Goal: Information Seeking & Learning: Learn about a topic

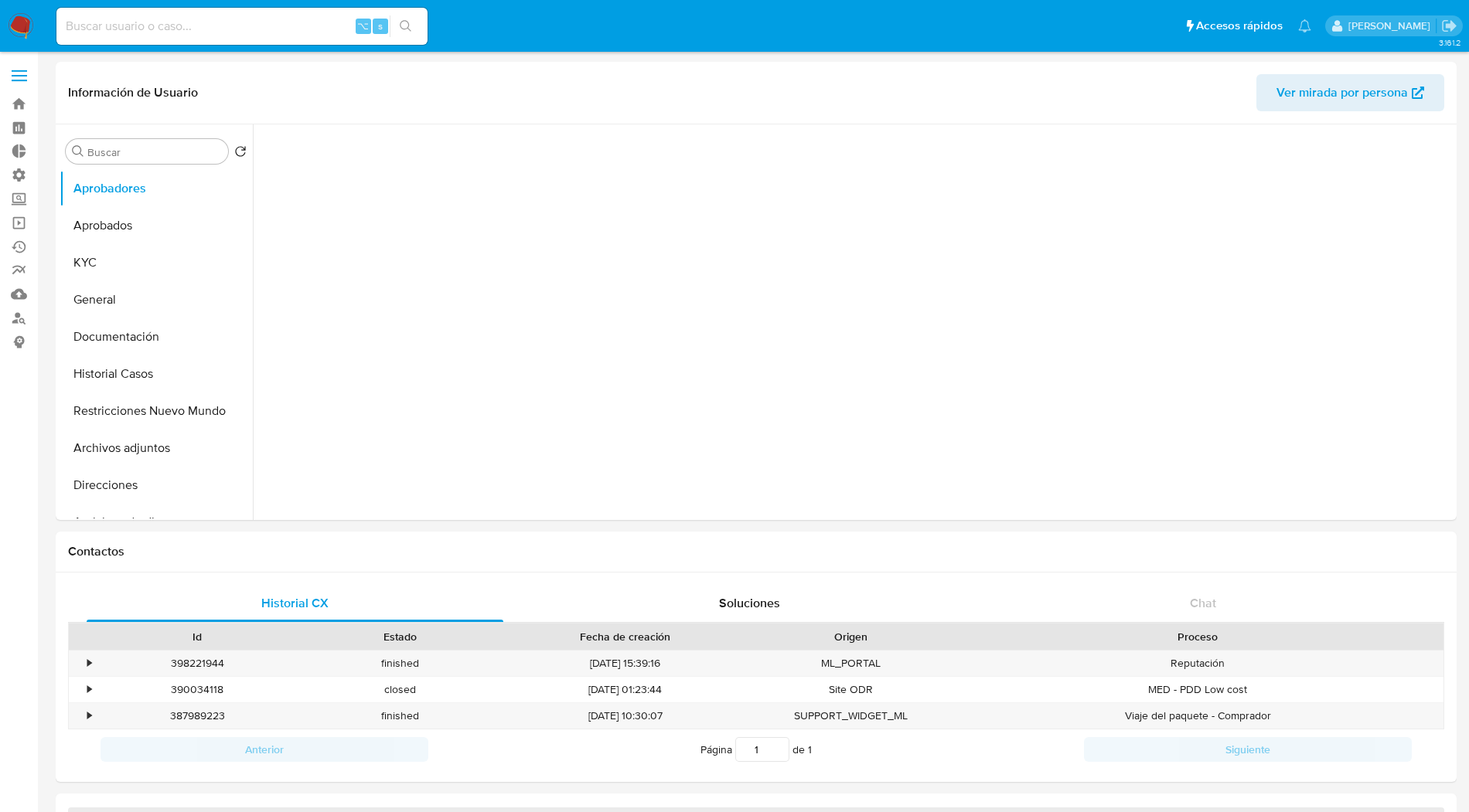
select select "10"
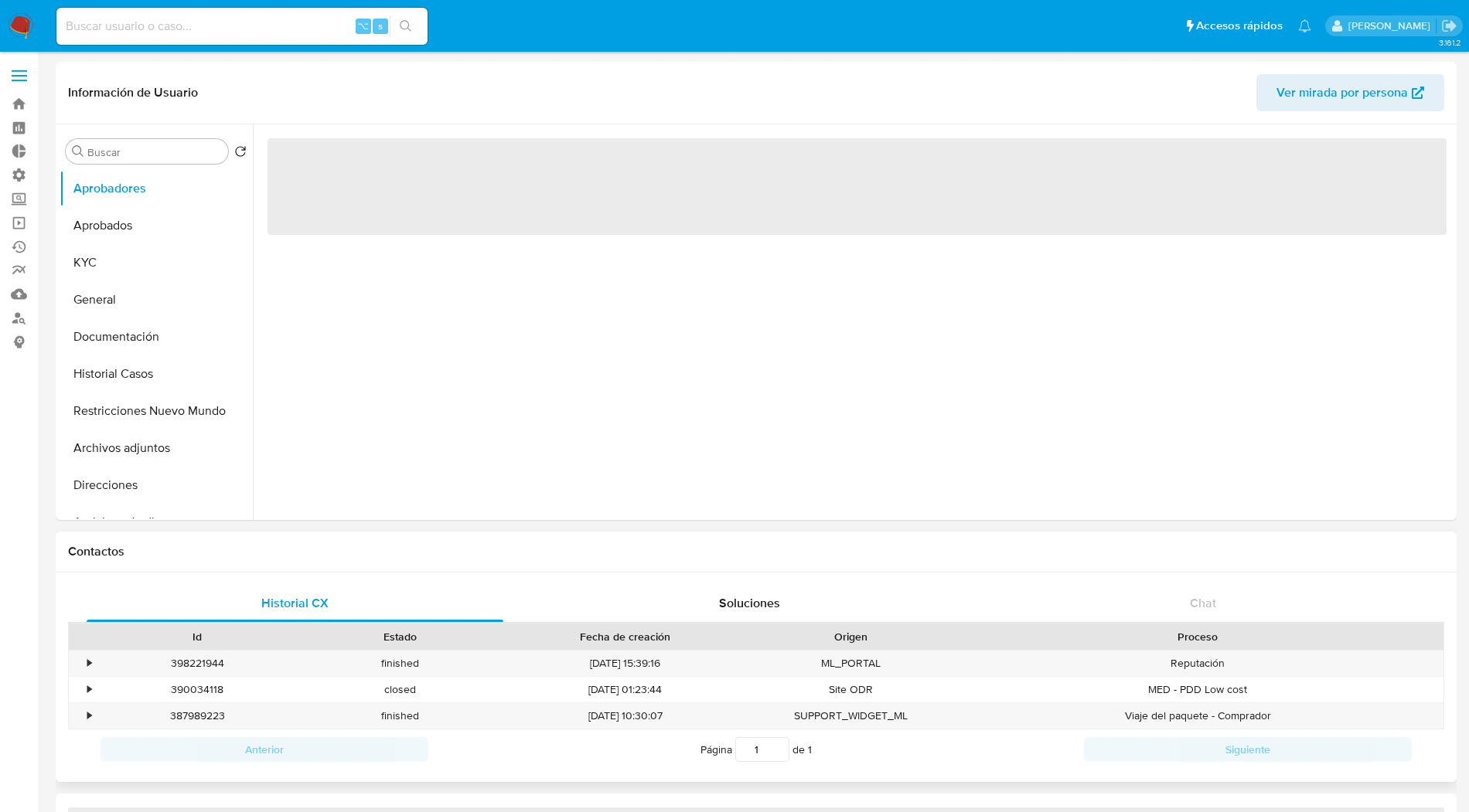
select select "10"
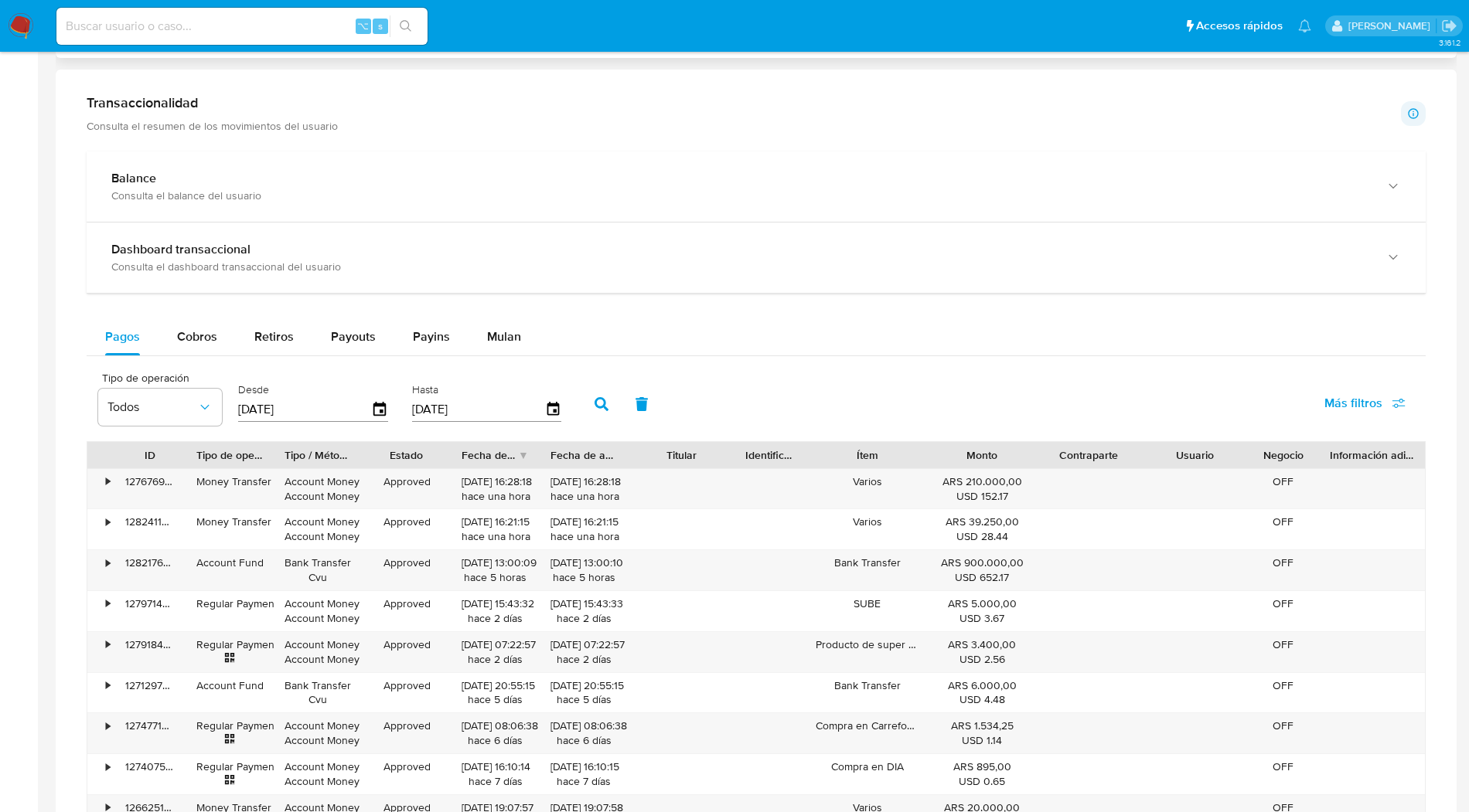
scroll to position [771, 0]
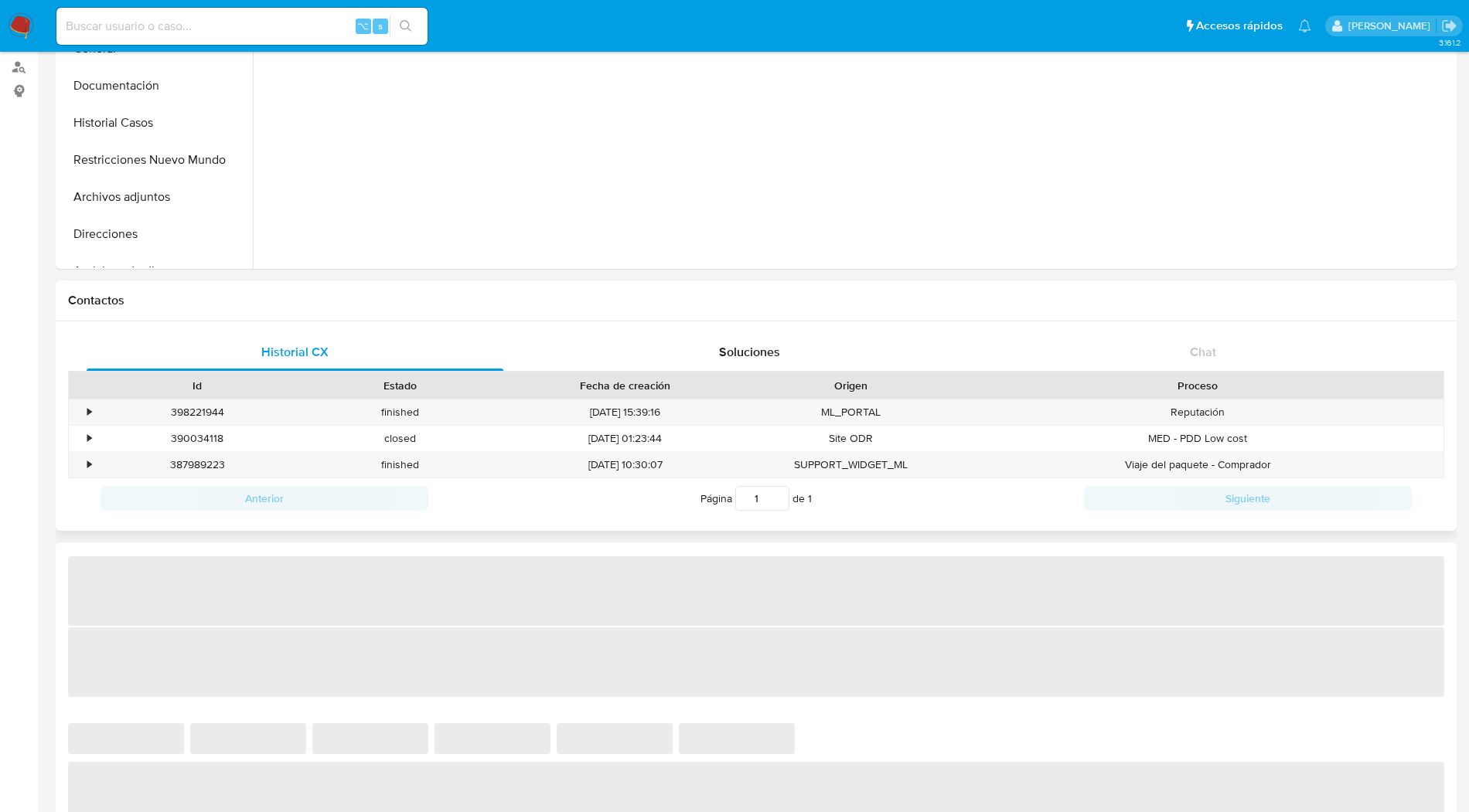
select select "10"
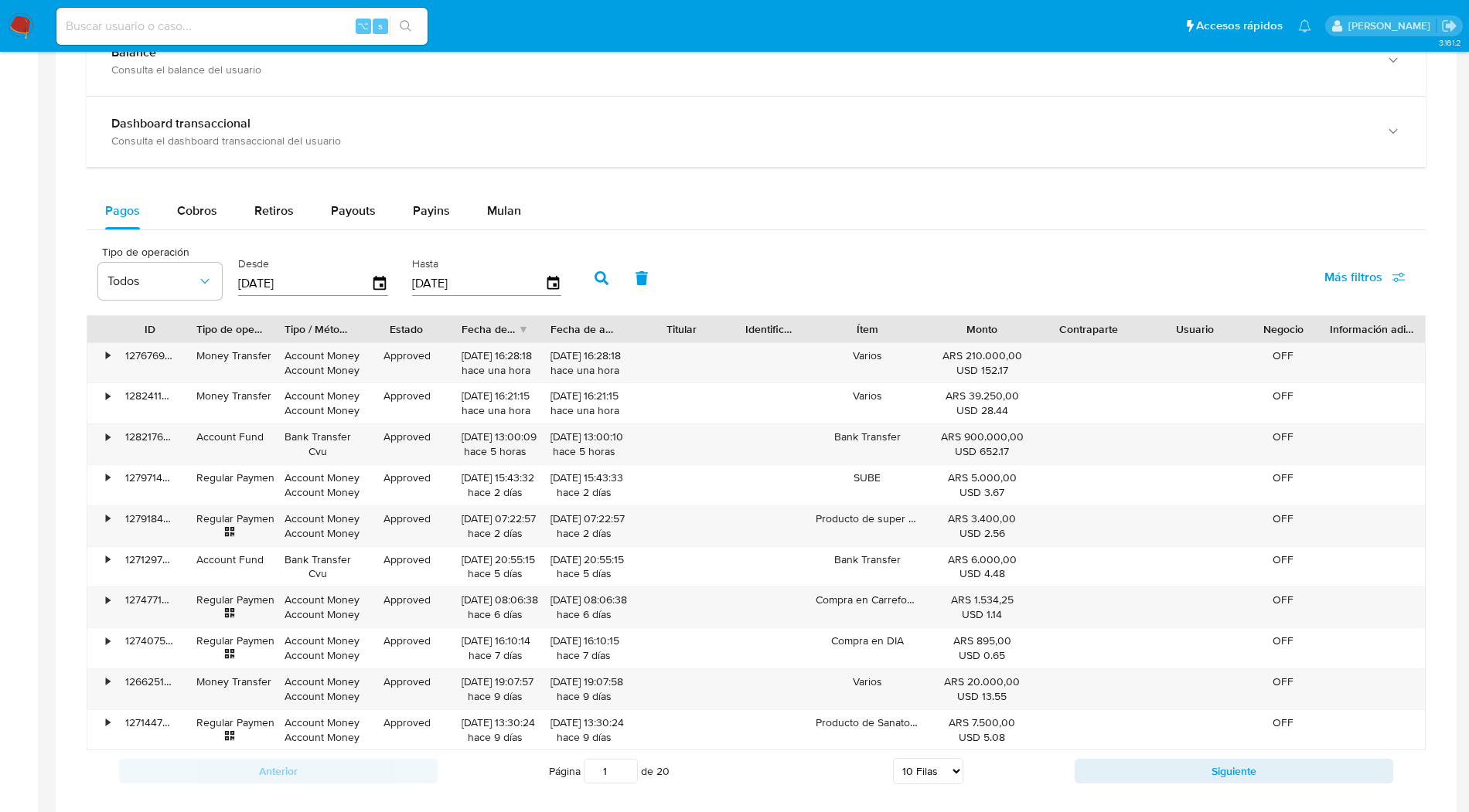
scroll to position [838, 0]
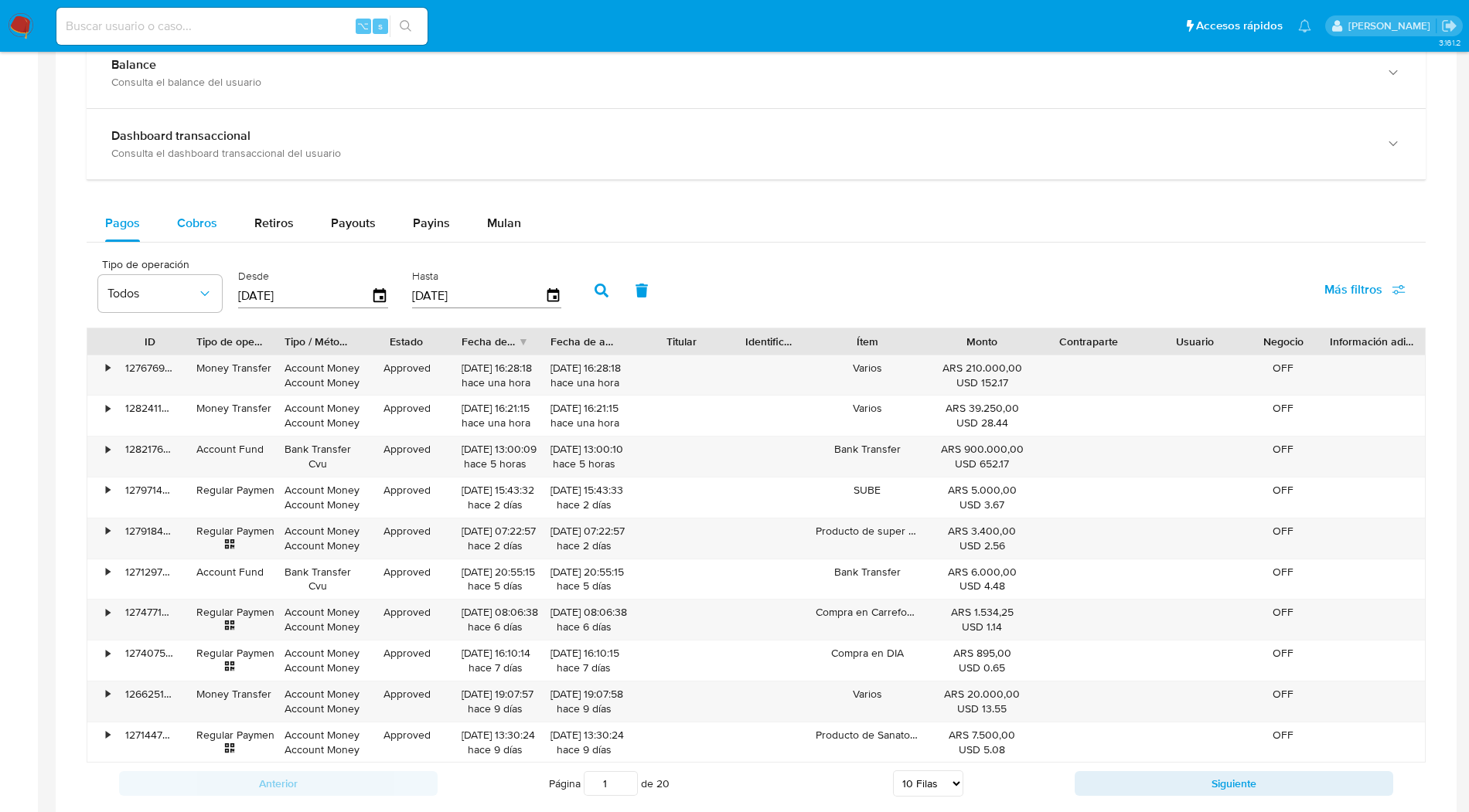
click at [204, 227] on span "Cobros" at bounding box center [198, 223] width 41 height 18
select select "10"
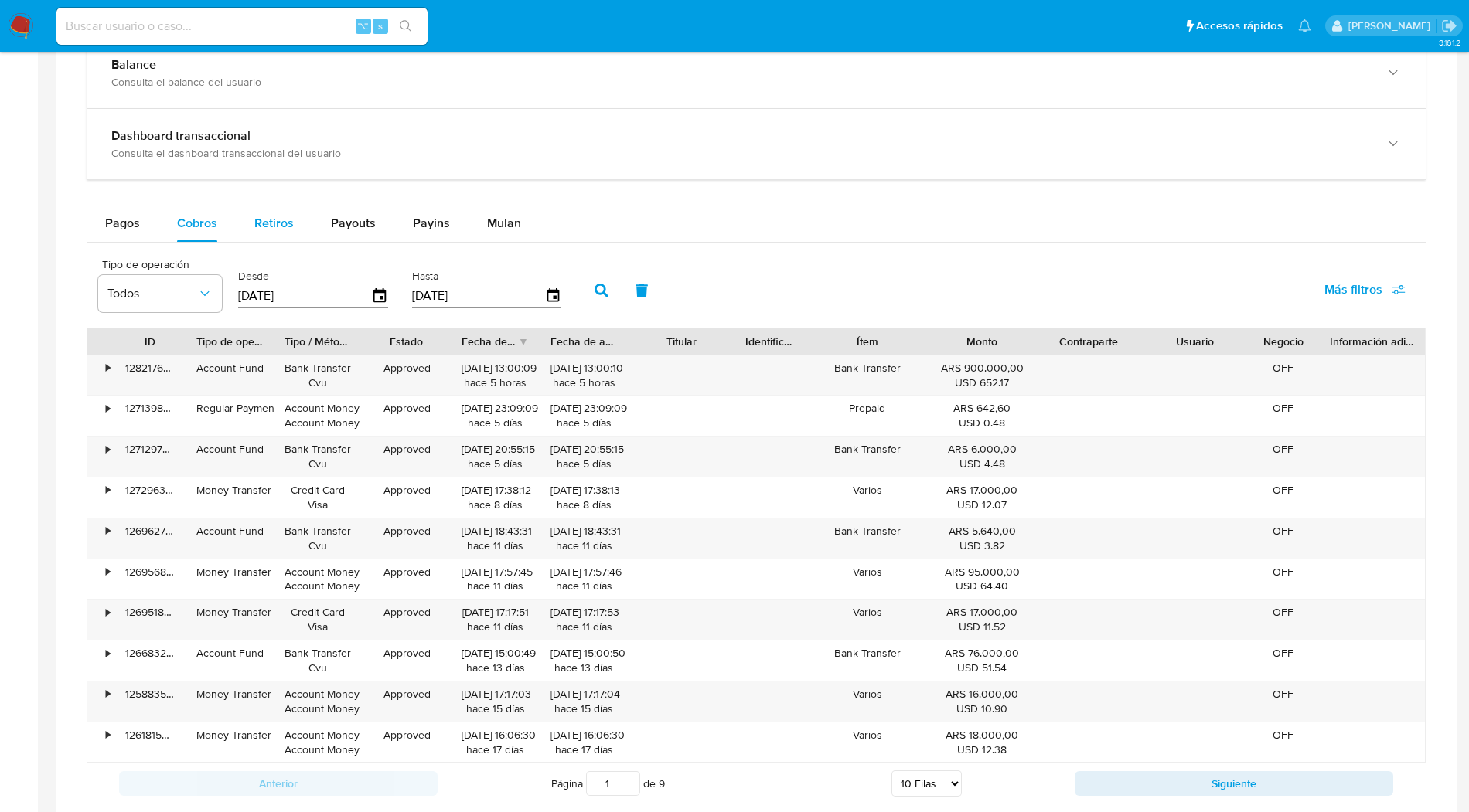
click at [274, 222] on span "Retiros" at bounding box center [274, 223] width 40 height 18
select select "10"
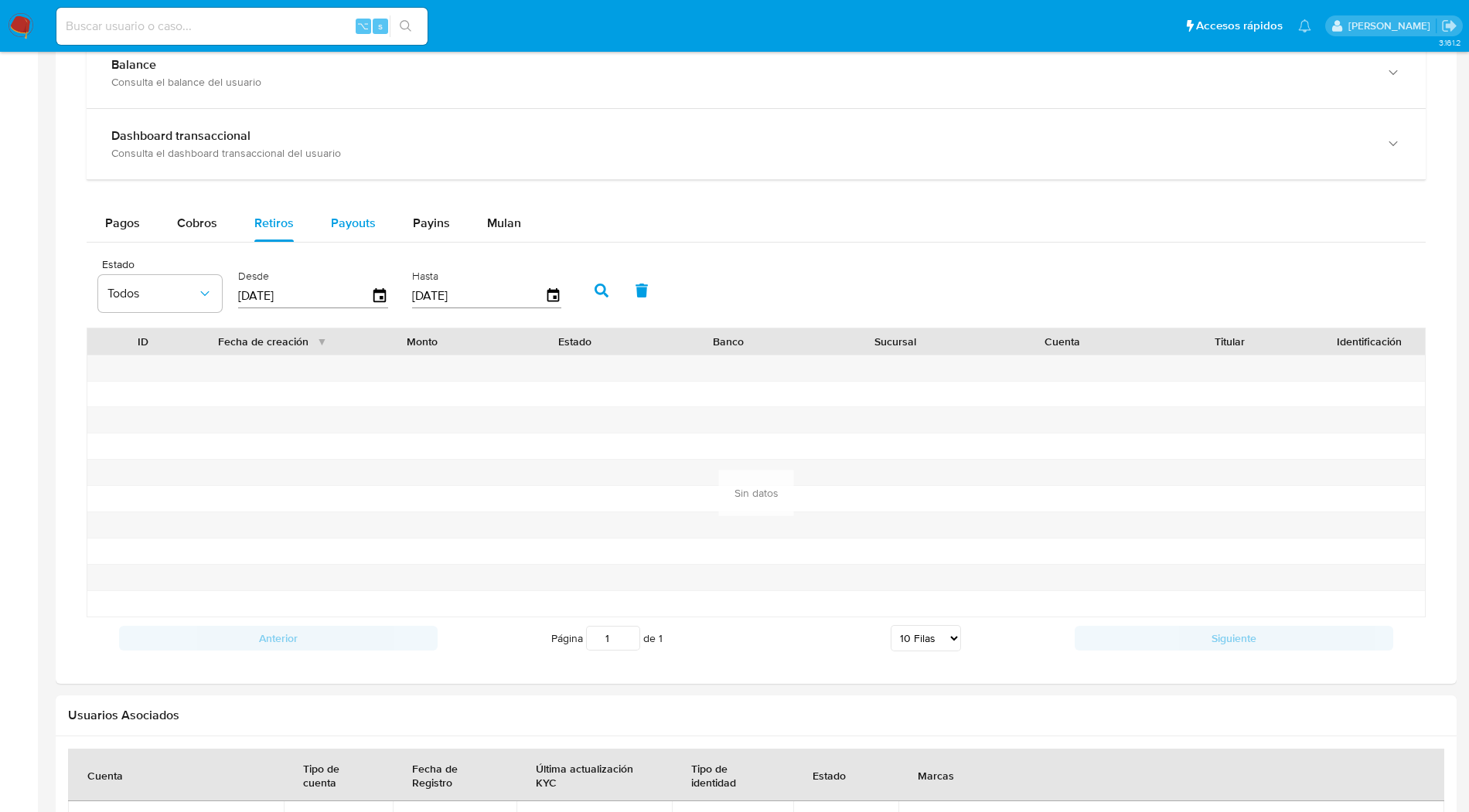
click at [320, 222] on button "Payouts" at bounding box center [353, 223] width 82 height 37
select select "10"
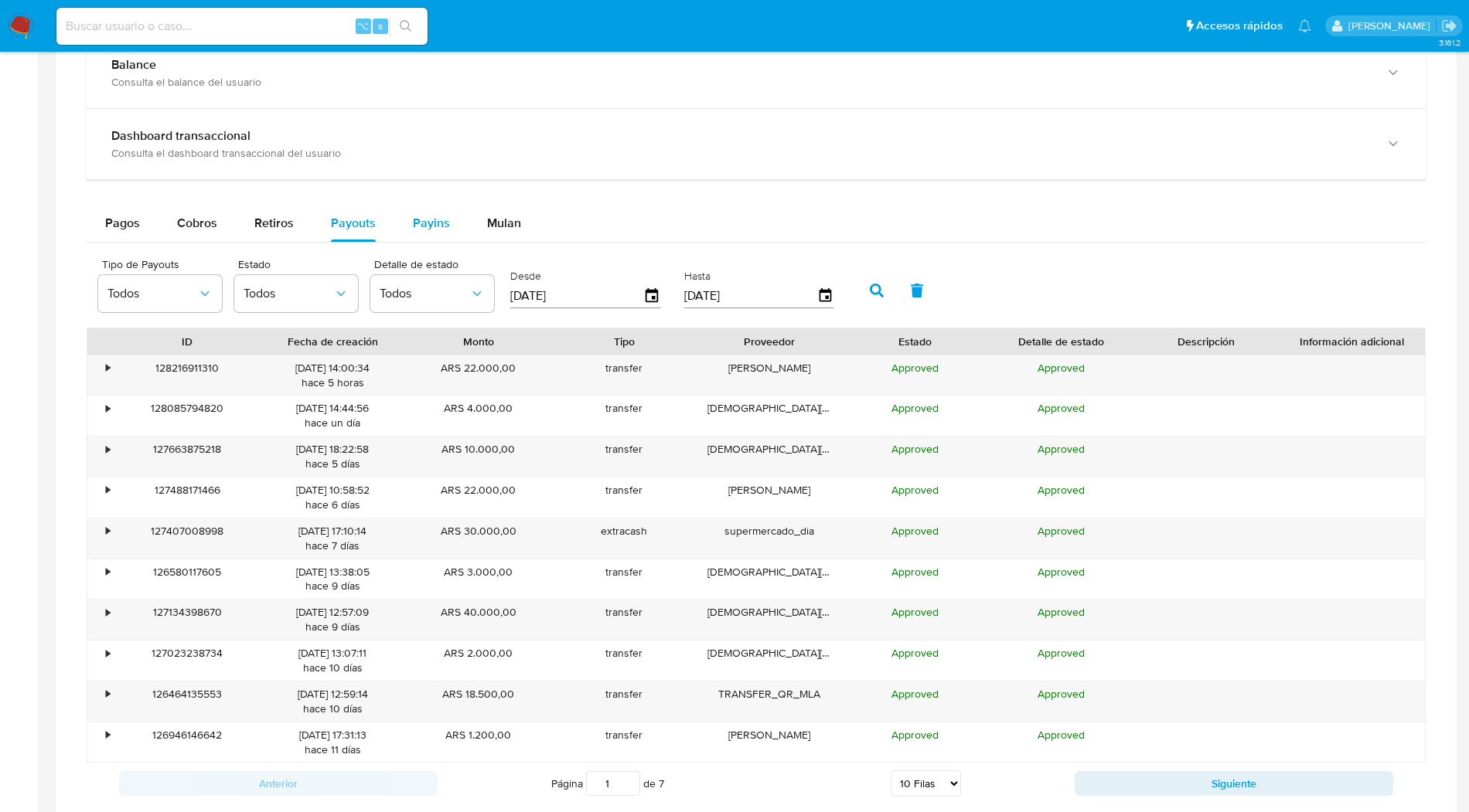
click at [418, 226] on span "Payins" at bounding box center [432, 223] width 37 height 18
select select "10"
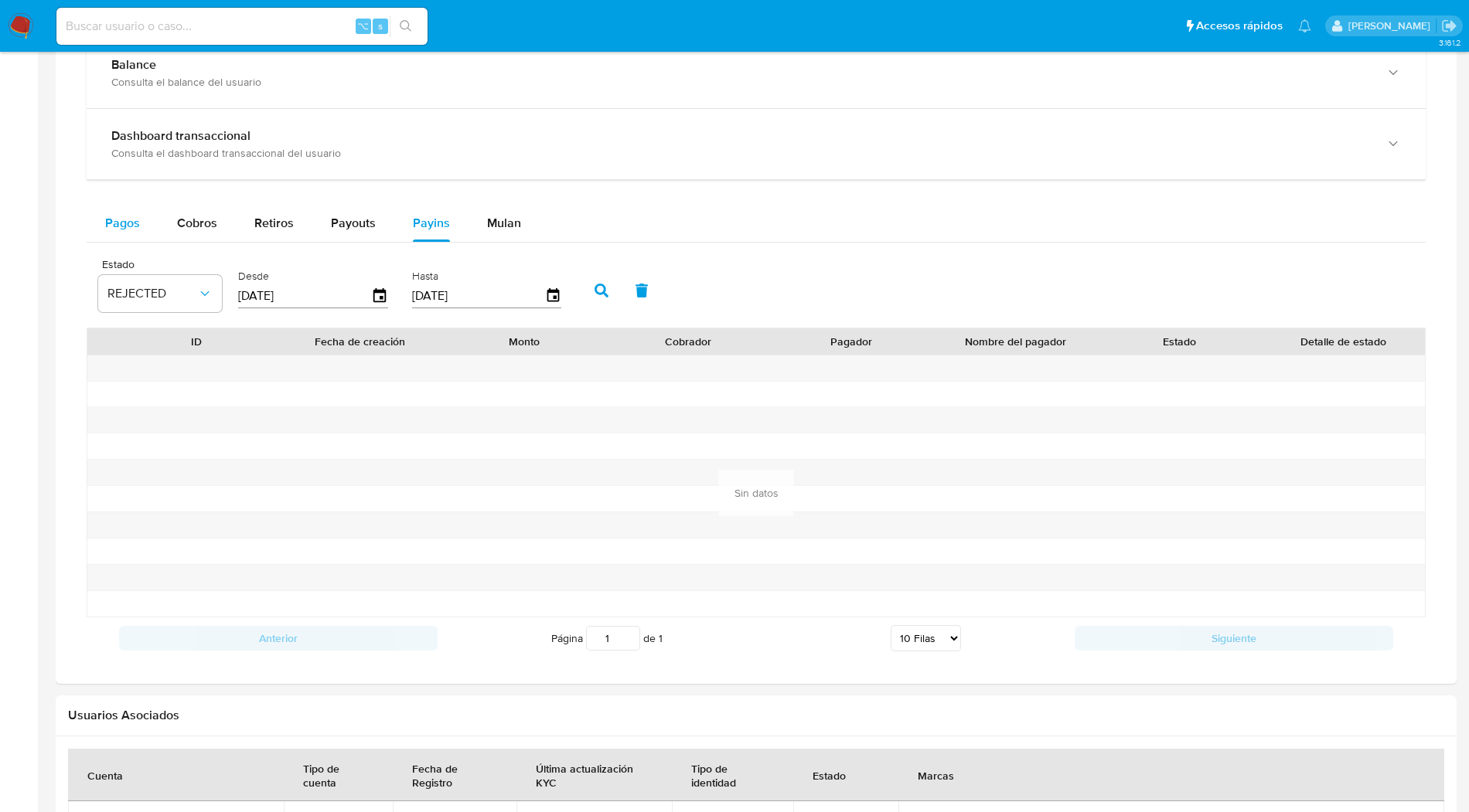
click at [109, 221] on span "Pagos" at bounding box center [122, 223] width 34 height 18
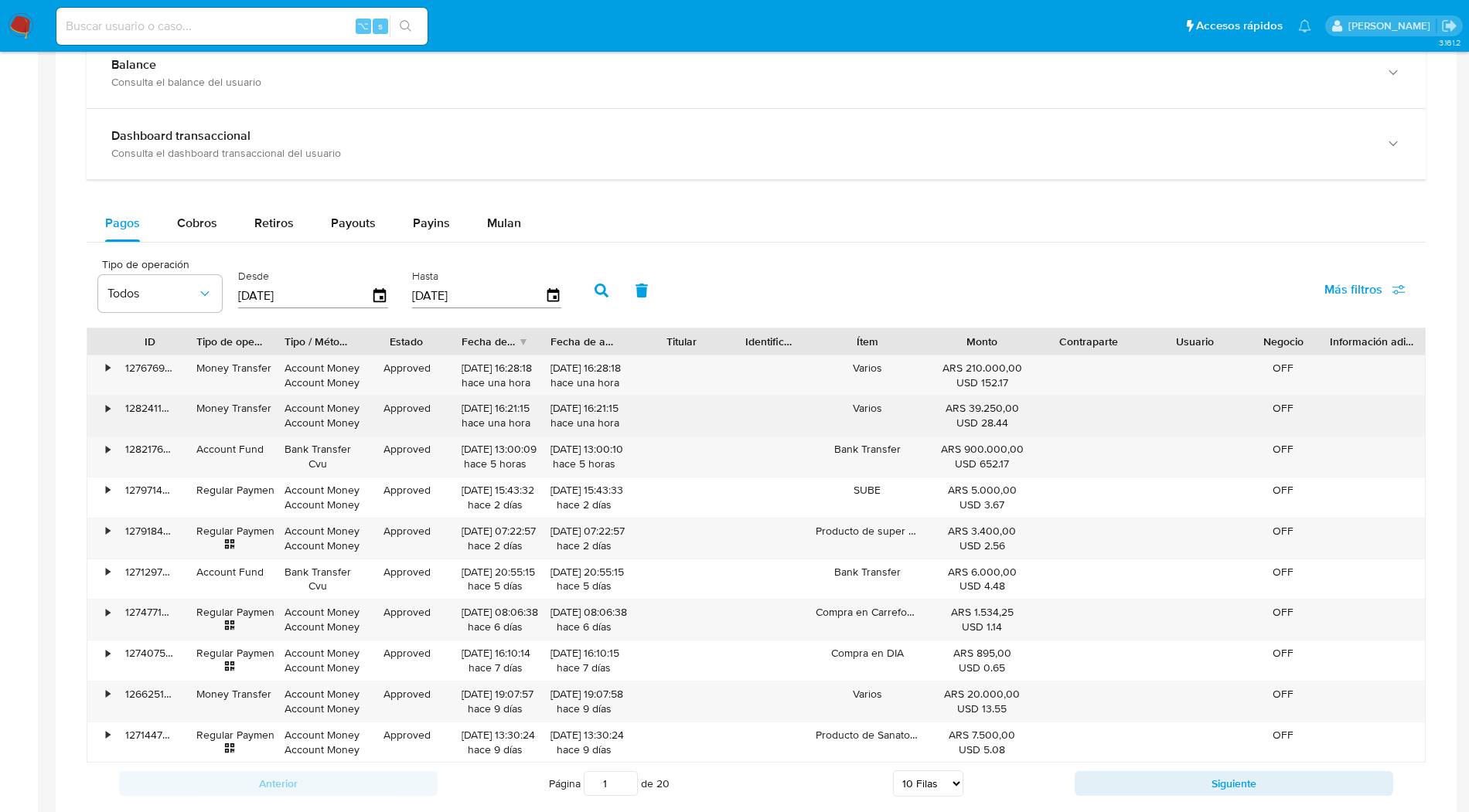
scroll to position [0, 0]
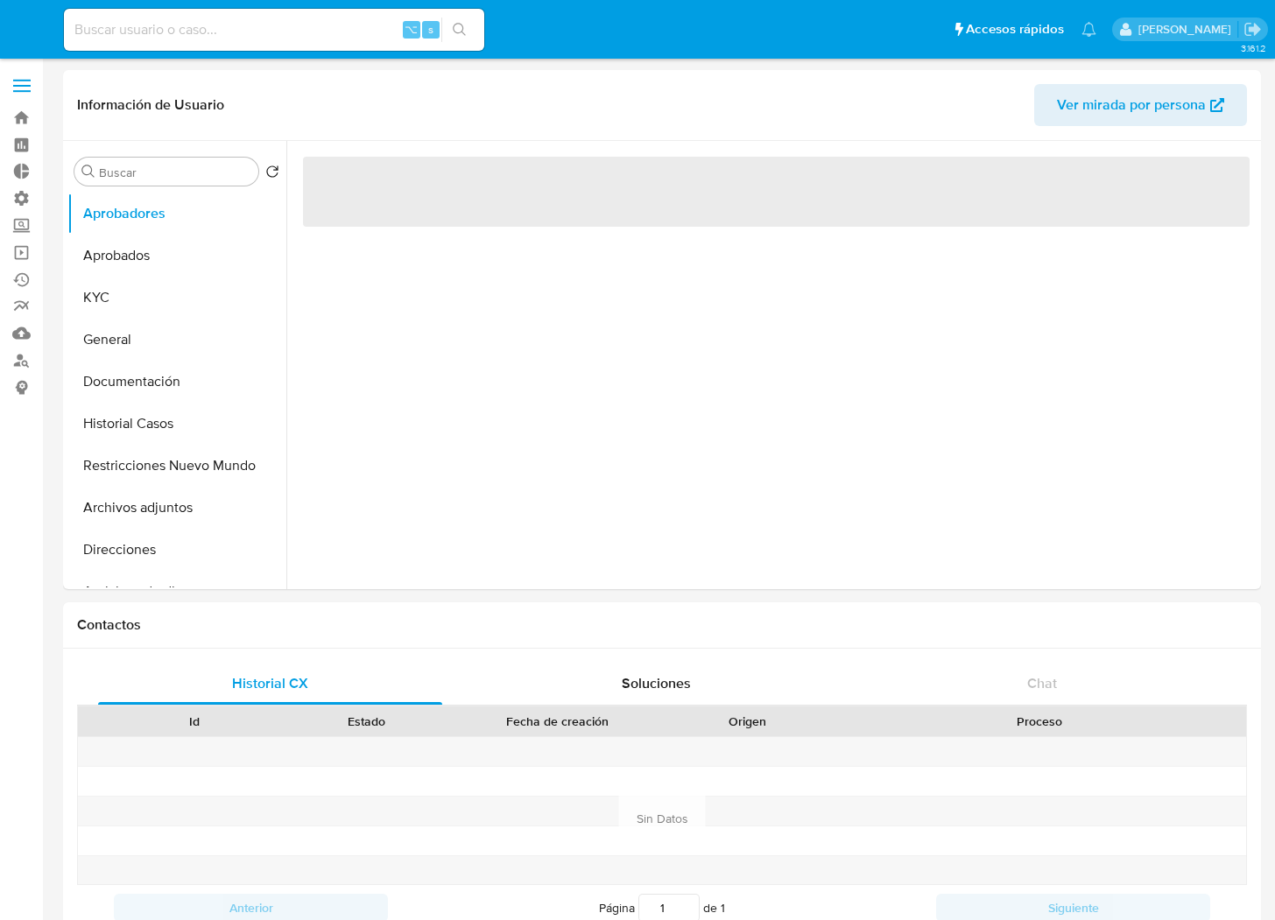
select select "10"
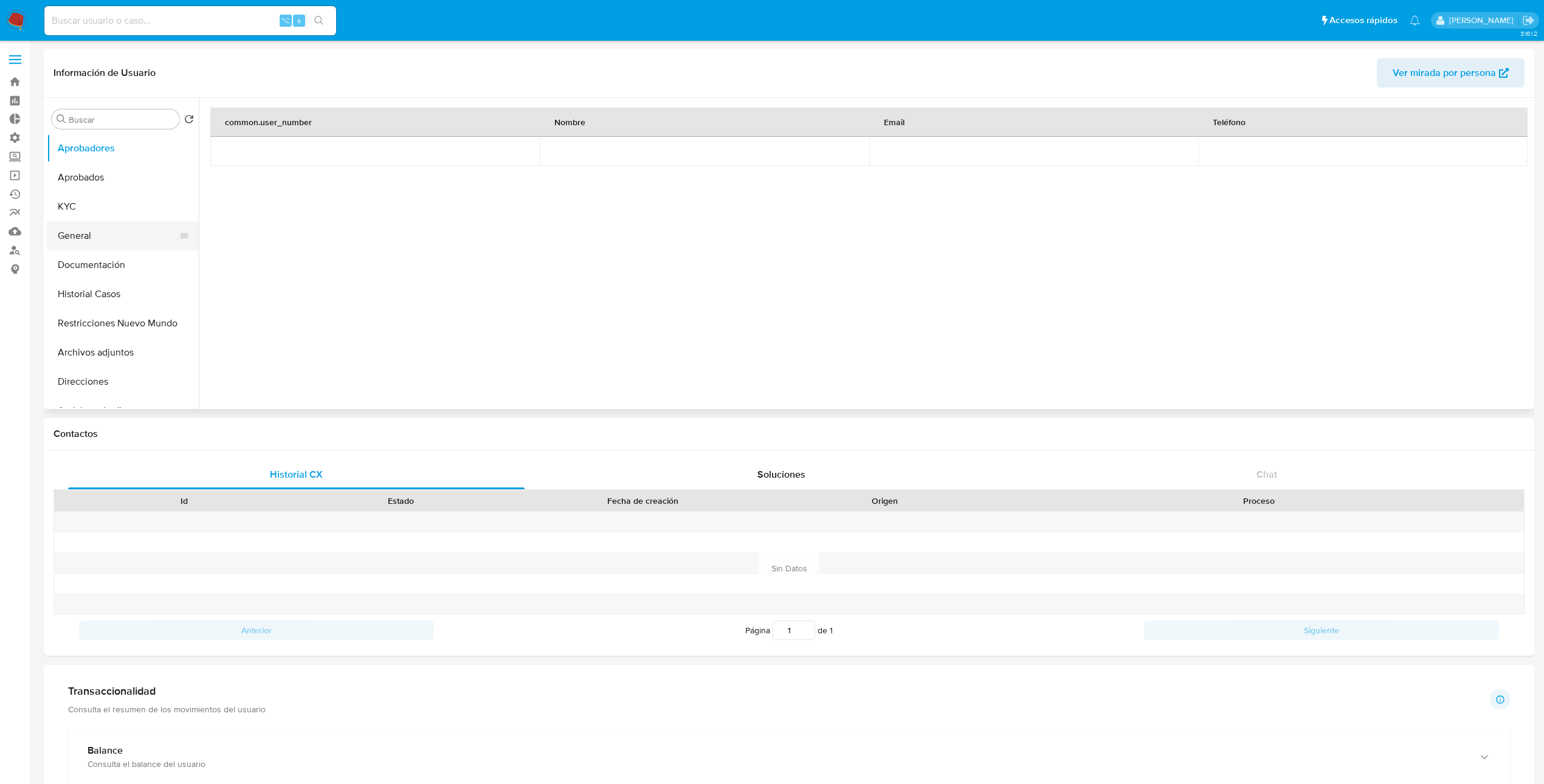
click at [90, 232] on button "General" at bounding box center [117, 236] width 142 height 29
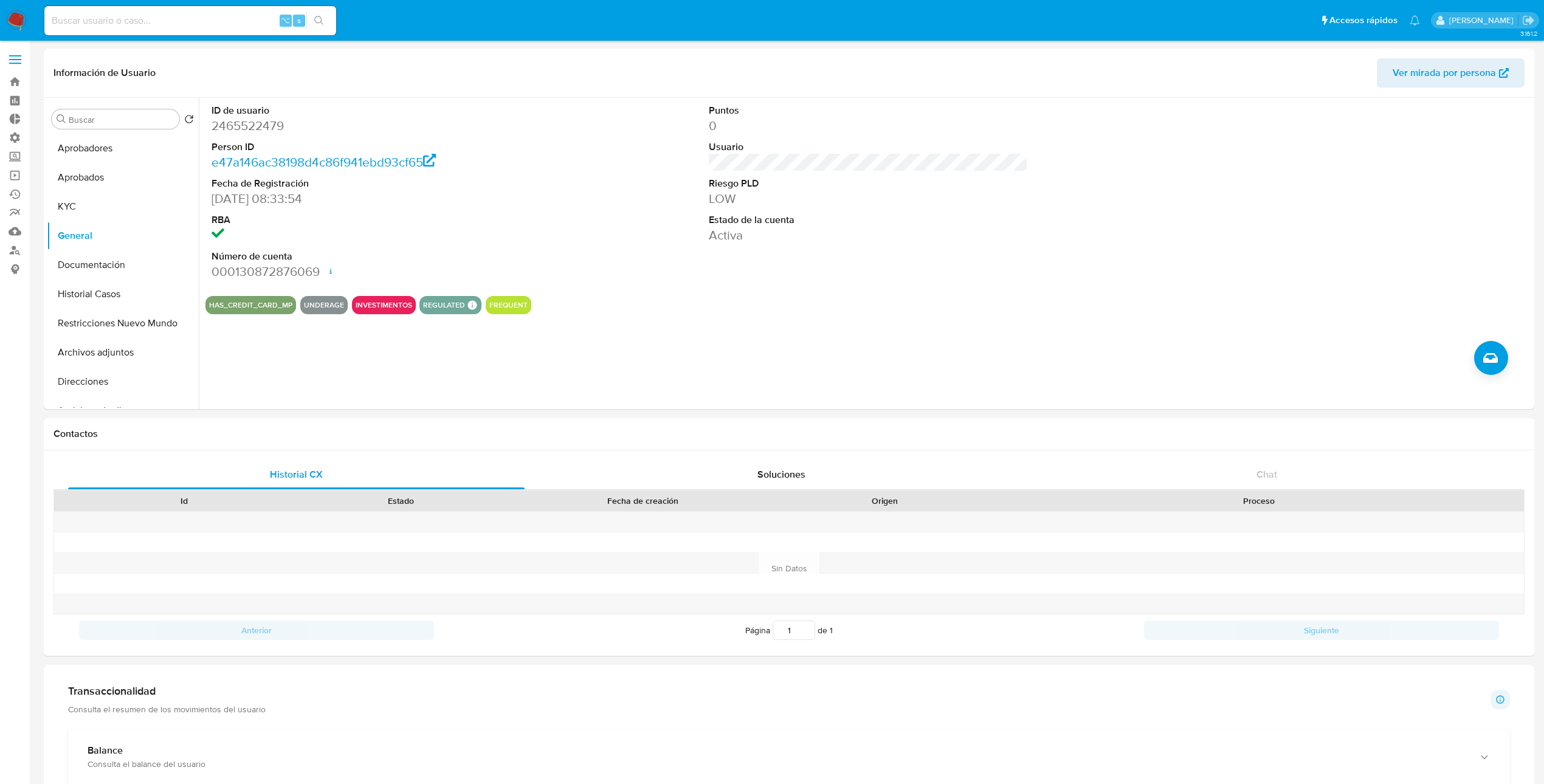
drag, startPoint x: 237, startPoint y: 33, endPoint x: 237, endPoint y: 26, distance: 7.0
click at [237, 32] on div "⌥ s" at bounding box center [190, 21] width 292 height 29
click at [237, 26] on input at bounding box center [190, 20] width 292 height 16
paste input "2412659666"
type input "2412659666"
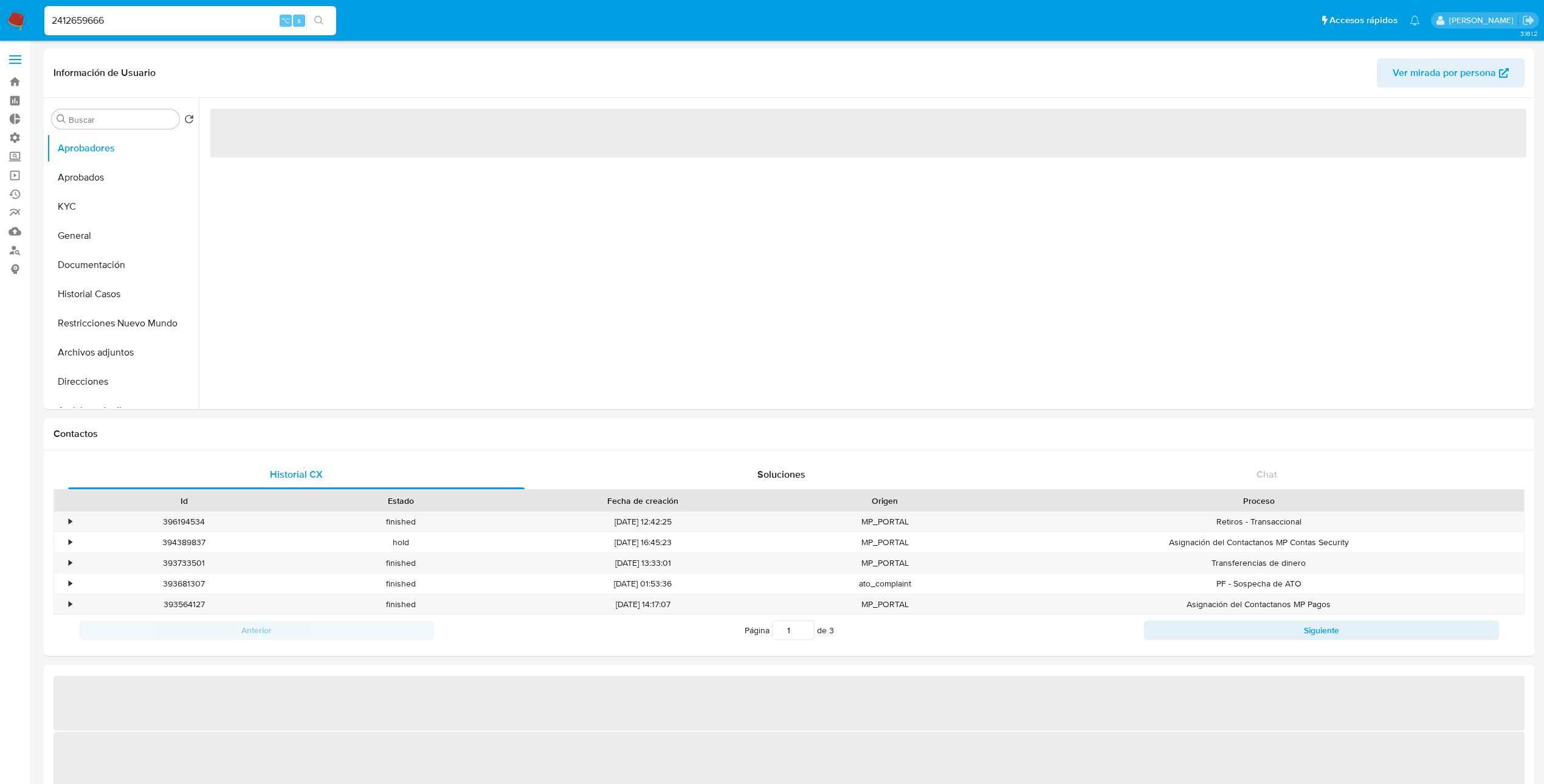
select select "10"
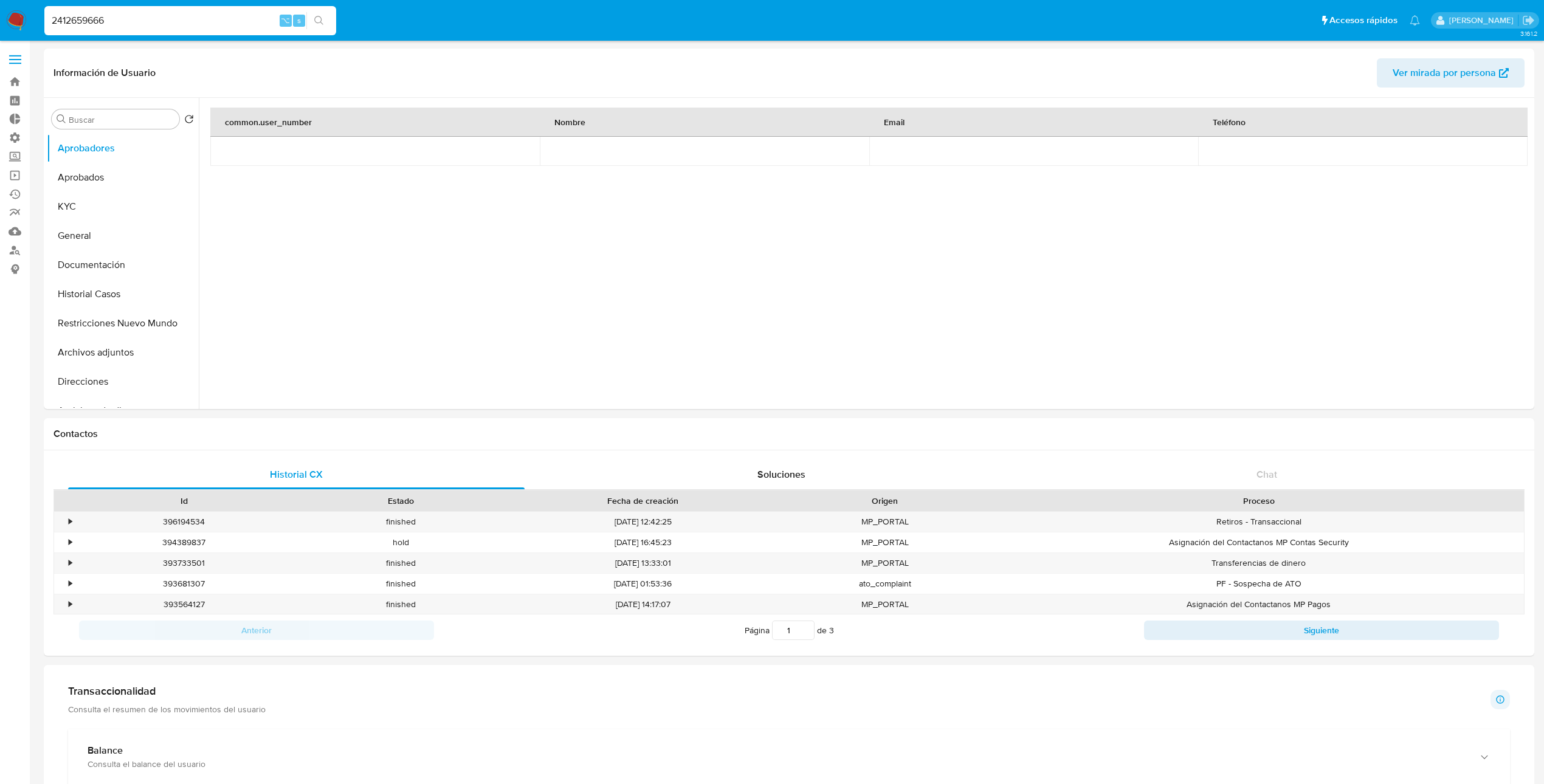
click at [183, 17] on input "2412659666" at bounding box center [190, 20] width 292 height 16
drag, startPoint x: 83, startPoint y: 209, endPoint x: 85, endPoint y: 195, distance: 14.1
click at [83, 208] on button "KYC" at bounding box center [117, 207] width 142 height 29
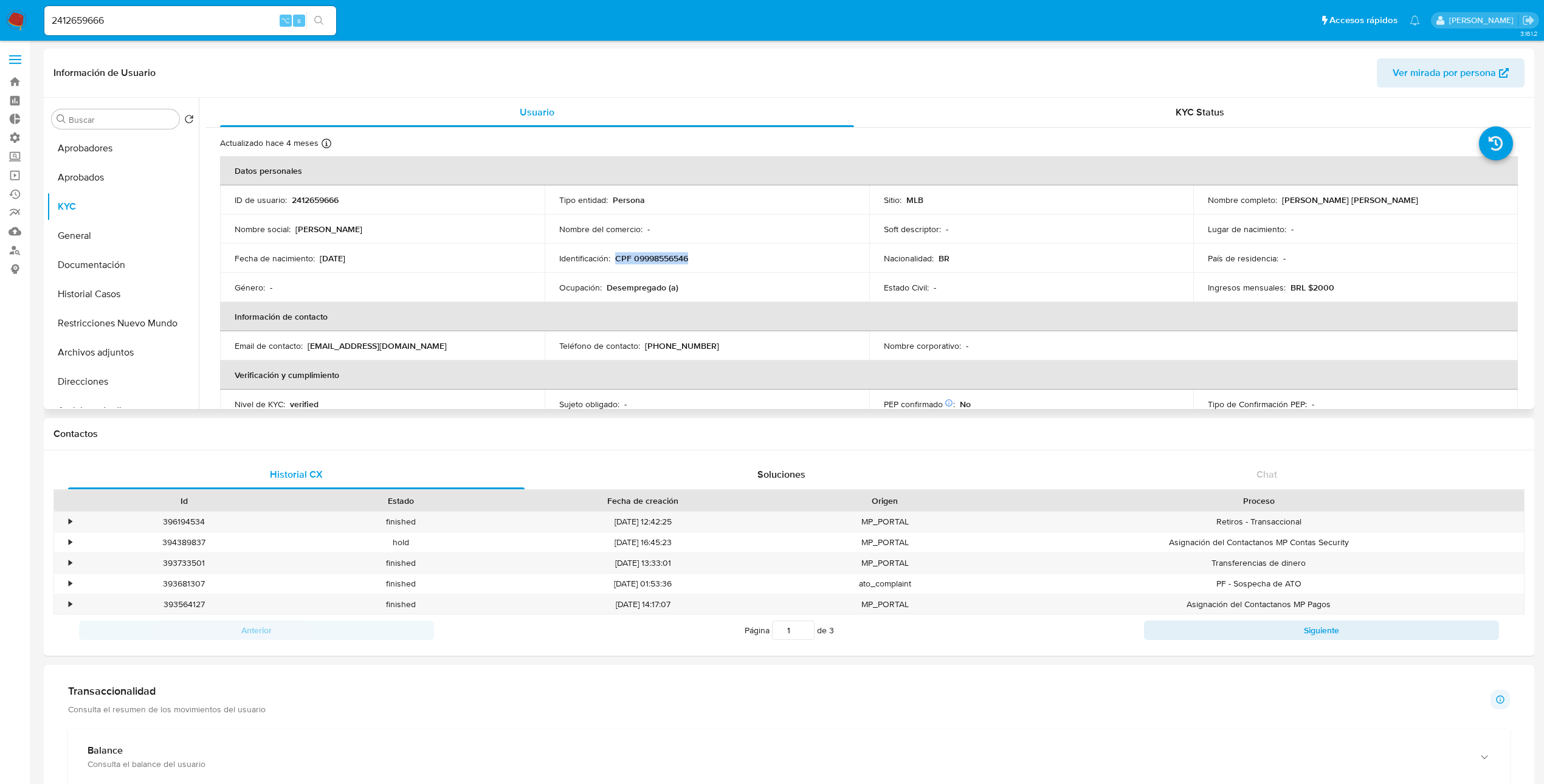
drag, startPoint x: 653, startPoint y: 258, endPoint x: 614, endPoint y: 258, distance: 39.0
click at [614, 258] on div "Identificación : CPF 09998556546" at bounding box center [707, 258] width 296 height 11
copy p "CPF 09998556546"
drag, startPoint x: 335, startPoint y: 260, endPoint x: 317, endPoint y: 262, distance: 18.1
click at [317, 262] on div "Fecha de nacimiento : 21/11/2008" at bounding box center [383, 258] width 296 height 11
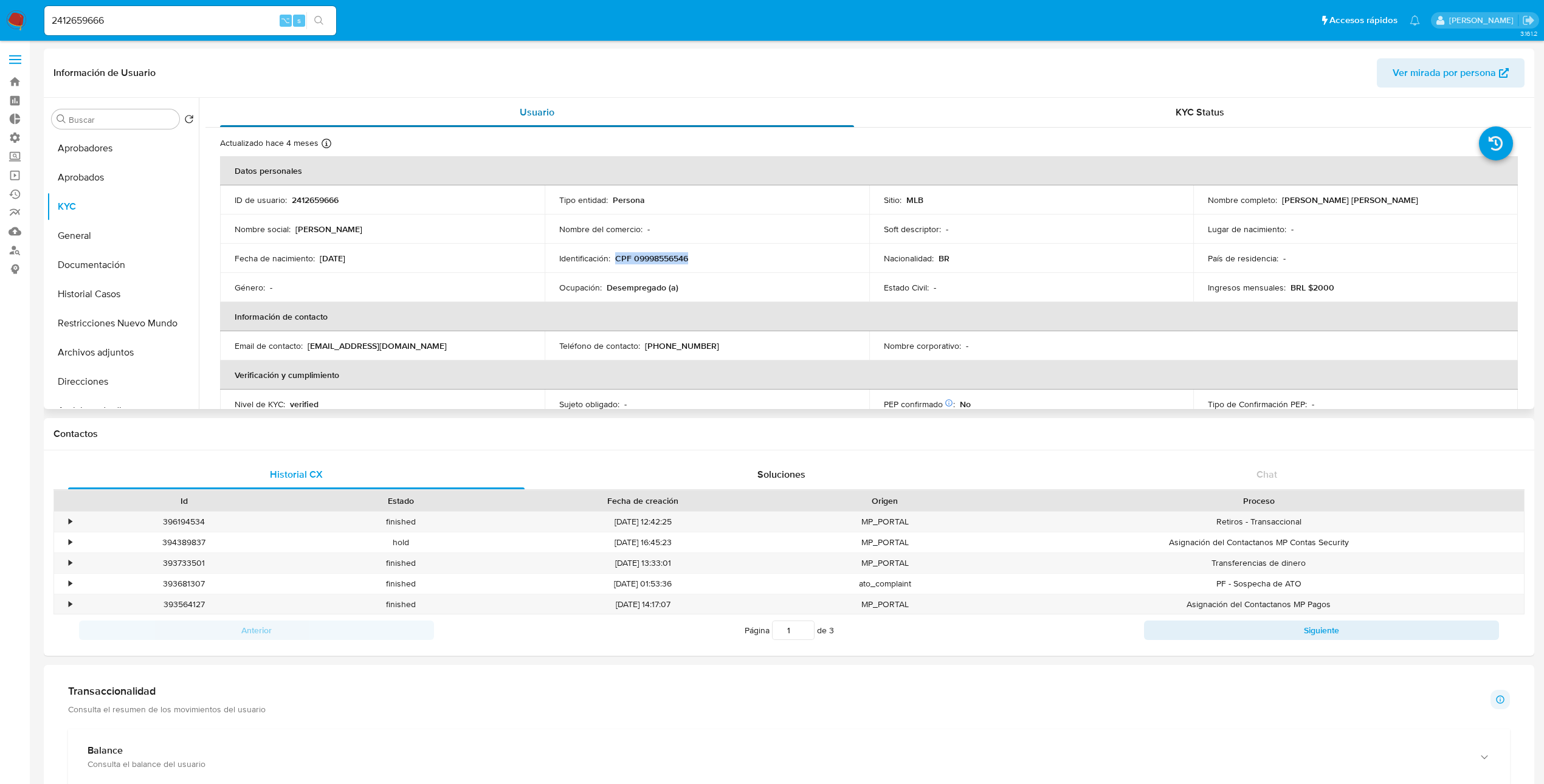
copy div "21/11/2008"
click at [884, 223] on div "Usuario KYC Status Actualizado hace 4 meses Creado: 27/04/2025 16:13:41 Actuali…" at bounding box center [864, 253] width 1332 height 311
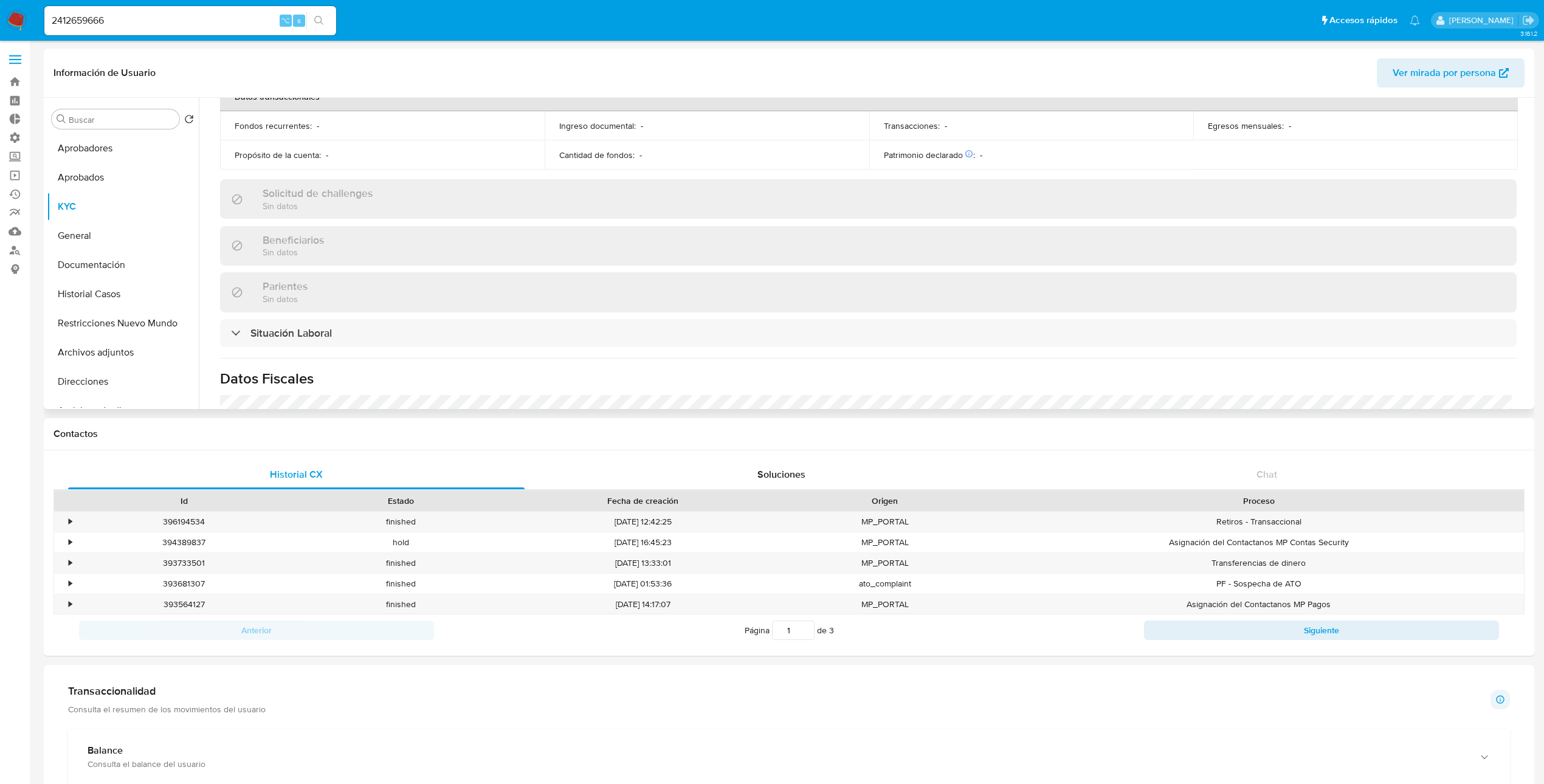
scroll to position [530, 0]
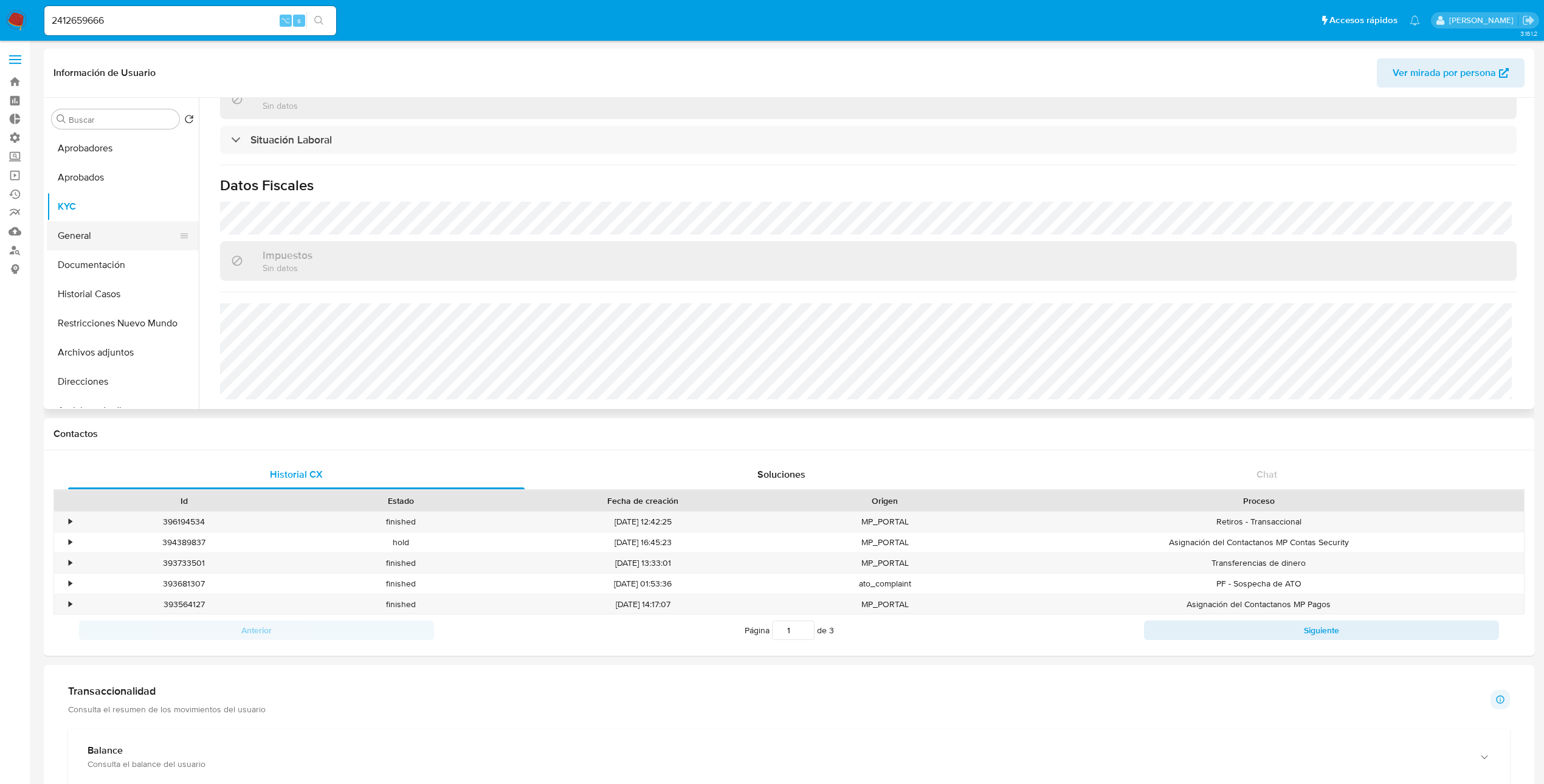
drag, startPoint x: 107, startPoint y: 237, endPoint x: 154, endPoint y: 240, distance: 47.1
click at [106, 237] on button "General" at bounding box center [117, 236] width 142 height 29
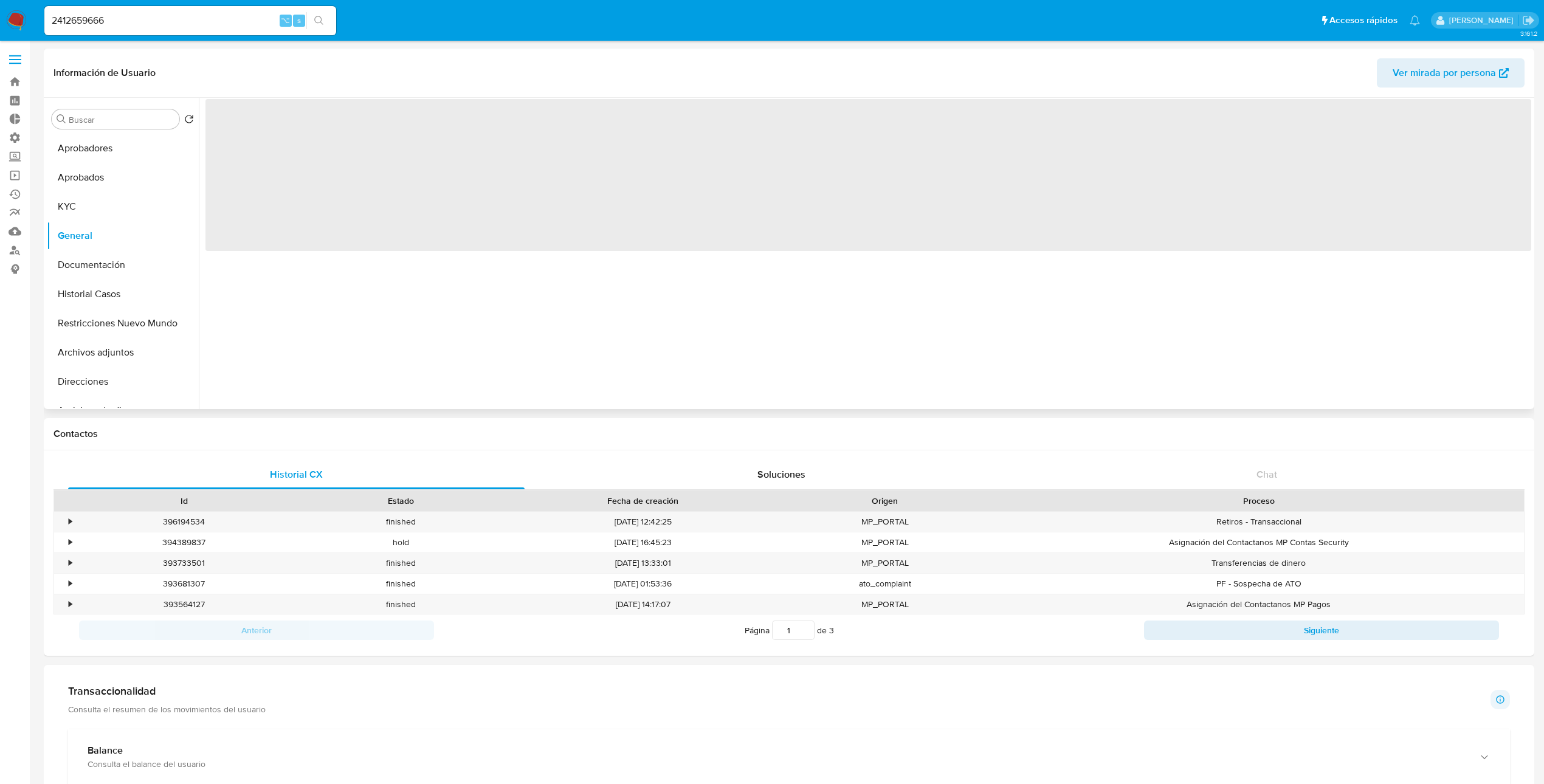
scroll to position [0, 0]
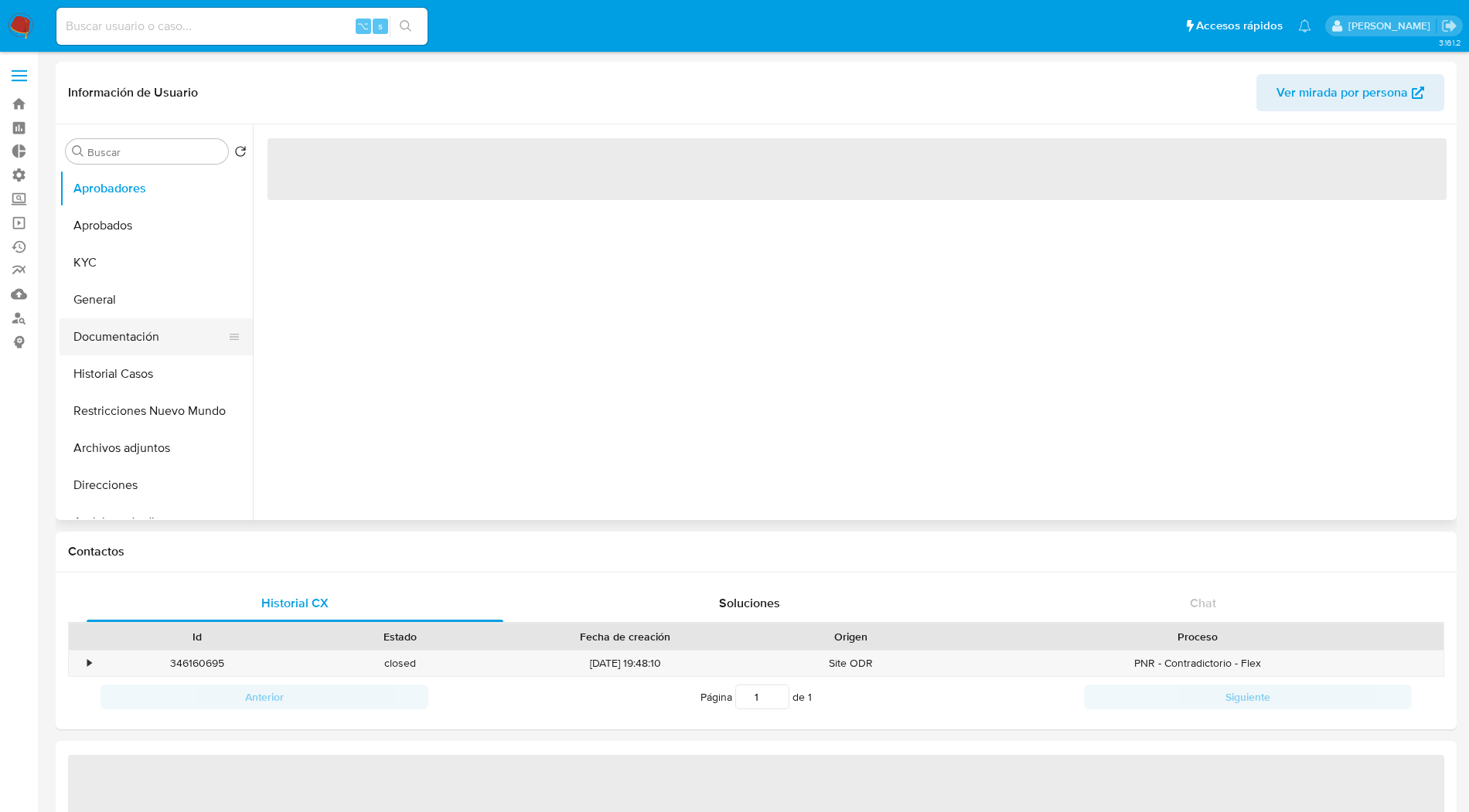
click at [115, 347] on button "Documentación" at bounding box center [149, 337] width 181 height 37
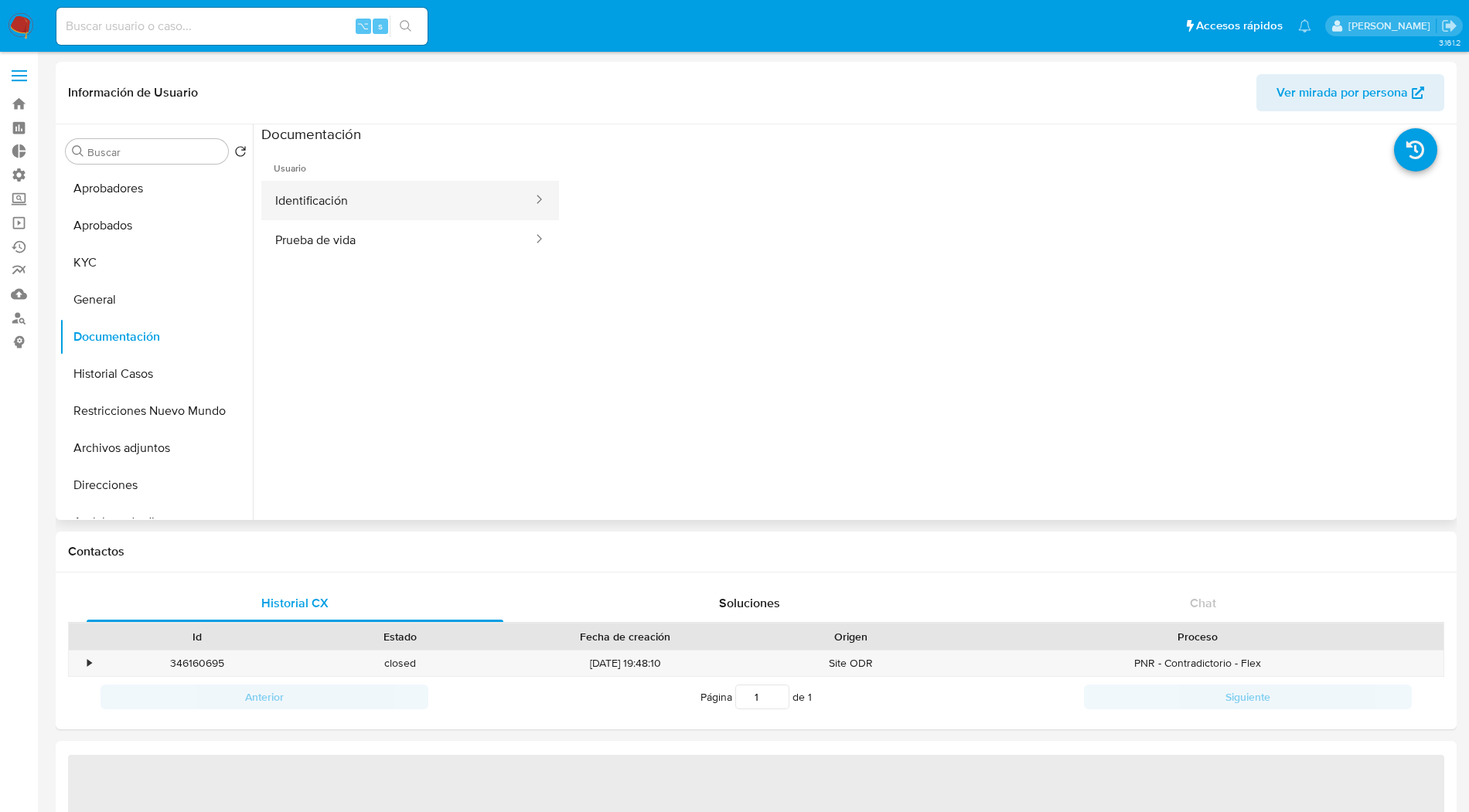
select select "10"
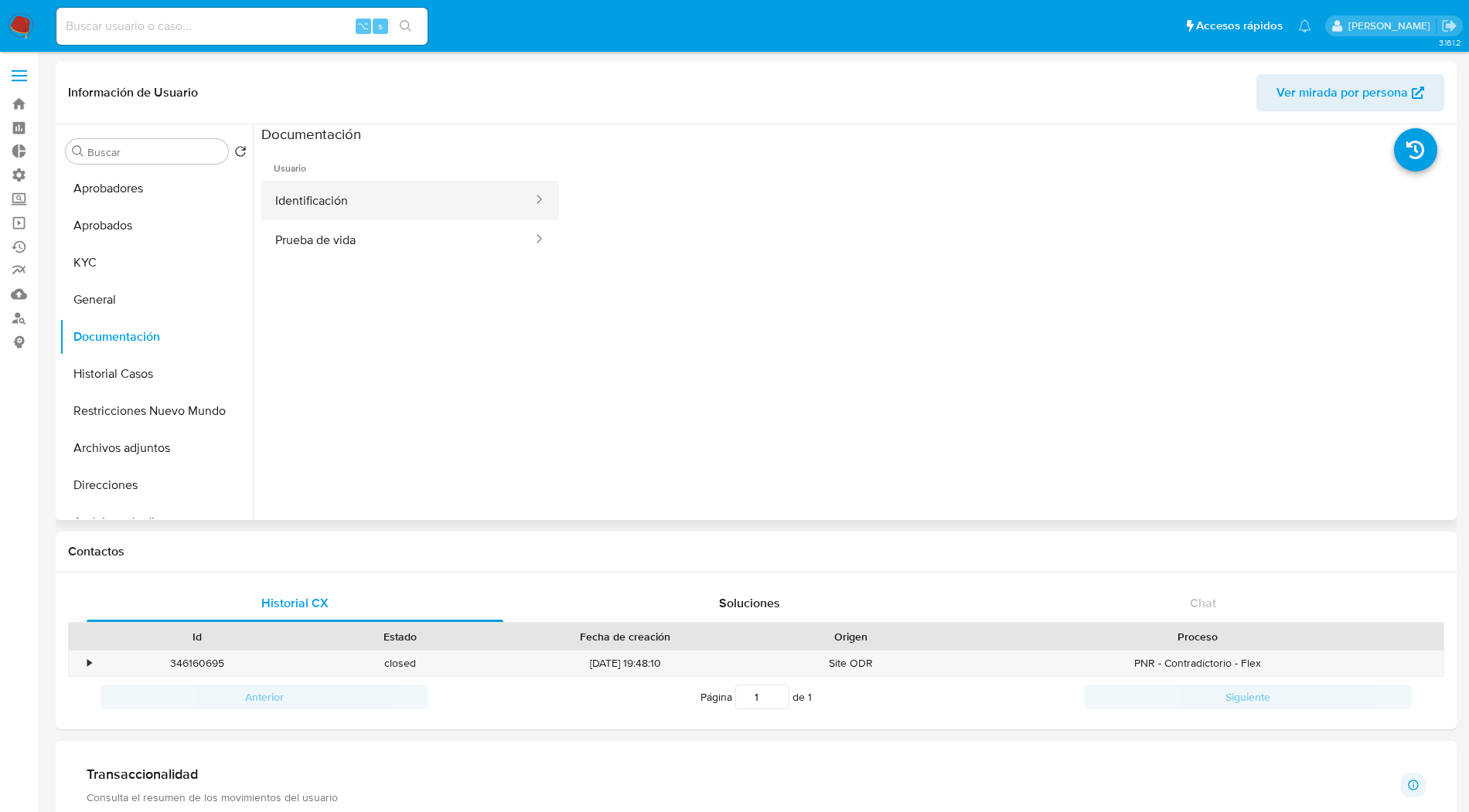
click at [396, 198] on button "Identificación" at bounding box center [397, 200] width 273 height 40
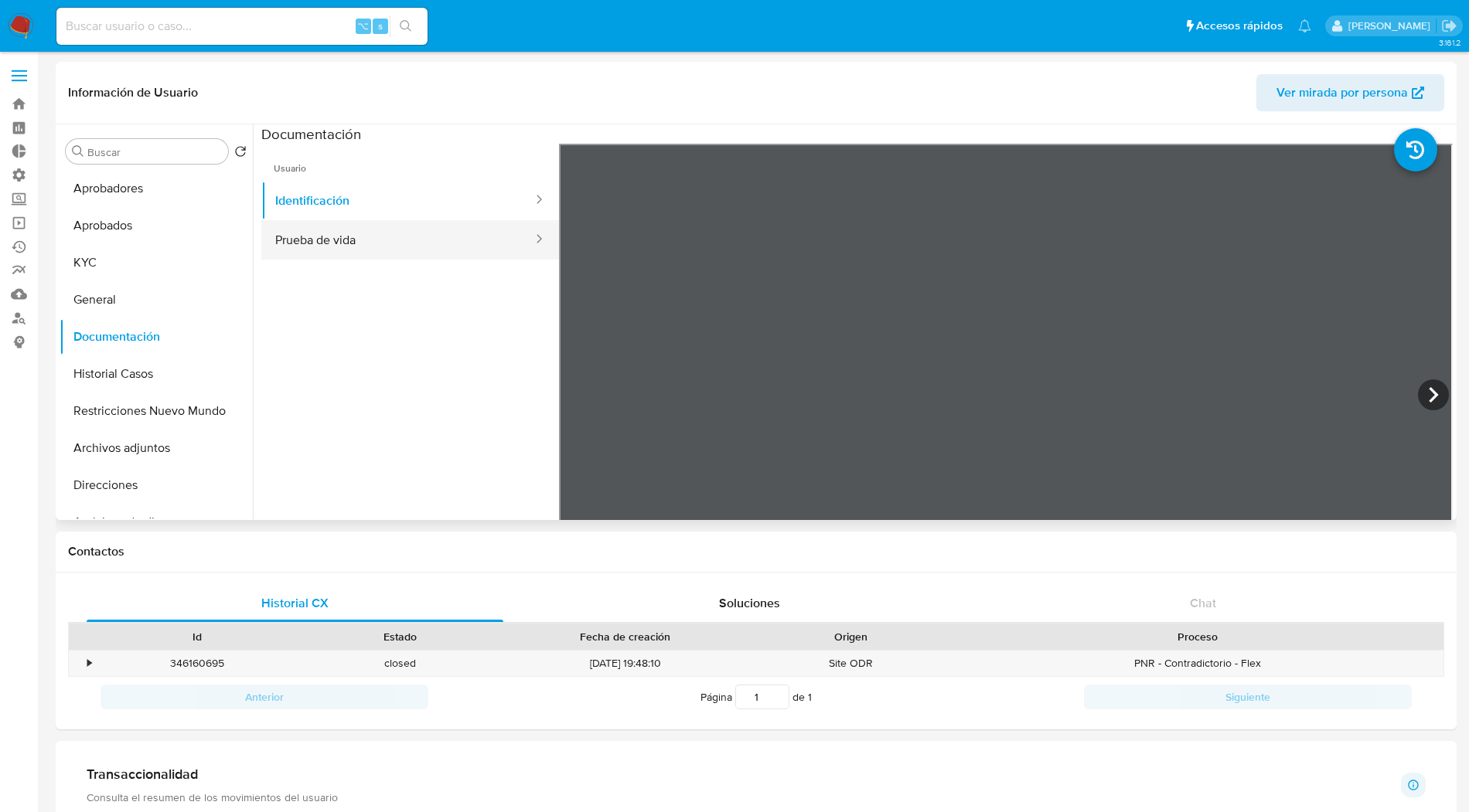
click at [385, 238] on button "Prueba de vida" at bounding box center [397, 240] width 273 height 40
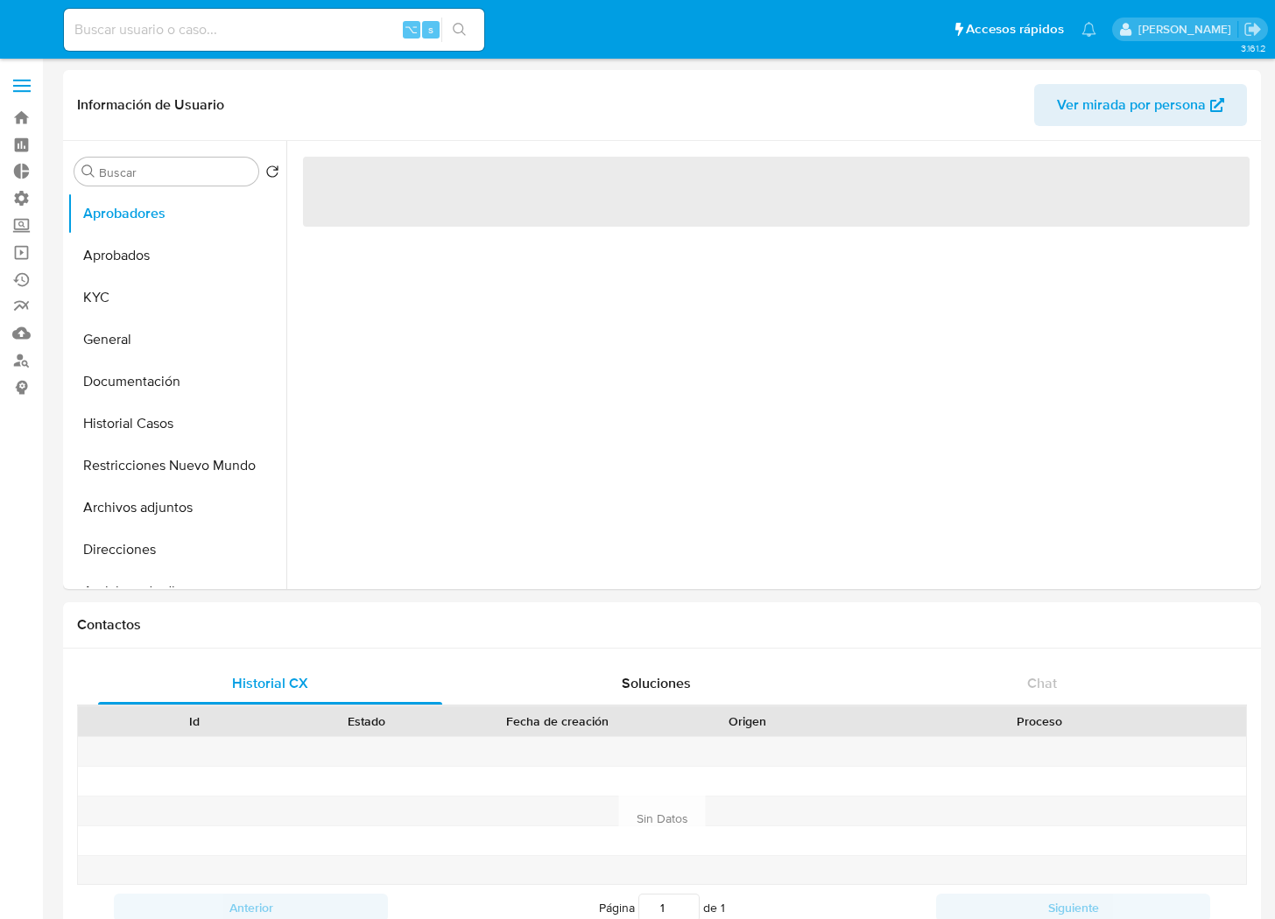
select select "10"
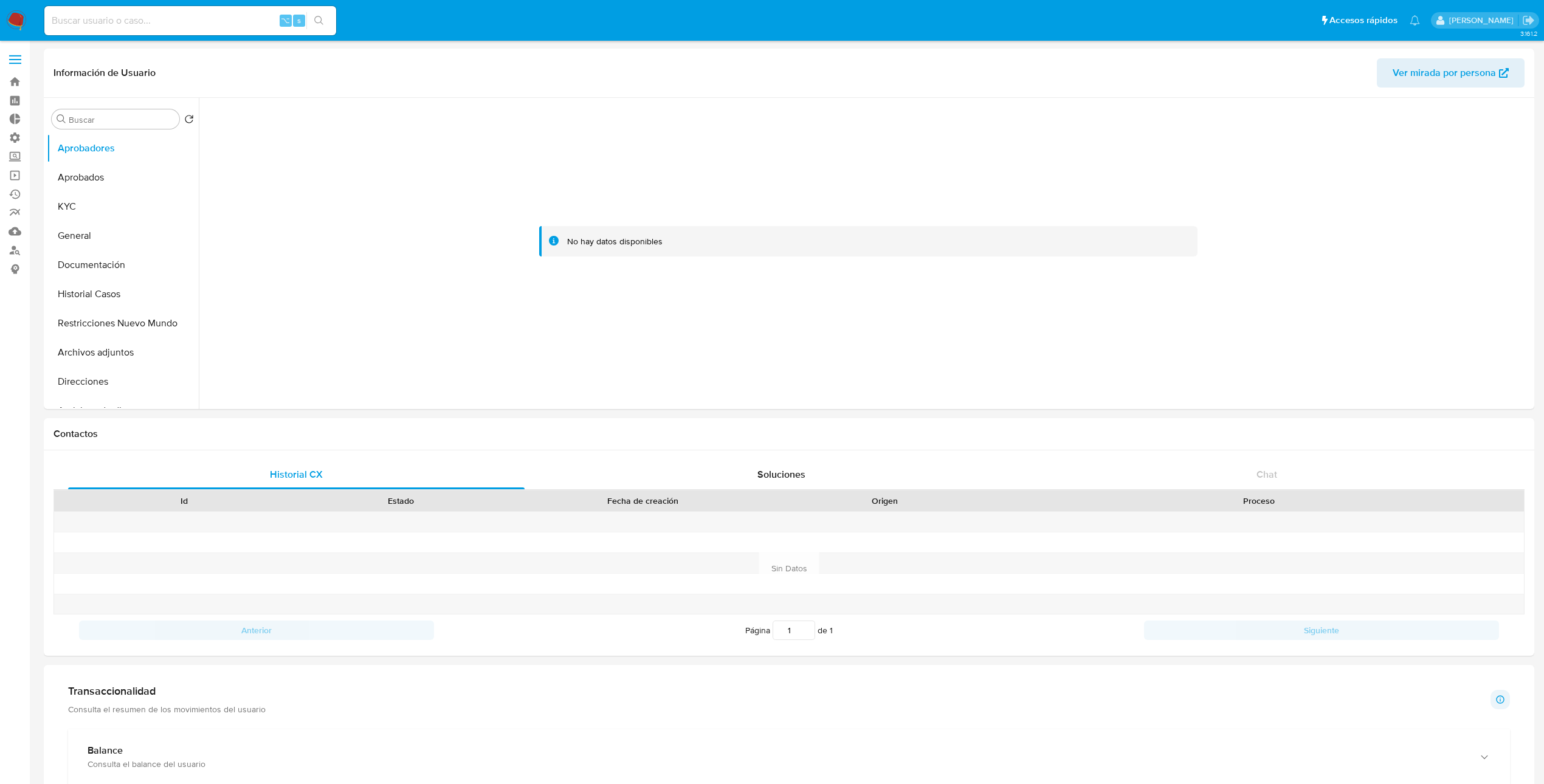
click at [177, 22] on input at bounding box center [190, 20] width 292 height 16
paste input "2273093152"
type input "2273093152"
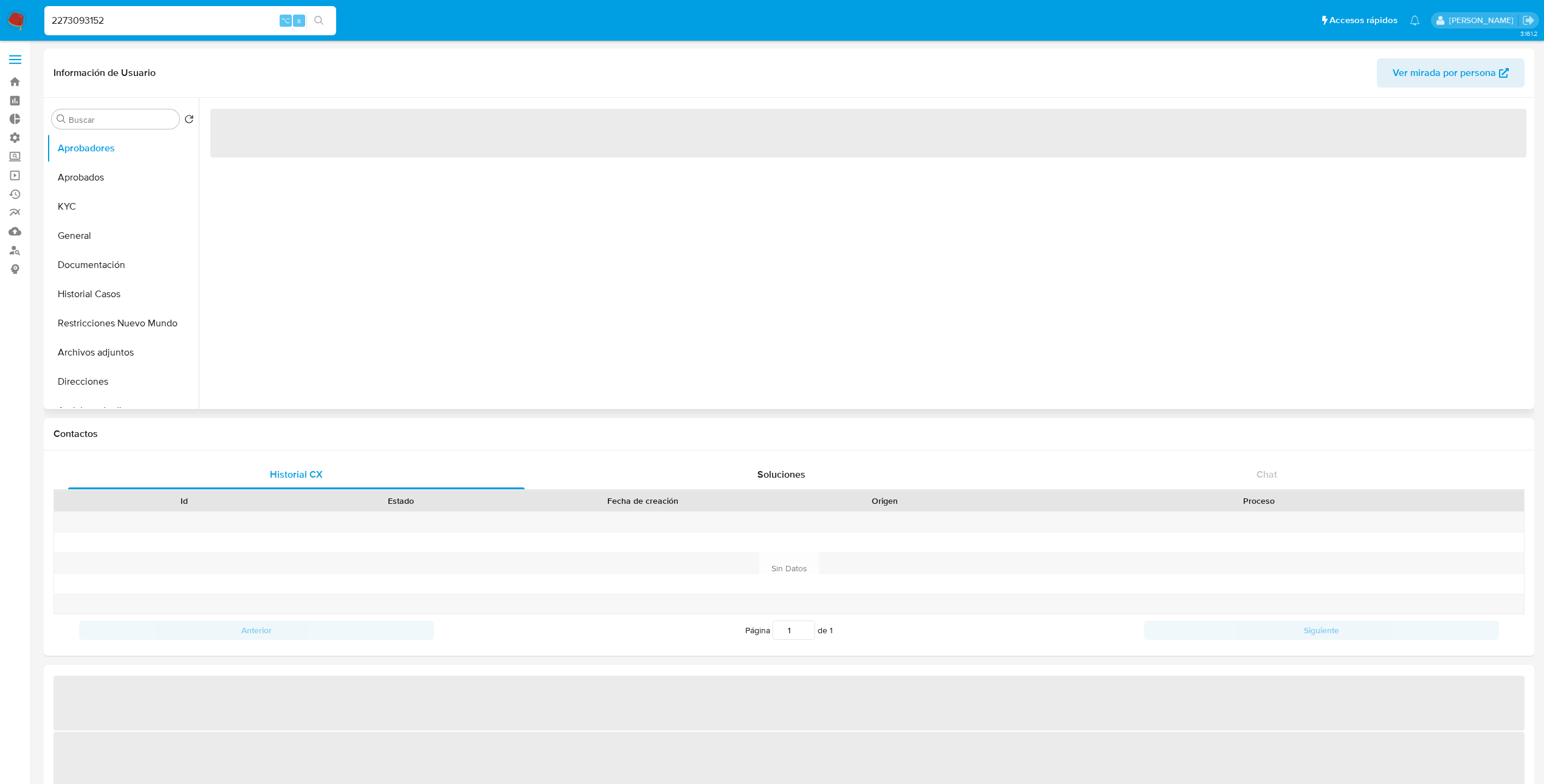
select select "10"
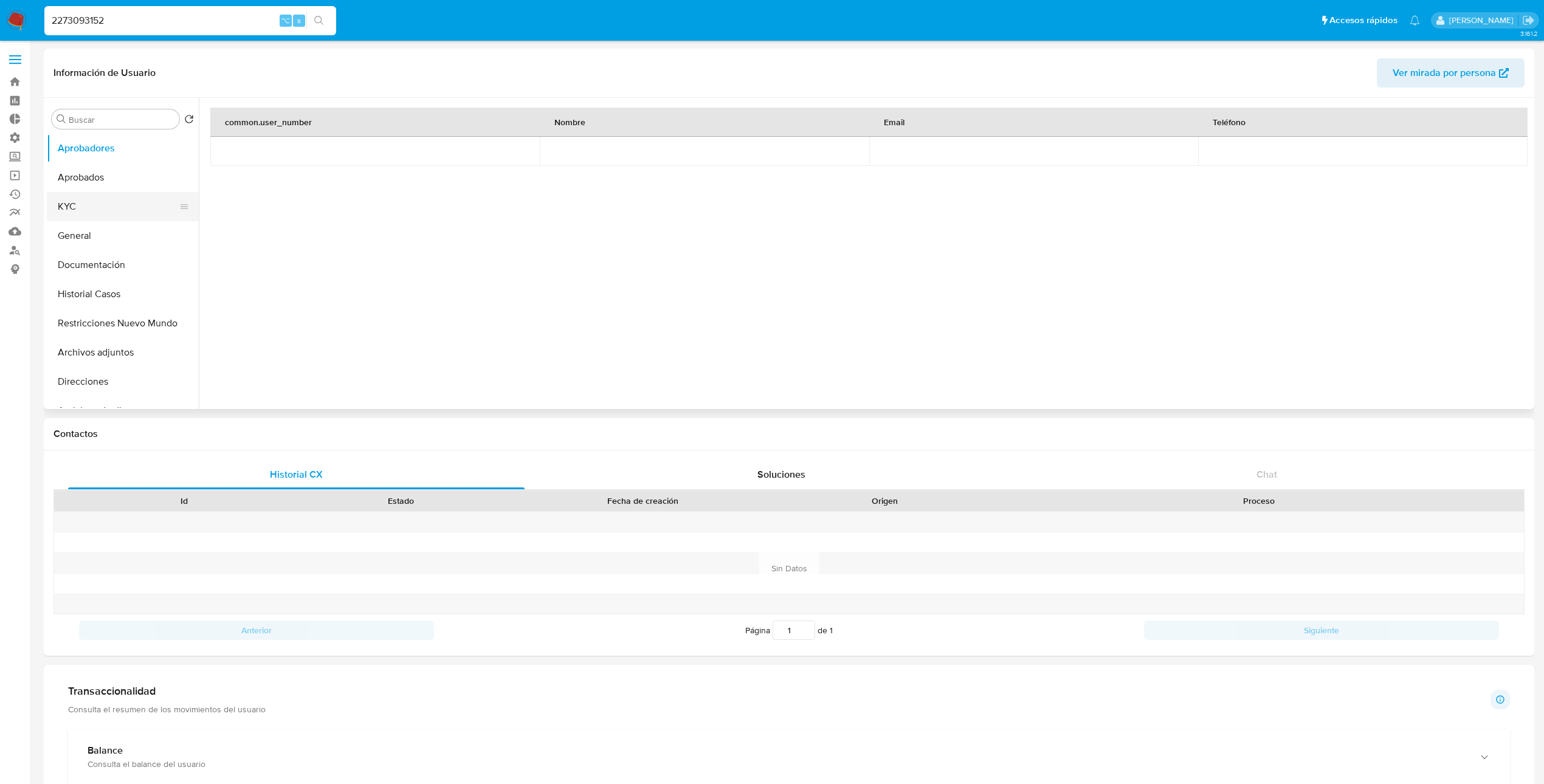
click at [65, 205] on button "KYC" at bounding box center [117, 207] width 142 height 29
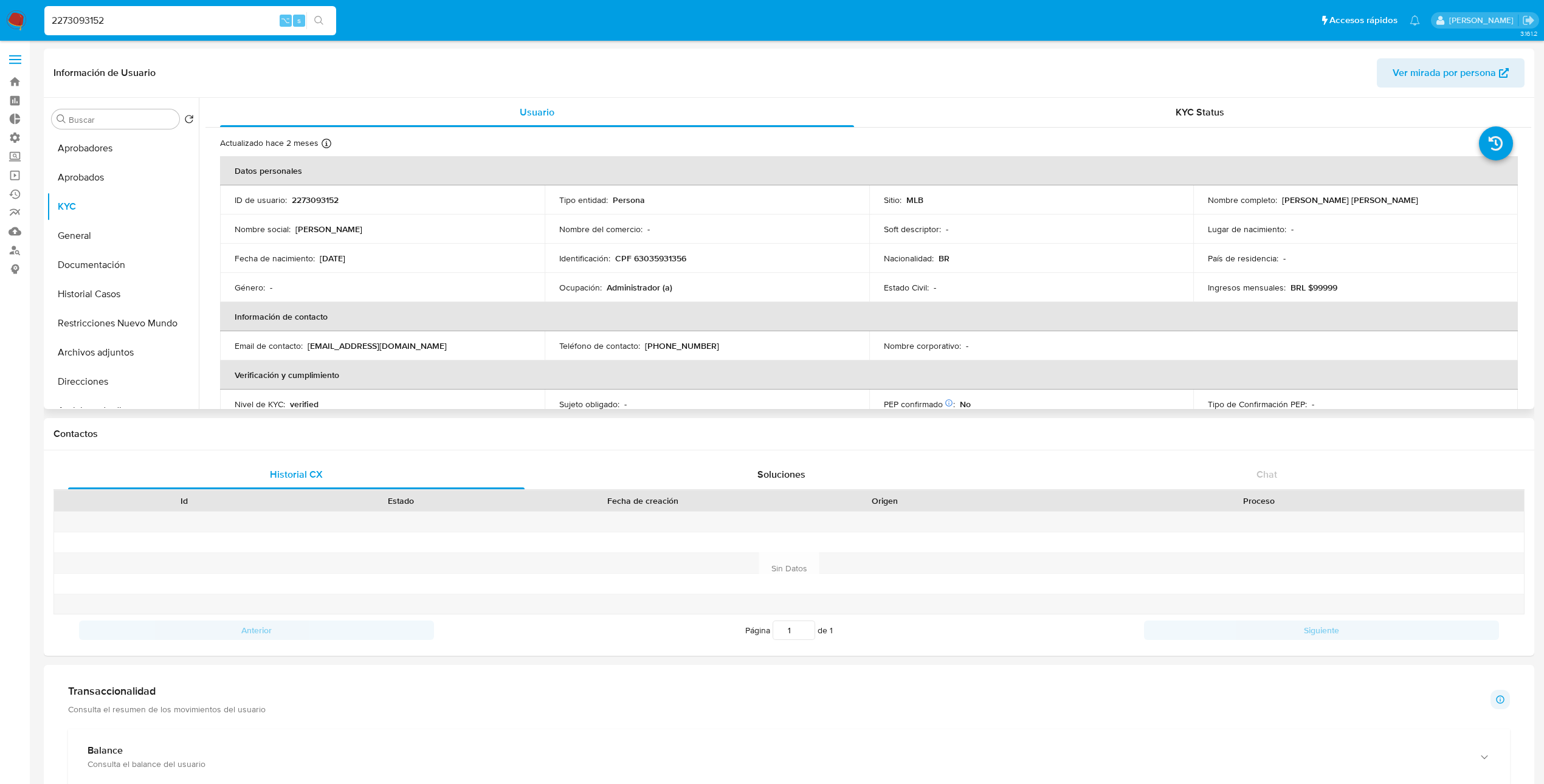
drag, startPoint x: 1279, startPoint y: 201, endPoint x: 1462, endPoint y: 201, distance: 183.0
click at [884, 201] on div "Nombre completo : Henrique Lourenco Pinheiro Silva" at bounding box center [1356, 200] width 296 height 11
copy p "Henrique Lourenco Pinheiro Silva"
drag, startPoint x: 711, startPoint y: 261, endPoint x: 710, endPoint y: 242, distance: 19.0
click at [614, 264] on div "Identificación : CPF 63035931356" at bounding box center [707, 258] width 296 height 11
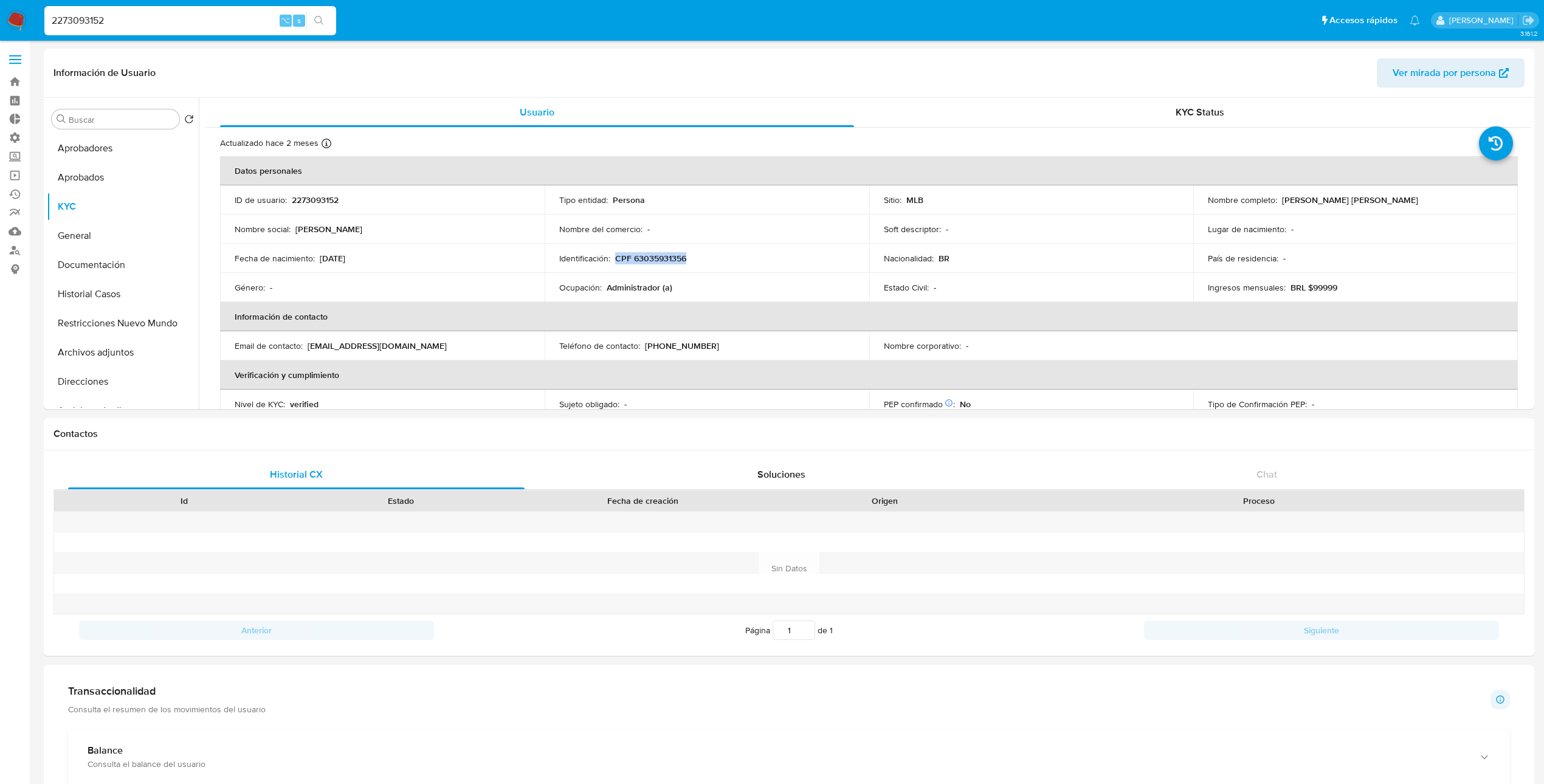
copy p "CPF 63035931356"
drag, startPoint x: 391, startPoint y: 262, endPoint x: 319, endPoint y: 260, distance: 72.0
click at [319, 260] on div "Fecha de nacimiento : 02/01/2008" at bounding box center [383, 258] width 296 height 11
copy p "02/01/2008"
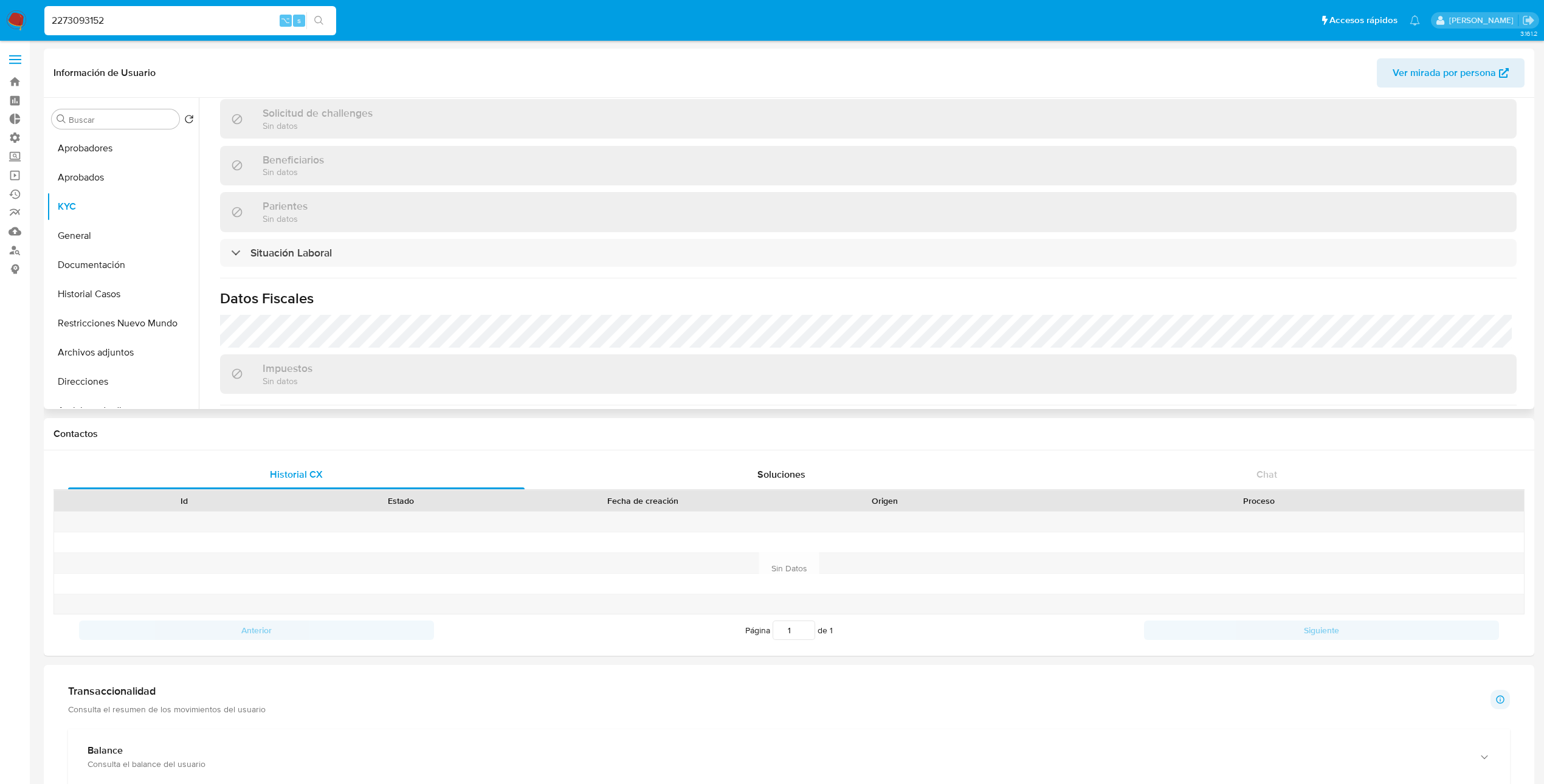
scroll to position [530, 0]
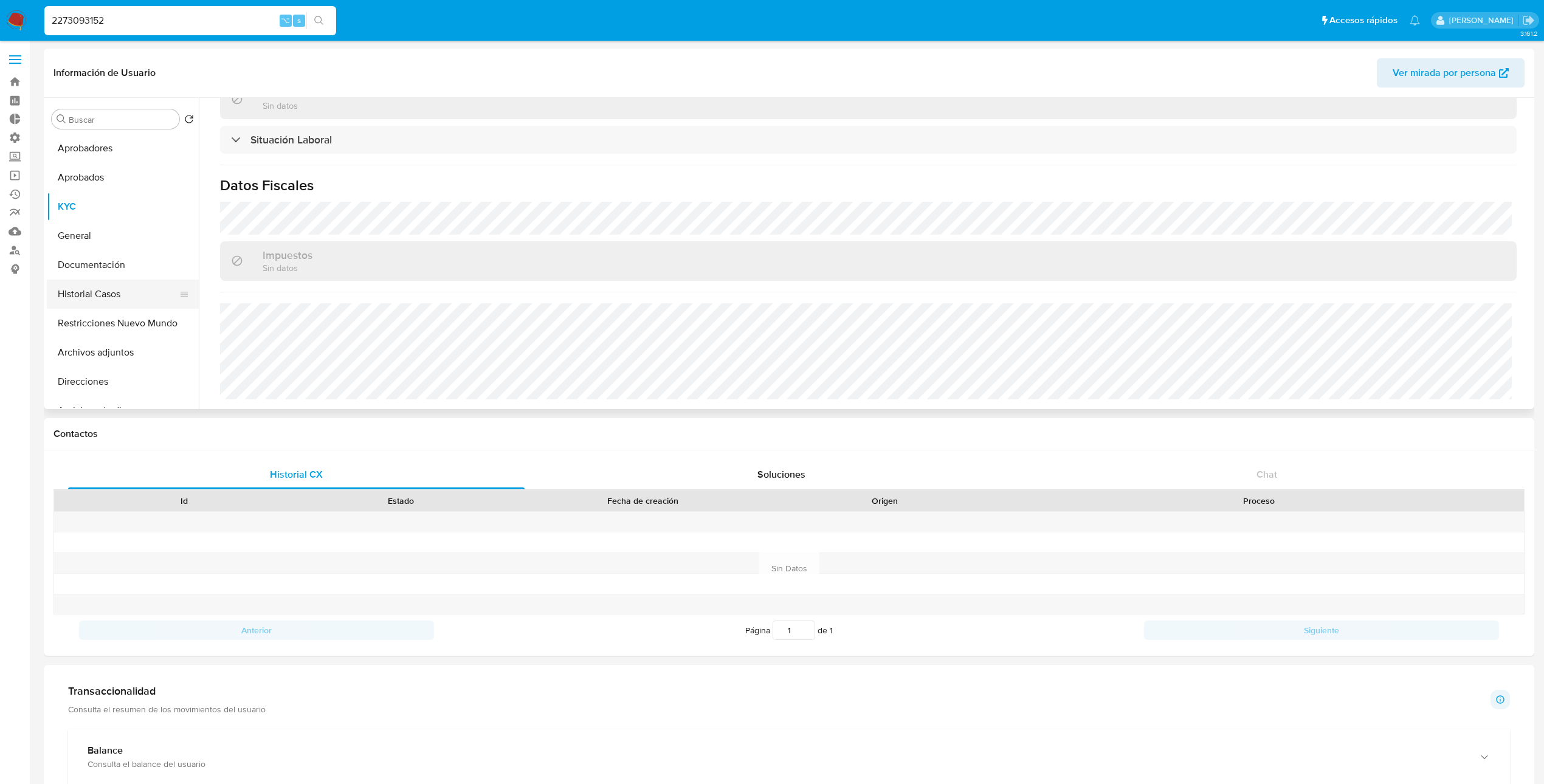
click at [106, 291] on button "Historial Casos" at bounding box center [117, 294] width 142 height 29
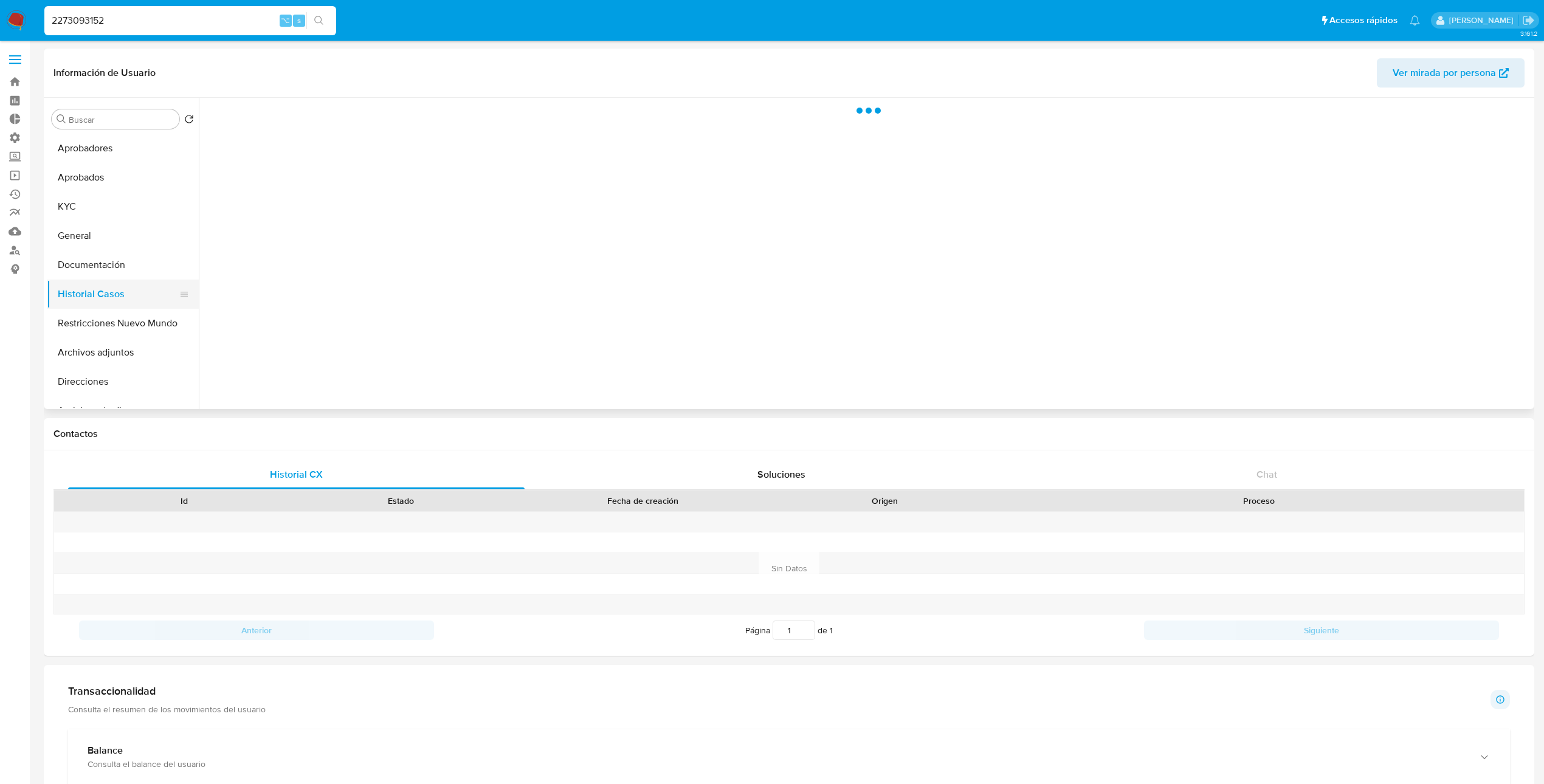
scroll to position [0, 0]
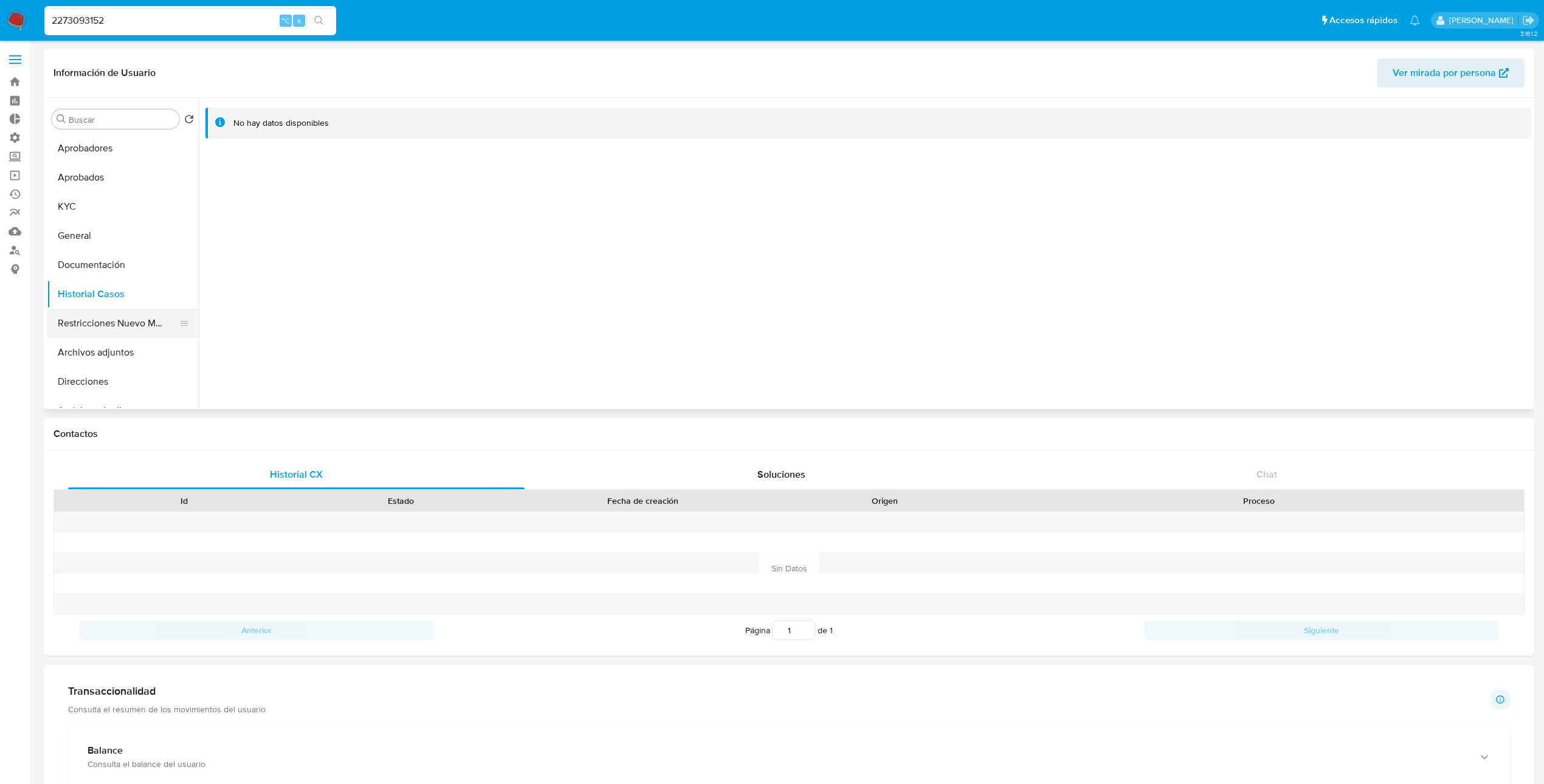
click at [120, 325] on button "Restricciones Nuevo Mundo" at bounding box center [117, 323] width 142 height 29
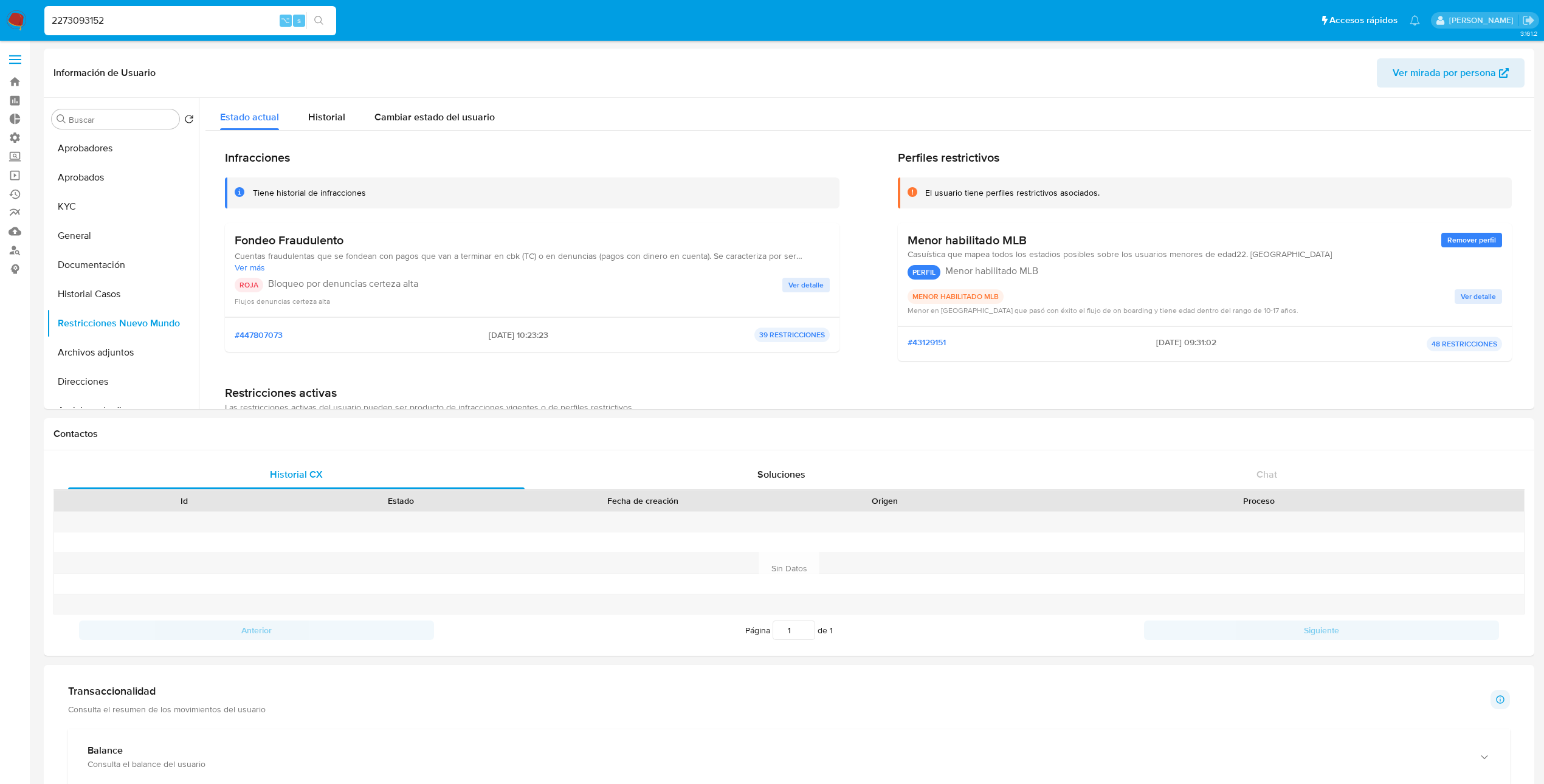
drag, startPoint x: 236, startPoint y: 239, endPoint x: 780, endPoint y: 12, distance: 589.5
click at [351, 244] on div "Fondeo Fraudulento Cuentas fraudulentas que se fondean con pagos que van a term…" at bounding box center [532, 270] width 614 height 94
click at [649, 259] on span "Cuentas fraudulentas que se fondean con pagos que van a terminar en cbk (TC) o …" at bounding box center [532, 256] width 595 height 11
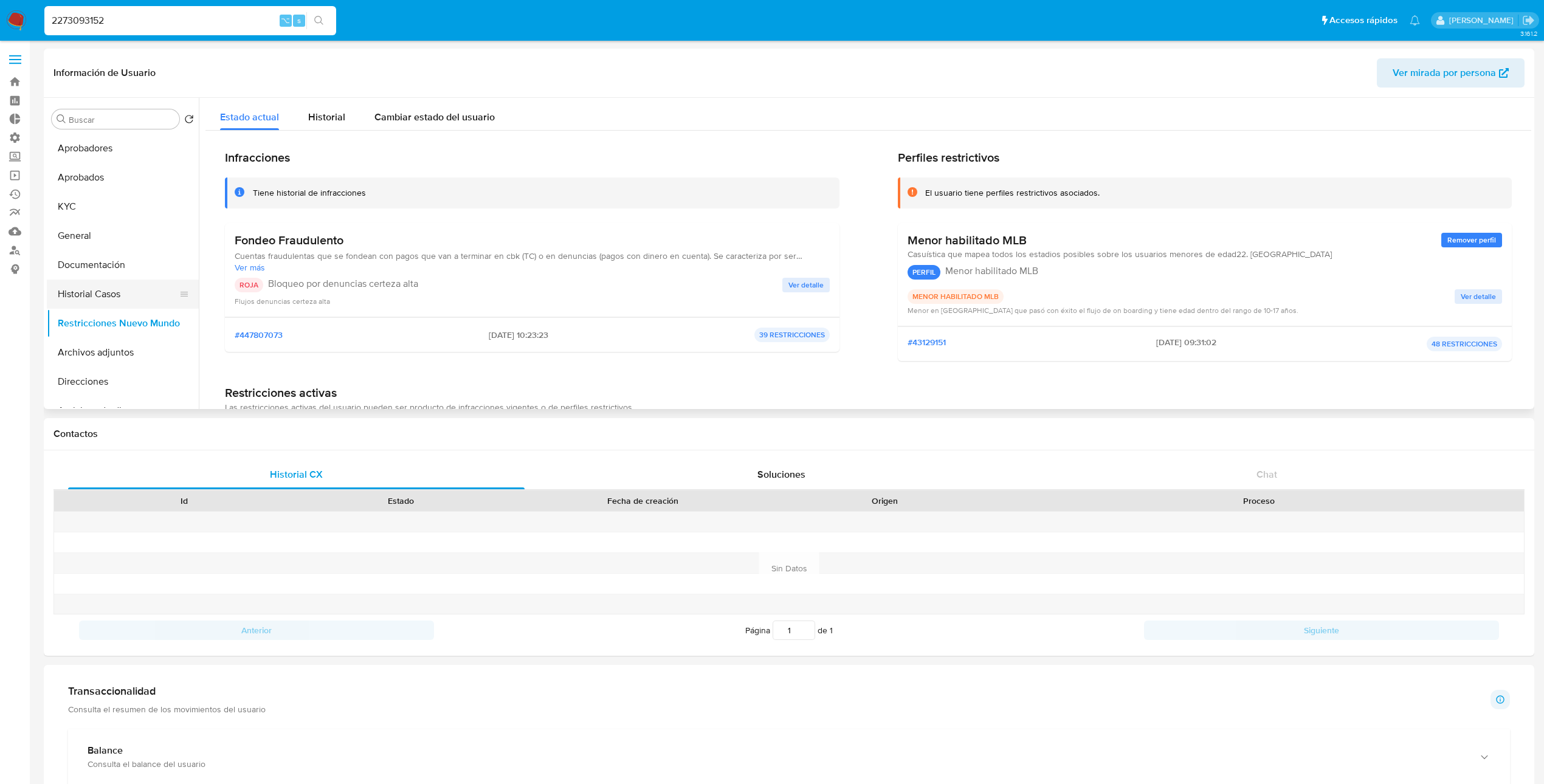
click at [100, 300] on button "Historial Casos" at bounding box center [117, 294] width 142 height 29
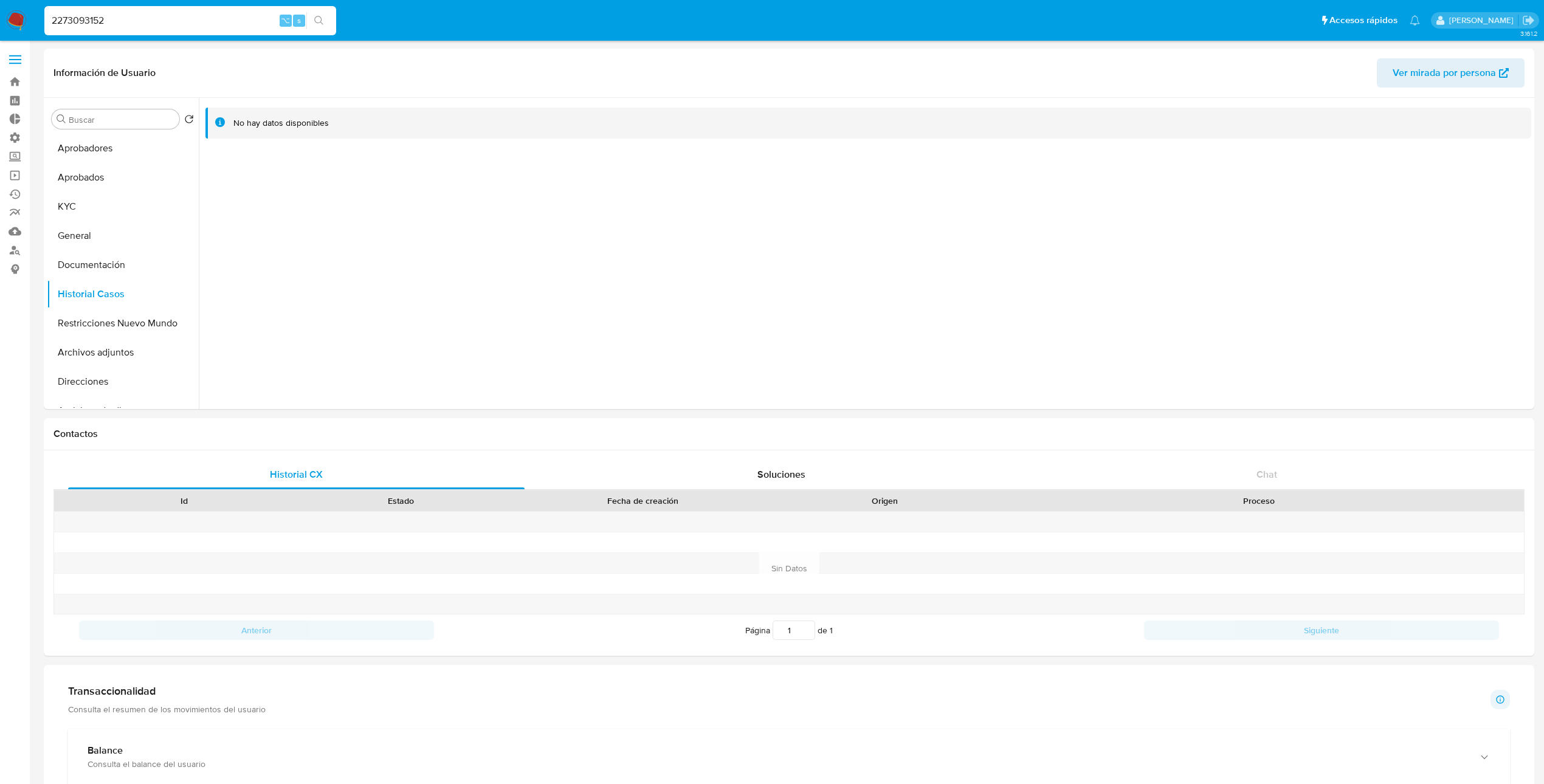
click at [140, 25] on input "2273093152" at bounding box center [190, 20] width 292 height 16
click at [140, 24] on input "2273093152" at bounding box center [190, 20] width 292 height 16
paste input "412659666"
type input "2412659666"
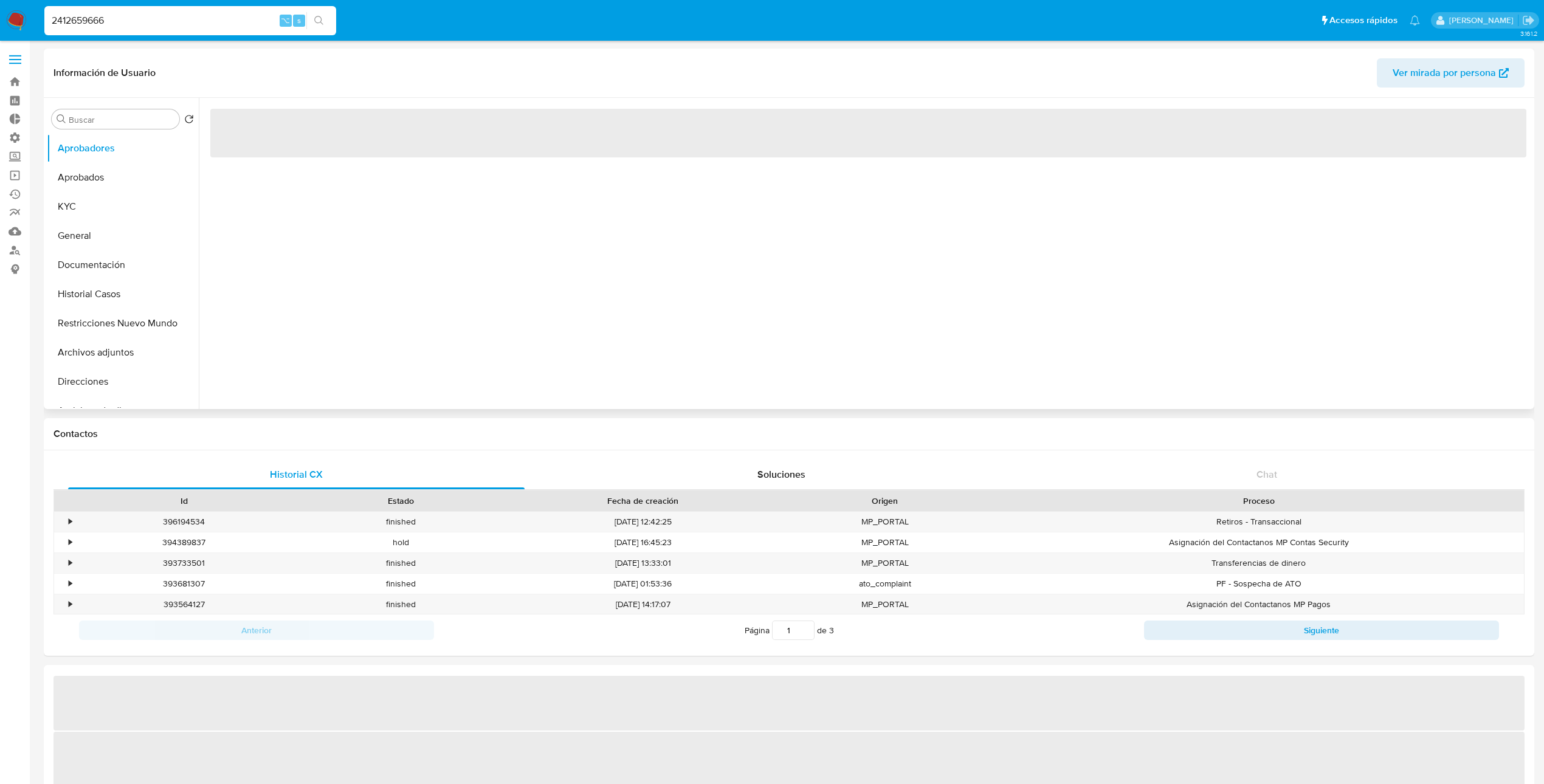
select select "10"
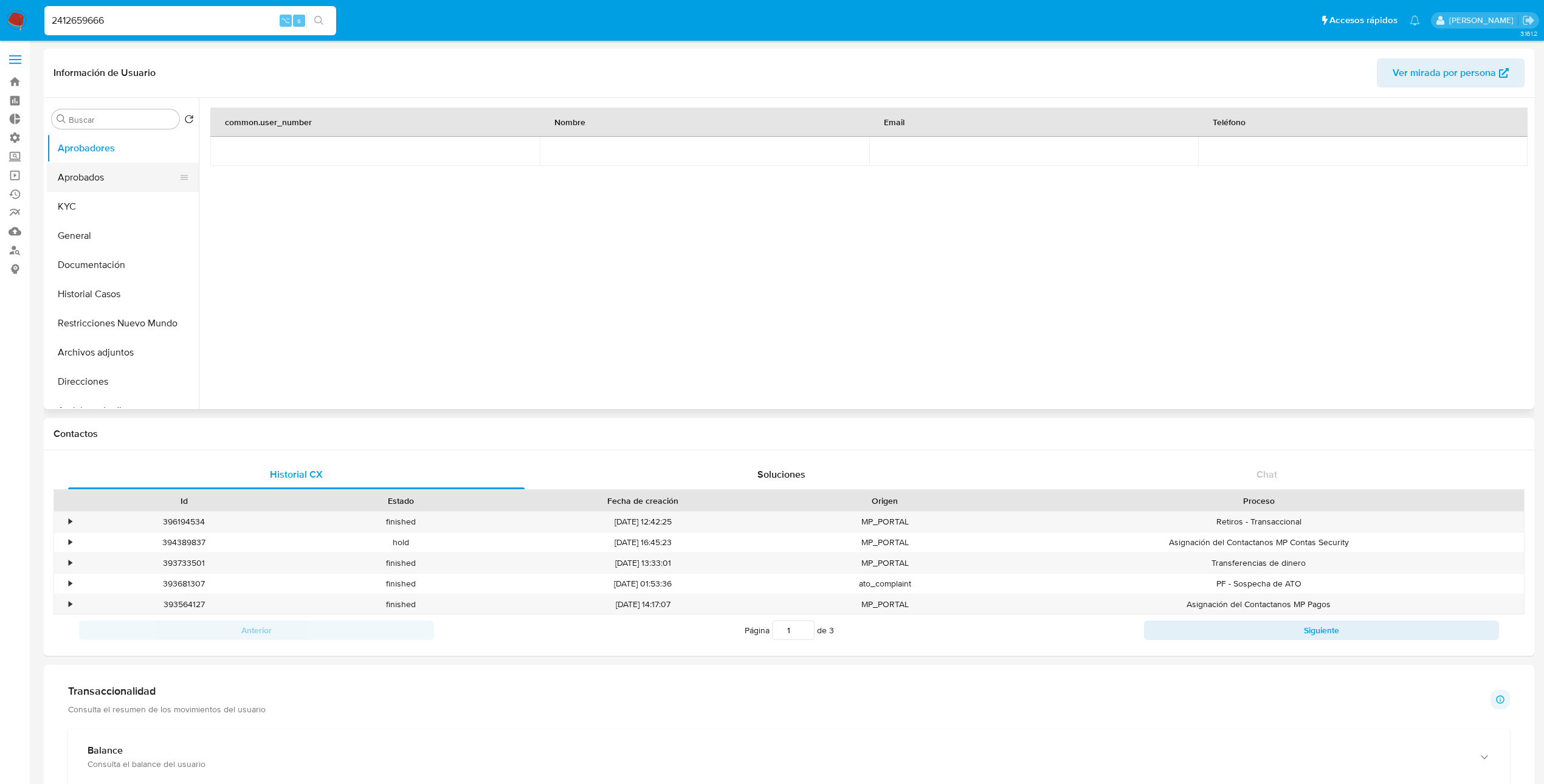
click at [95, 183] on button "Aprobados" at bounding box center [117, 178] width 142 height 29
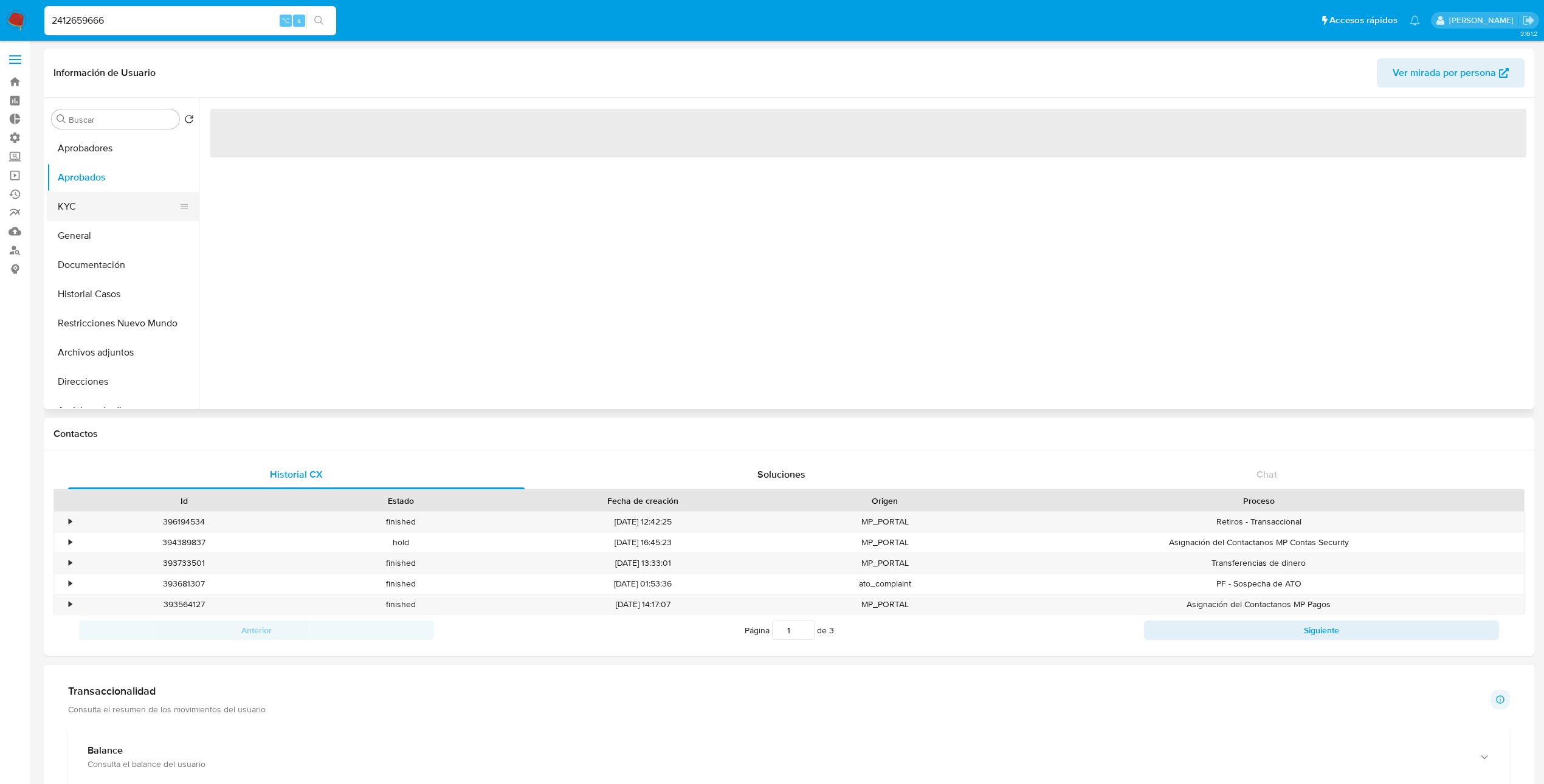
click at [81, 218] on button "KYC" at bounding box center [117, 207] width 142 height 29
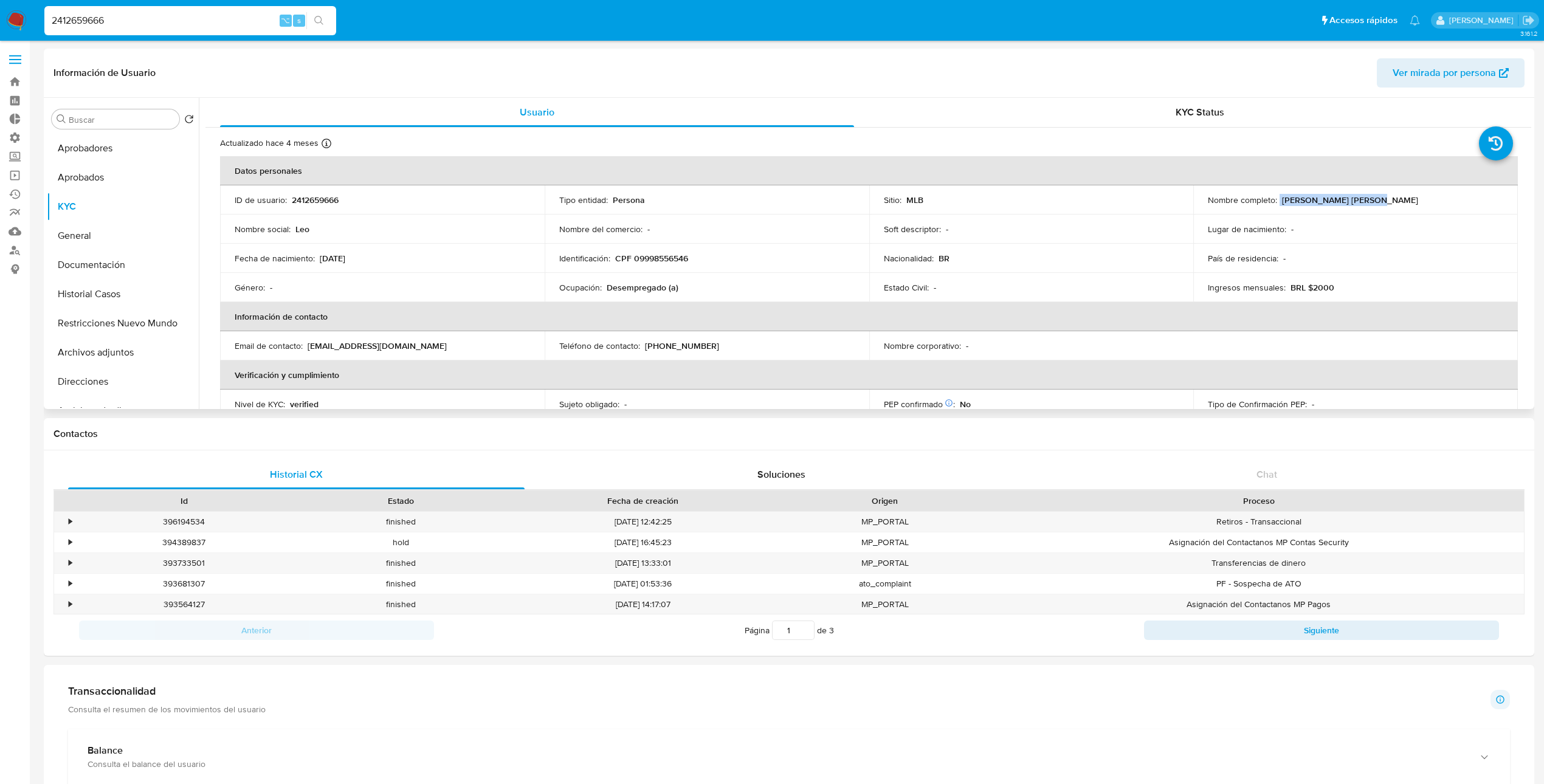
drag, startPoint x: 1382, startPoint y: 195, endPoint x: 1288, endPoint y: 203, distance: 94.3
click at [884, 201] on div "Nombre completo : Leonardo Santos Bispo" at bounding box center [1356, 200] width 296 height 11
copy div "Leonardo Santos Bispo"
click at [105, 21] on input "2412659666" at bounding box center [190, 20] width 292 height 16
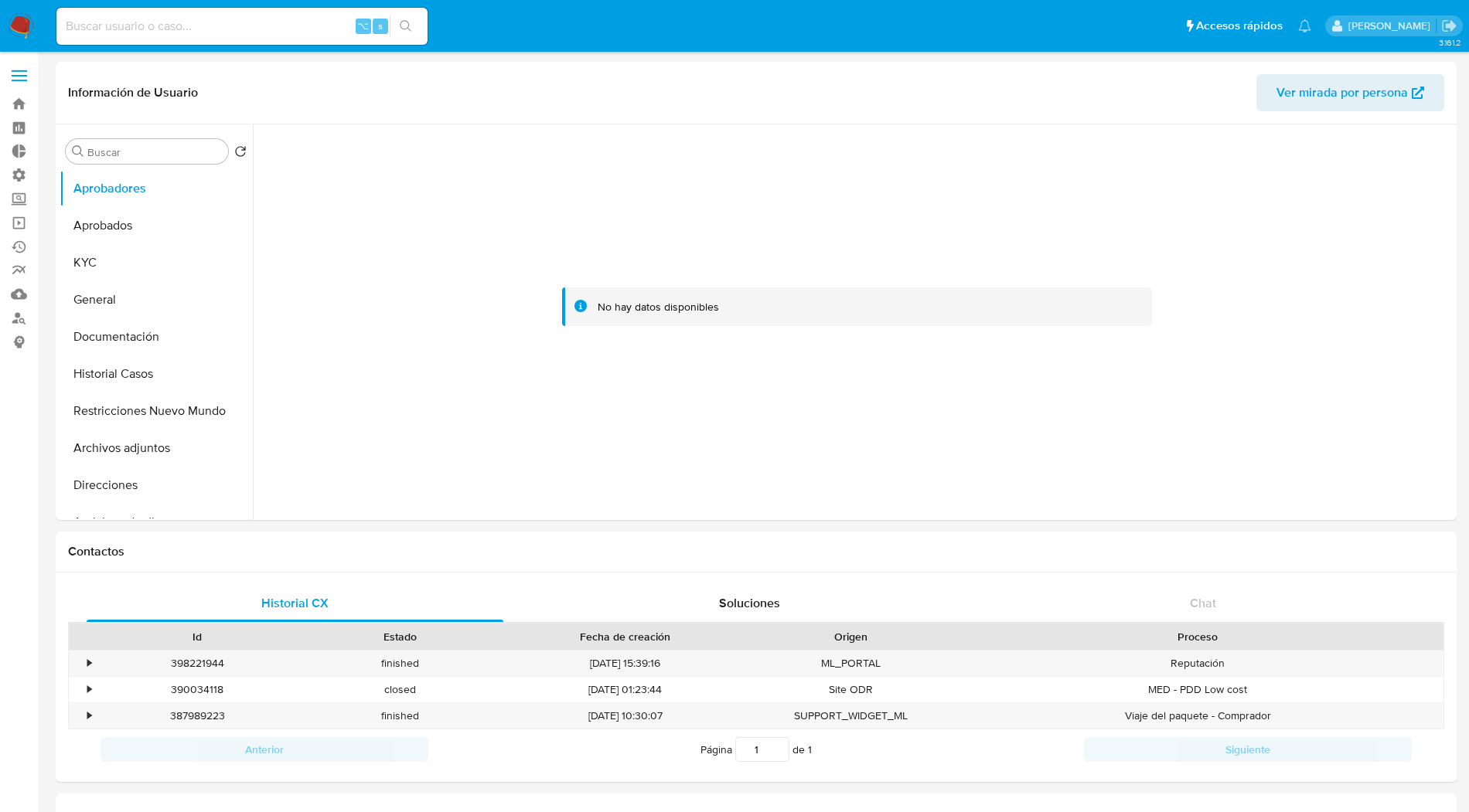
select select "10"
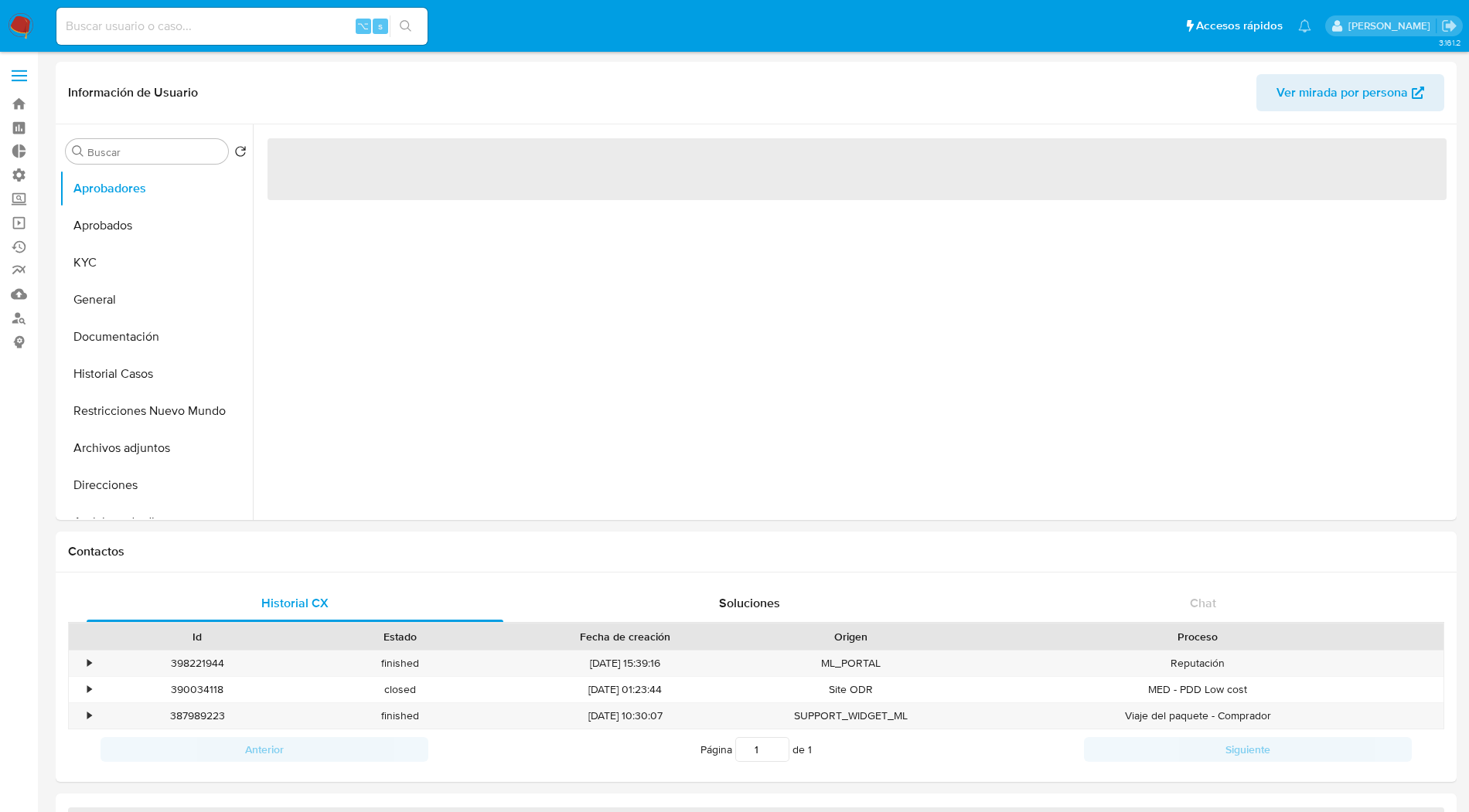
select select "10"
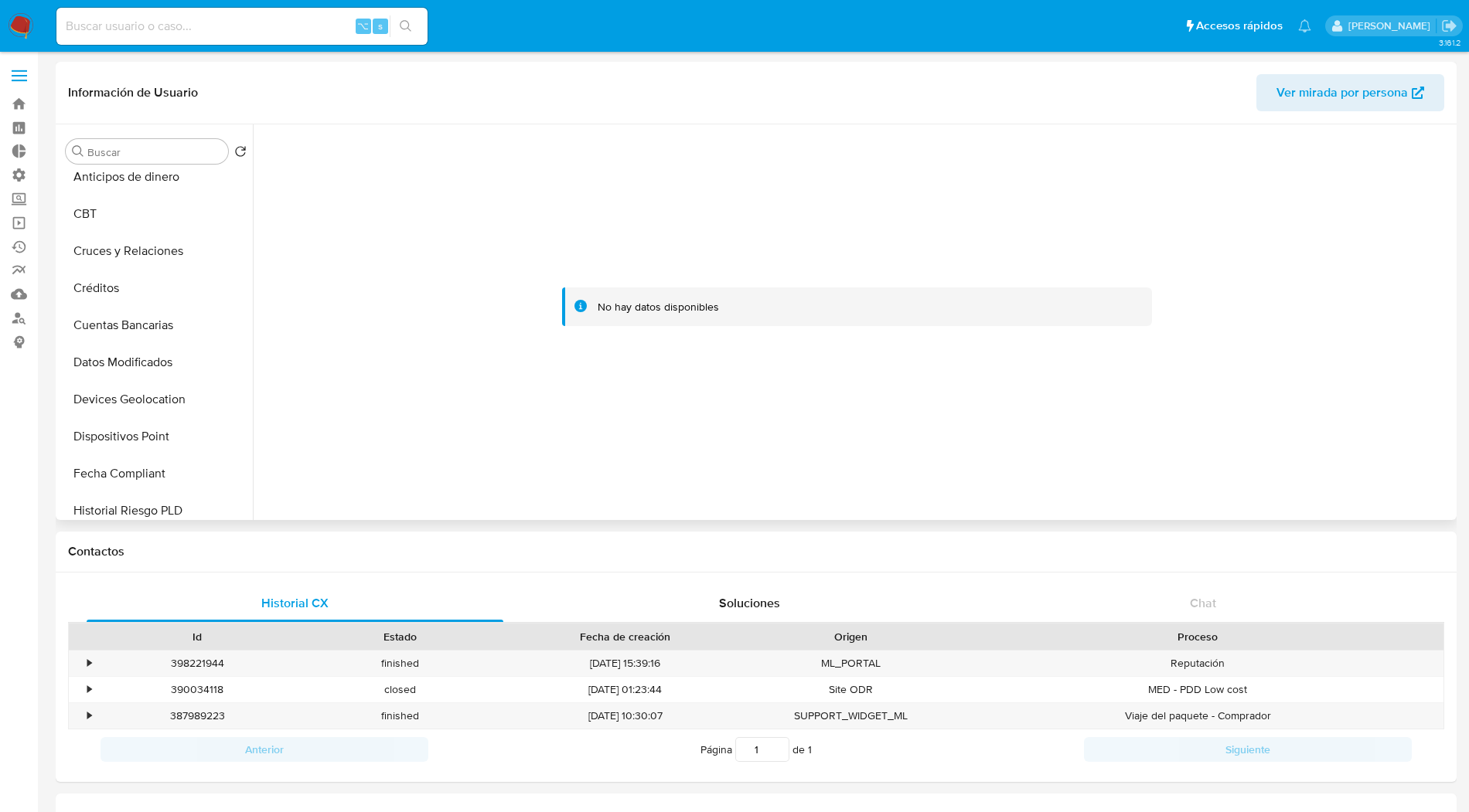
scroll to position [401, 0]
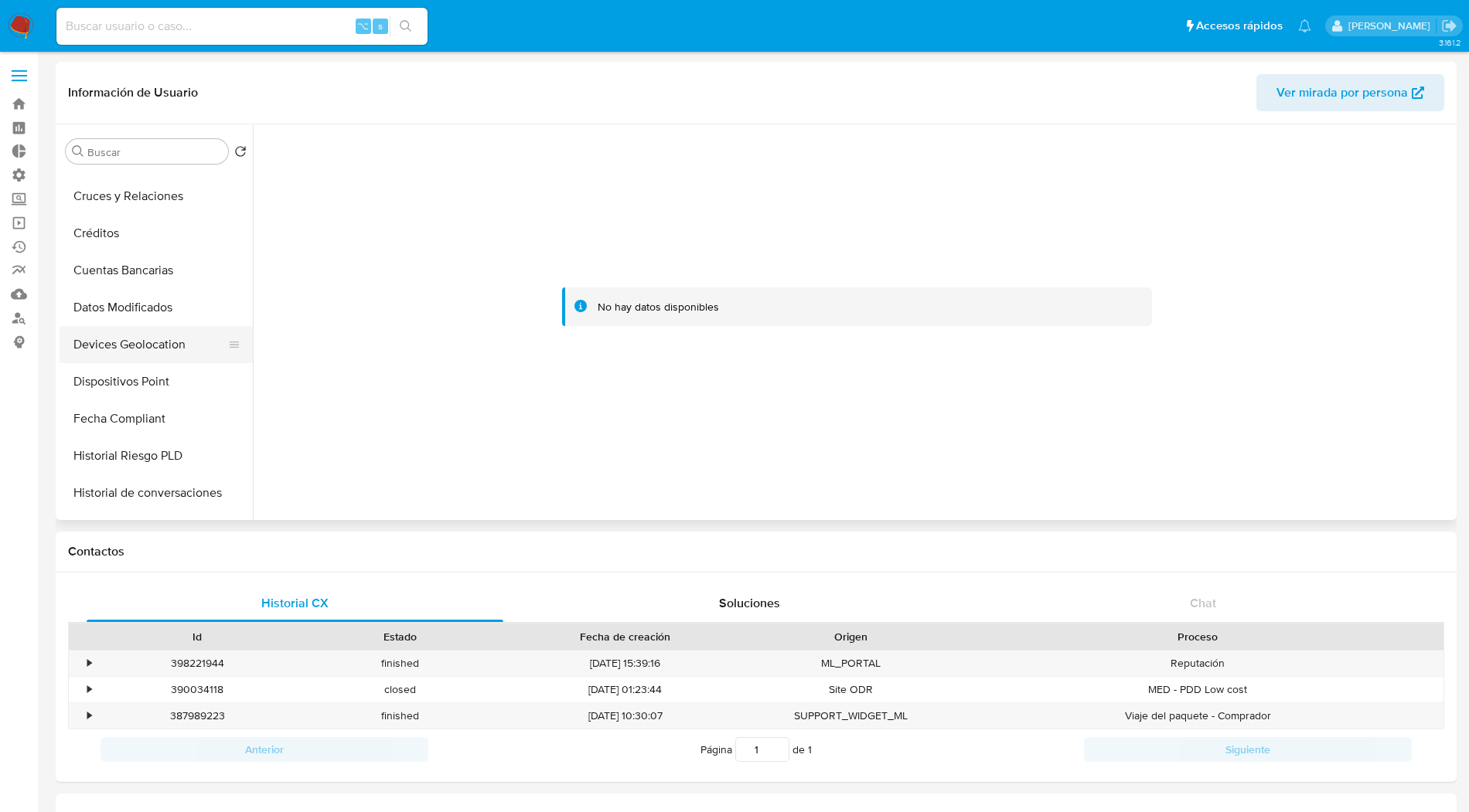
click at [124, 351] on button "Devices Geolocation" at bounding box center [149, 345] width 181 height 37
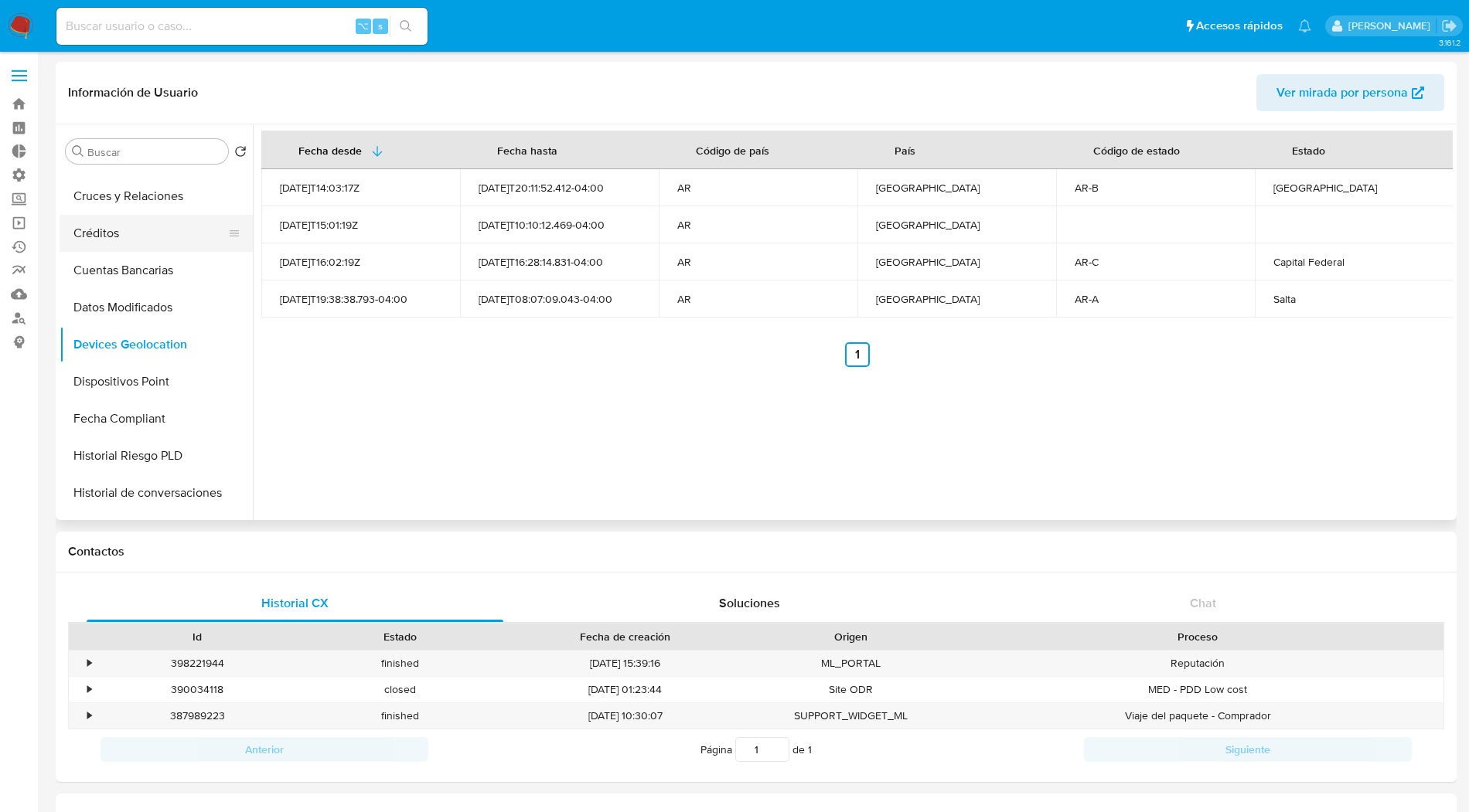
click at [118, 244] on button "Créditos" at bounding box center [149, 233] width 181 height 37
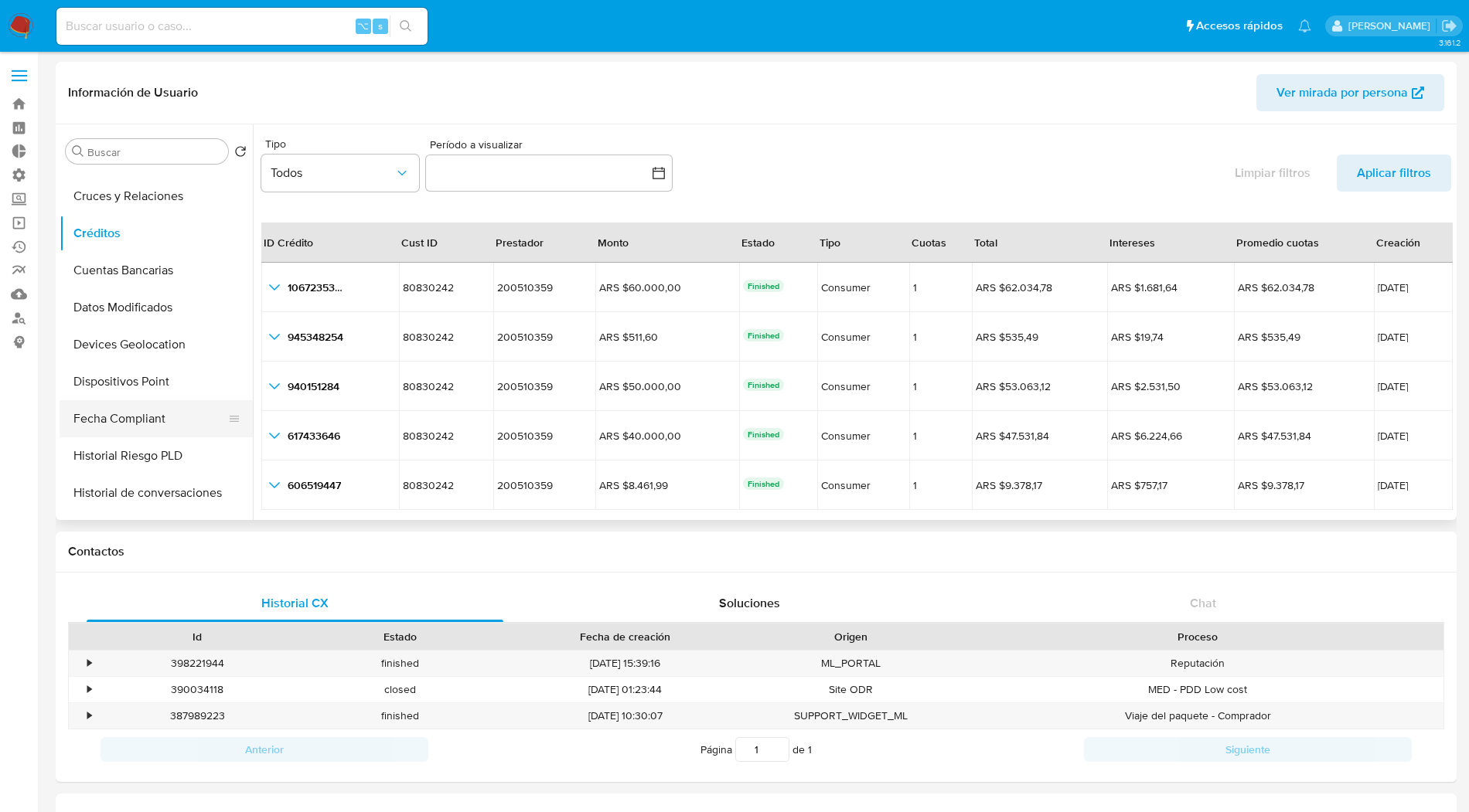
click at [142, 425] on button "Fecha Compliant" at bounding box center [149, 419] width 181 height 37
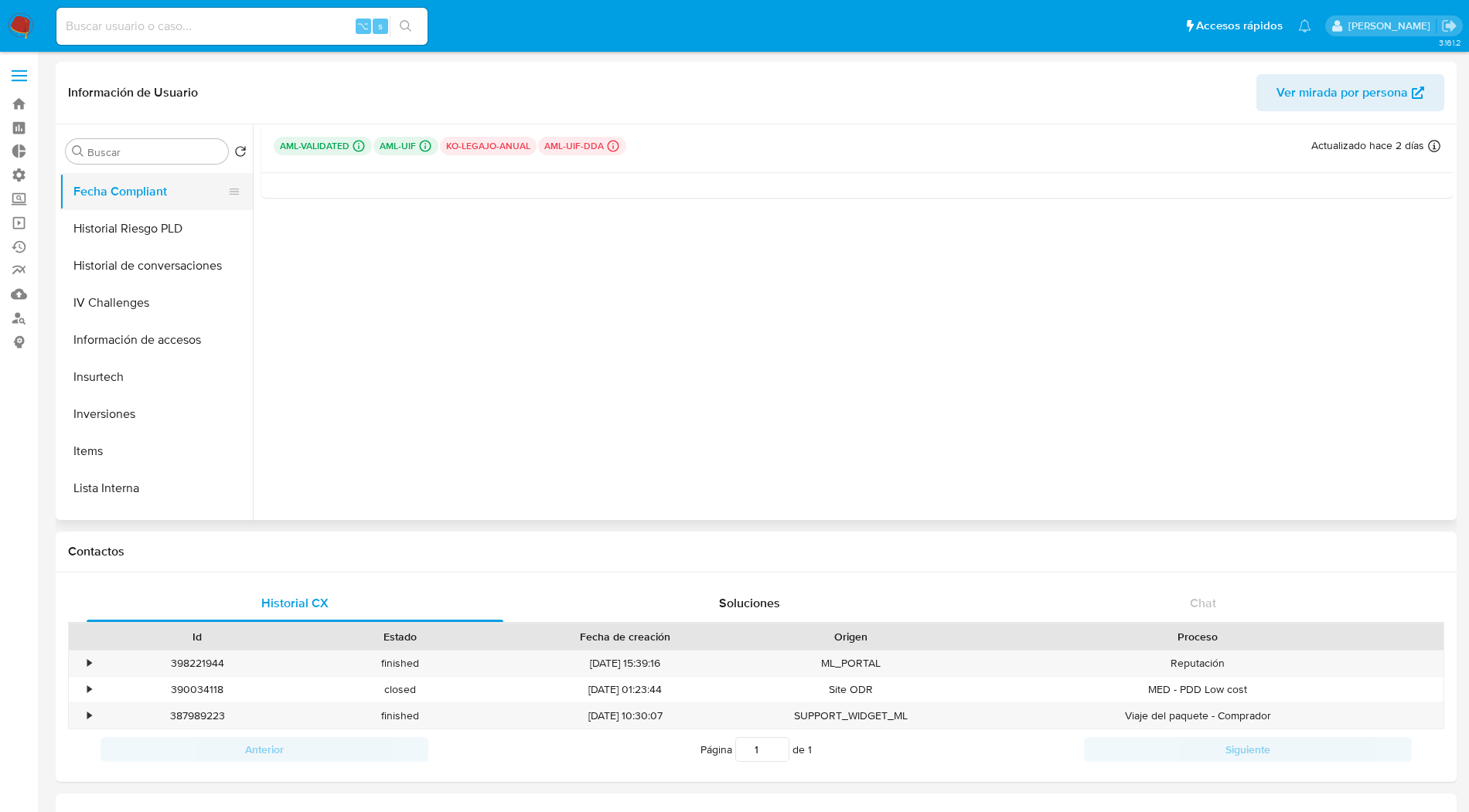
scroll to position [629, 0]
click at [147, 362] on button "Insurtech" at bounding box center [149, 376] width 181 height 37
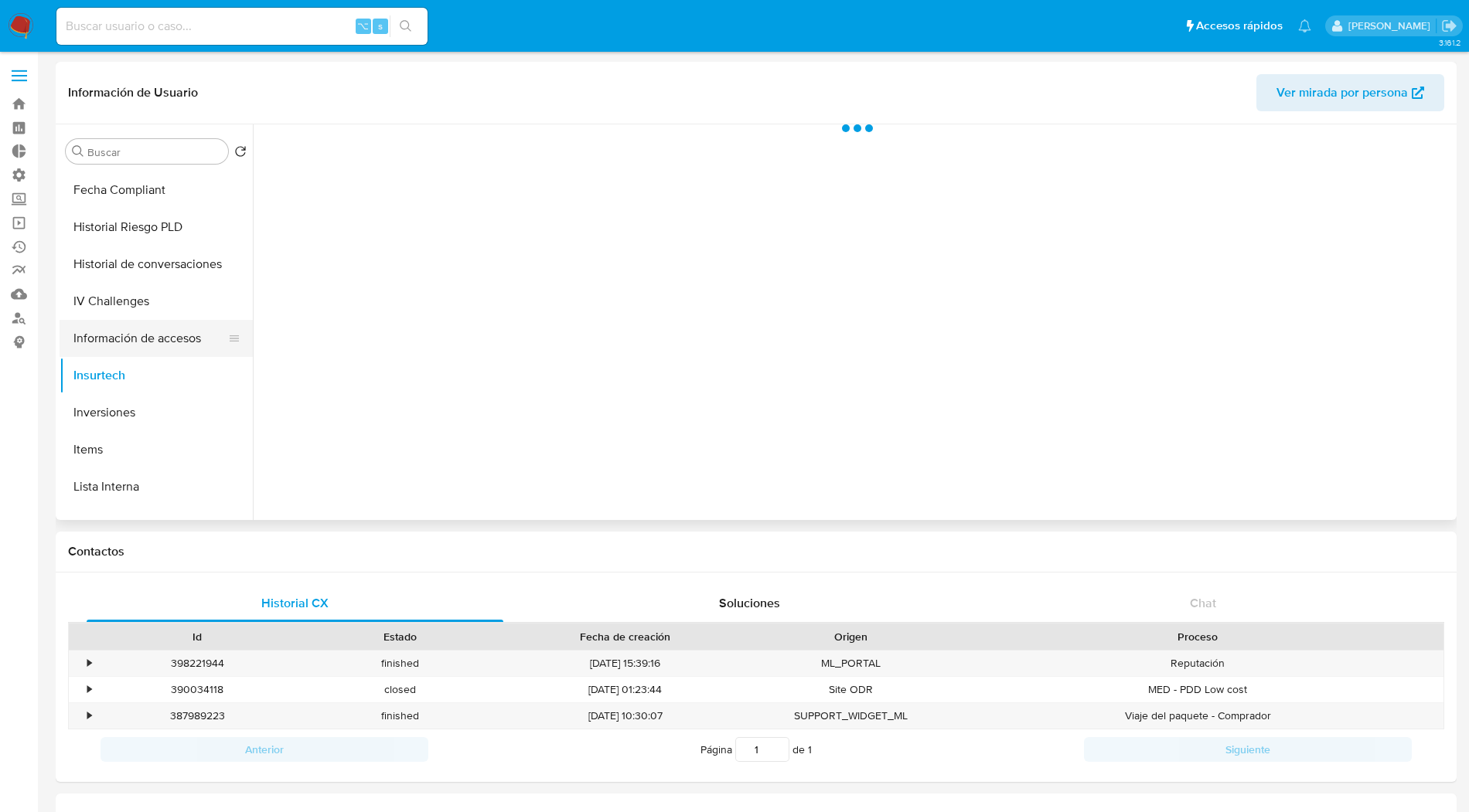
click at [158, 333] on button "Información de accesos" at bounding box center [149, 339] width 181 height 37
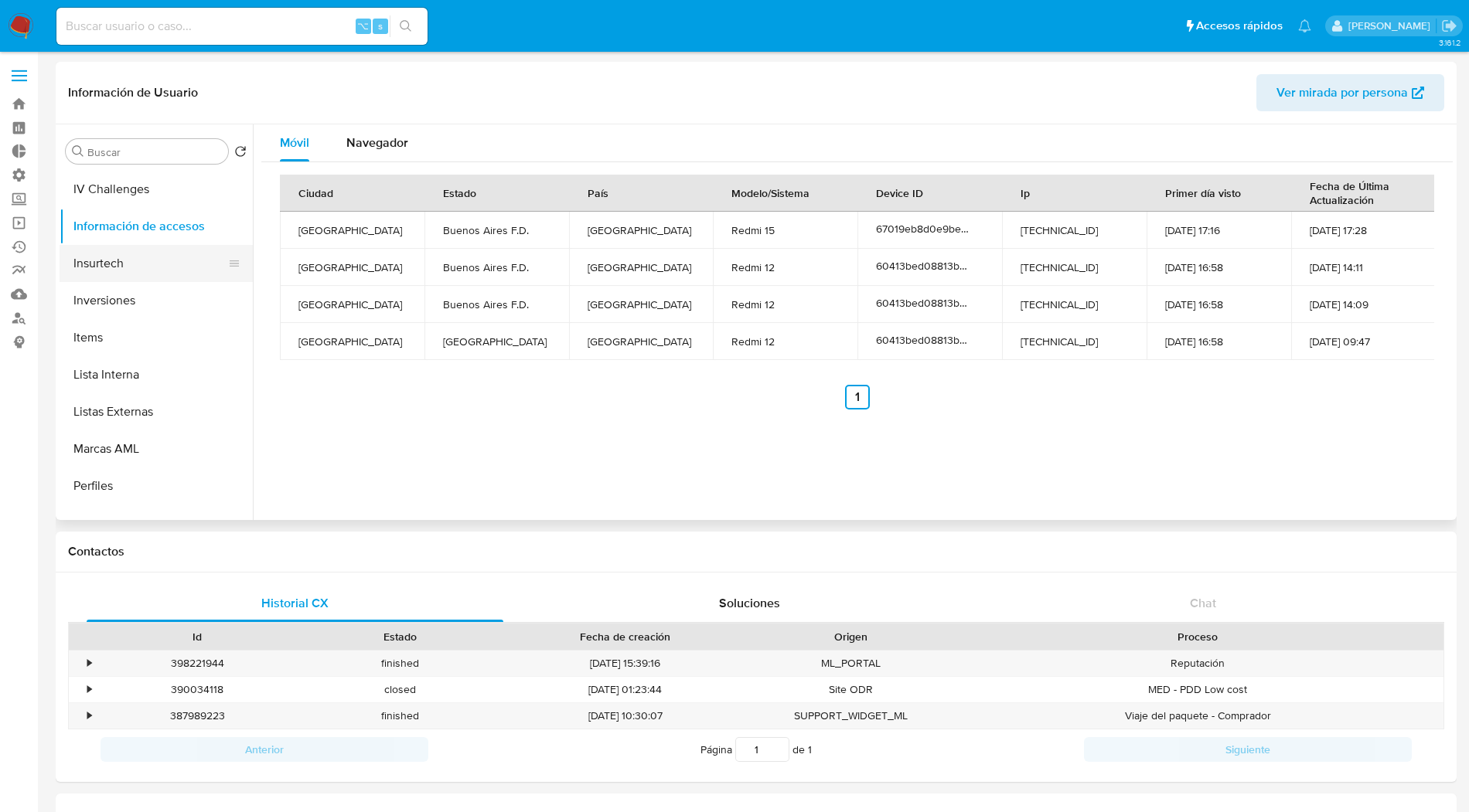
scroll to position [801, 0]
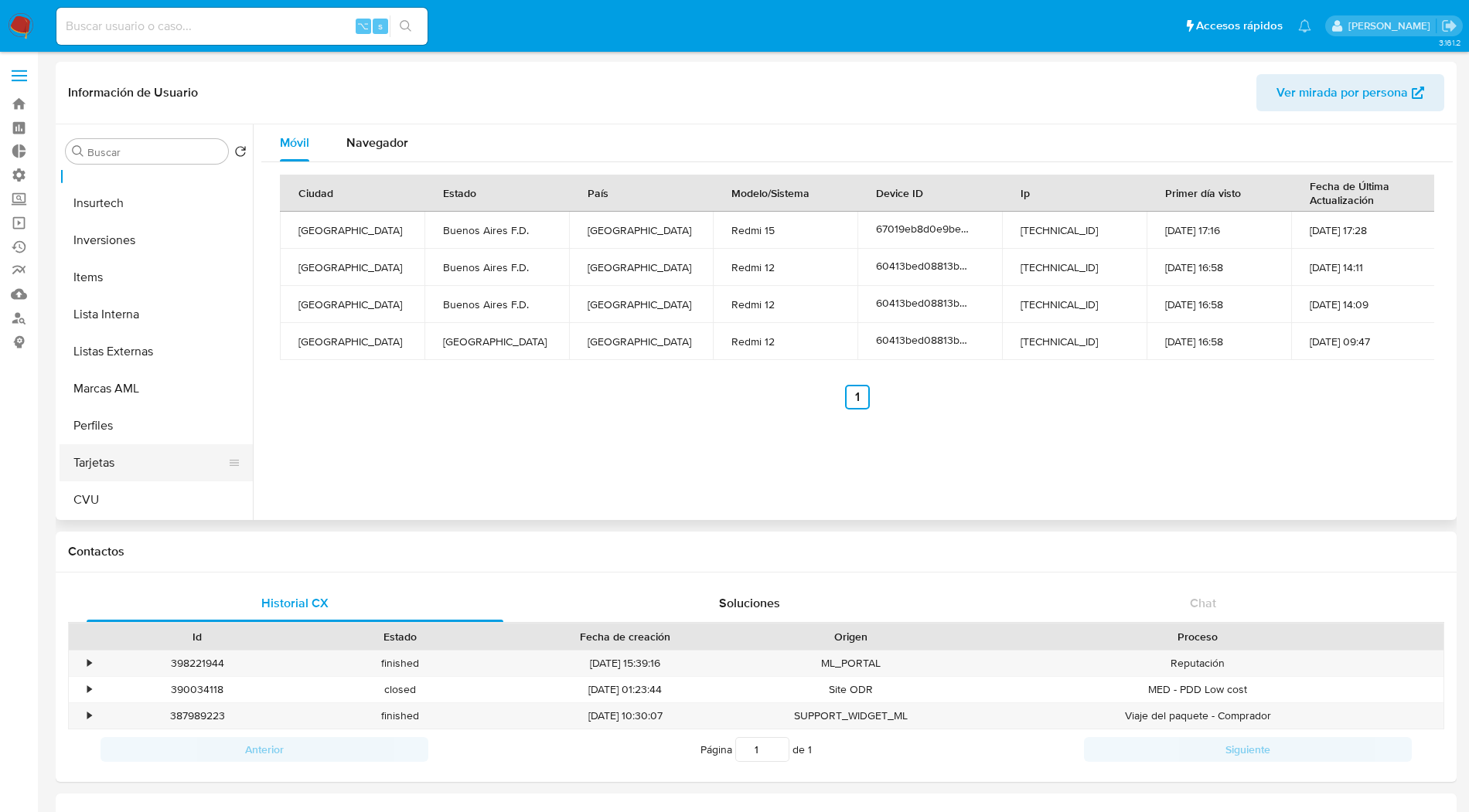
click at [104, 480] on button "Tarjetas" at bounding box center [149, 462] width 181 height 37
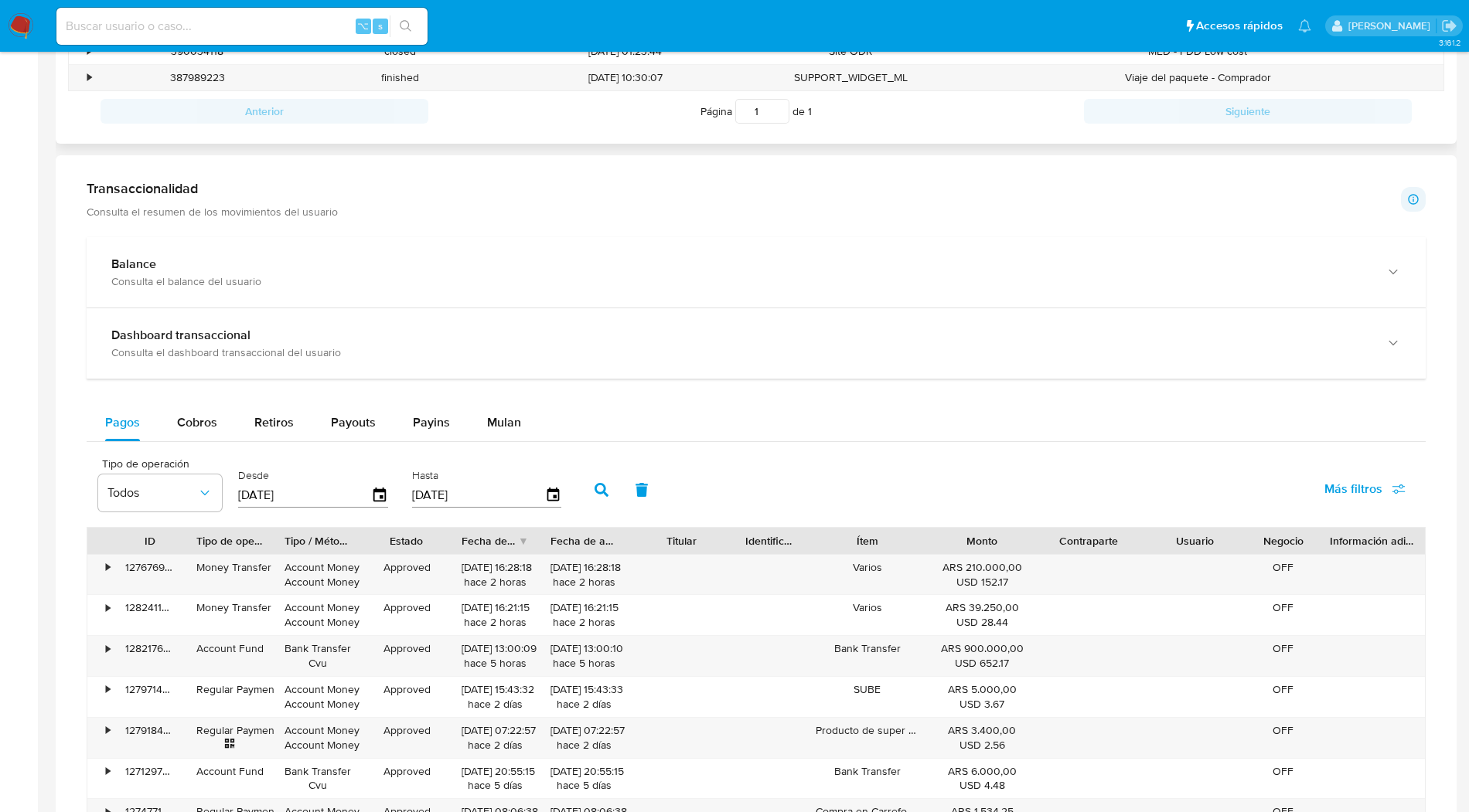
scroll to position [640, 0]
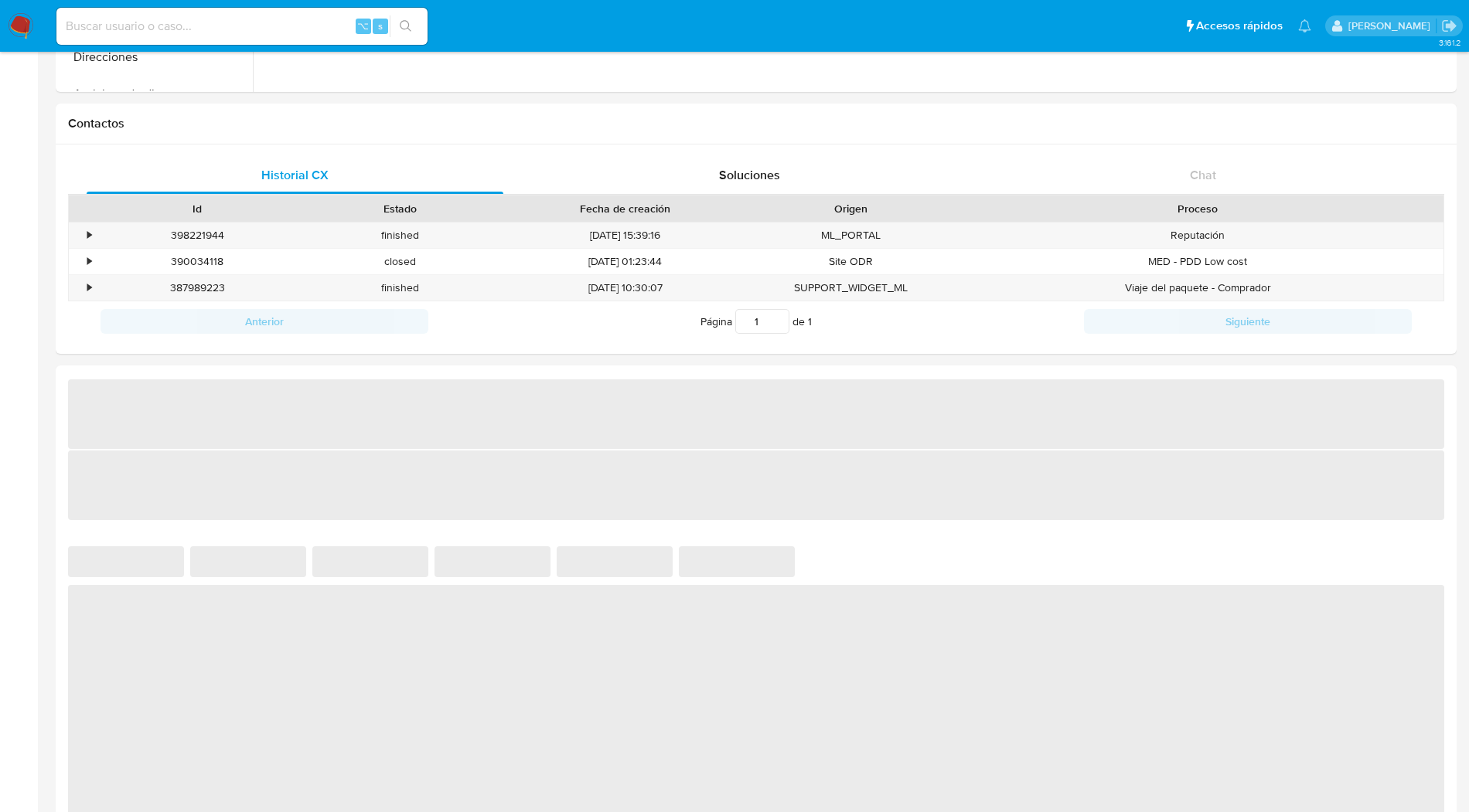
select select "10"
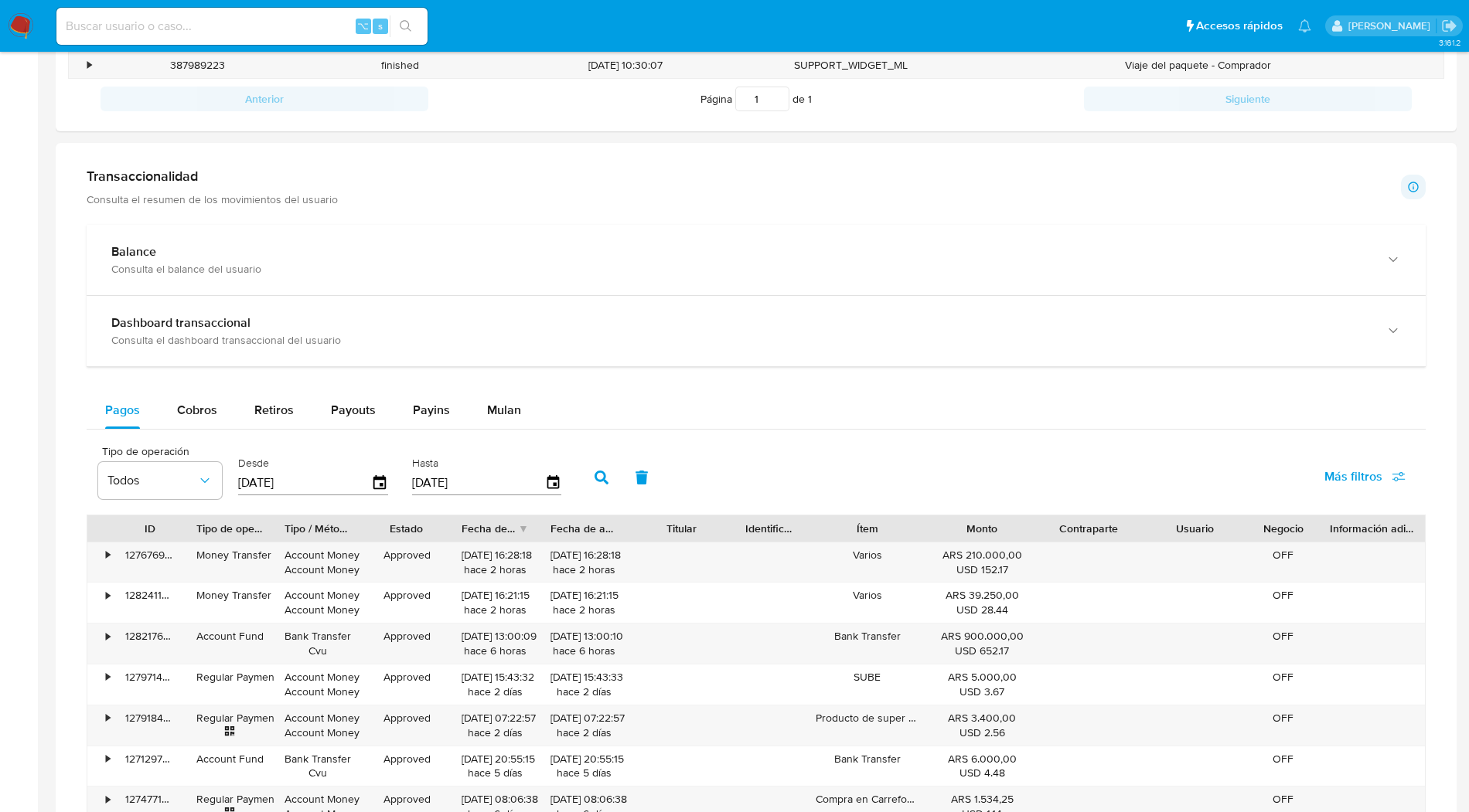
scroll to position [726, 0]
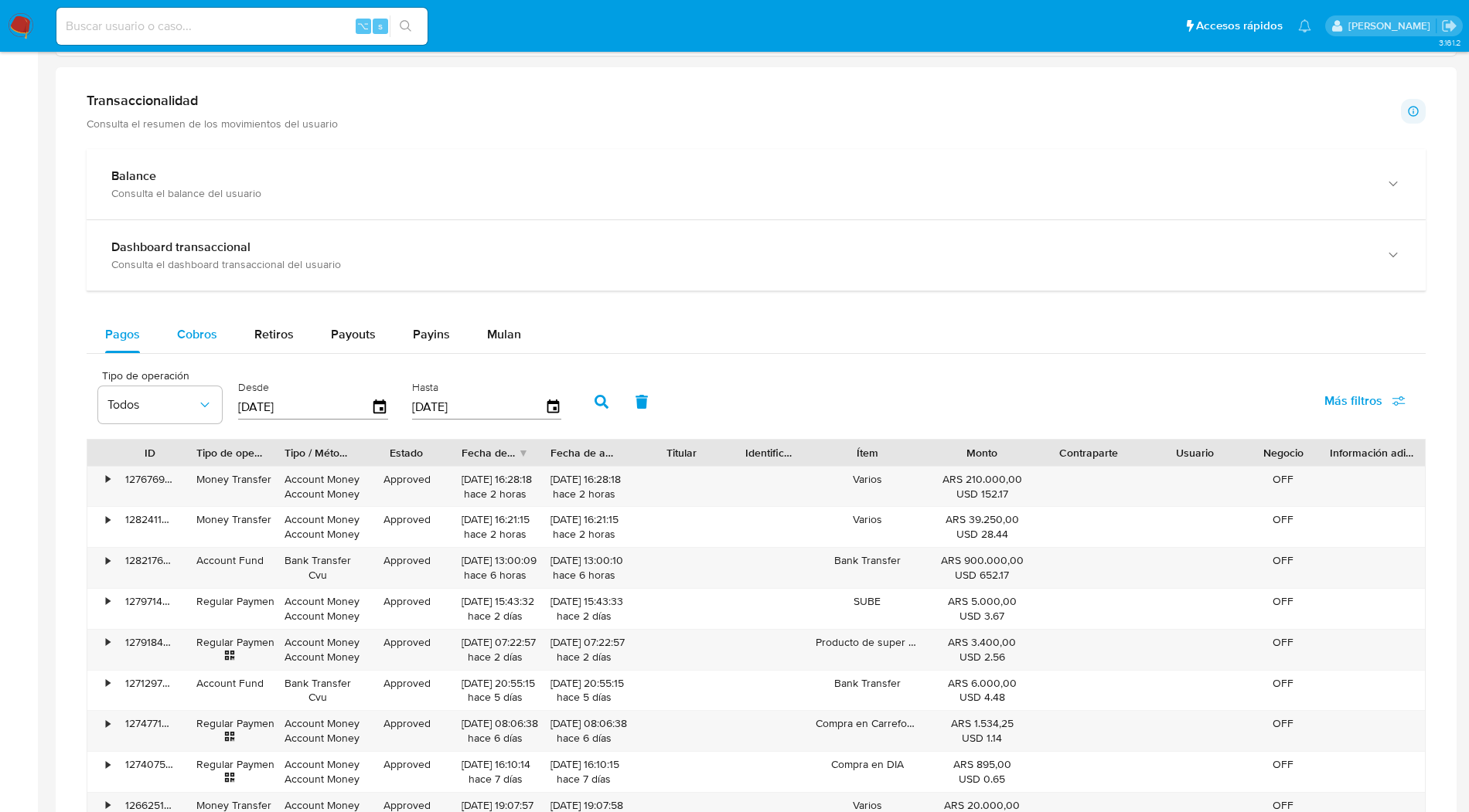
click at [208, 327] on span "Cobros" at bounding box center [198, 335] width 41 height 18
select select "10"
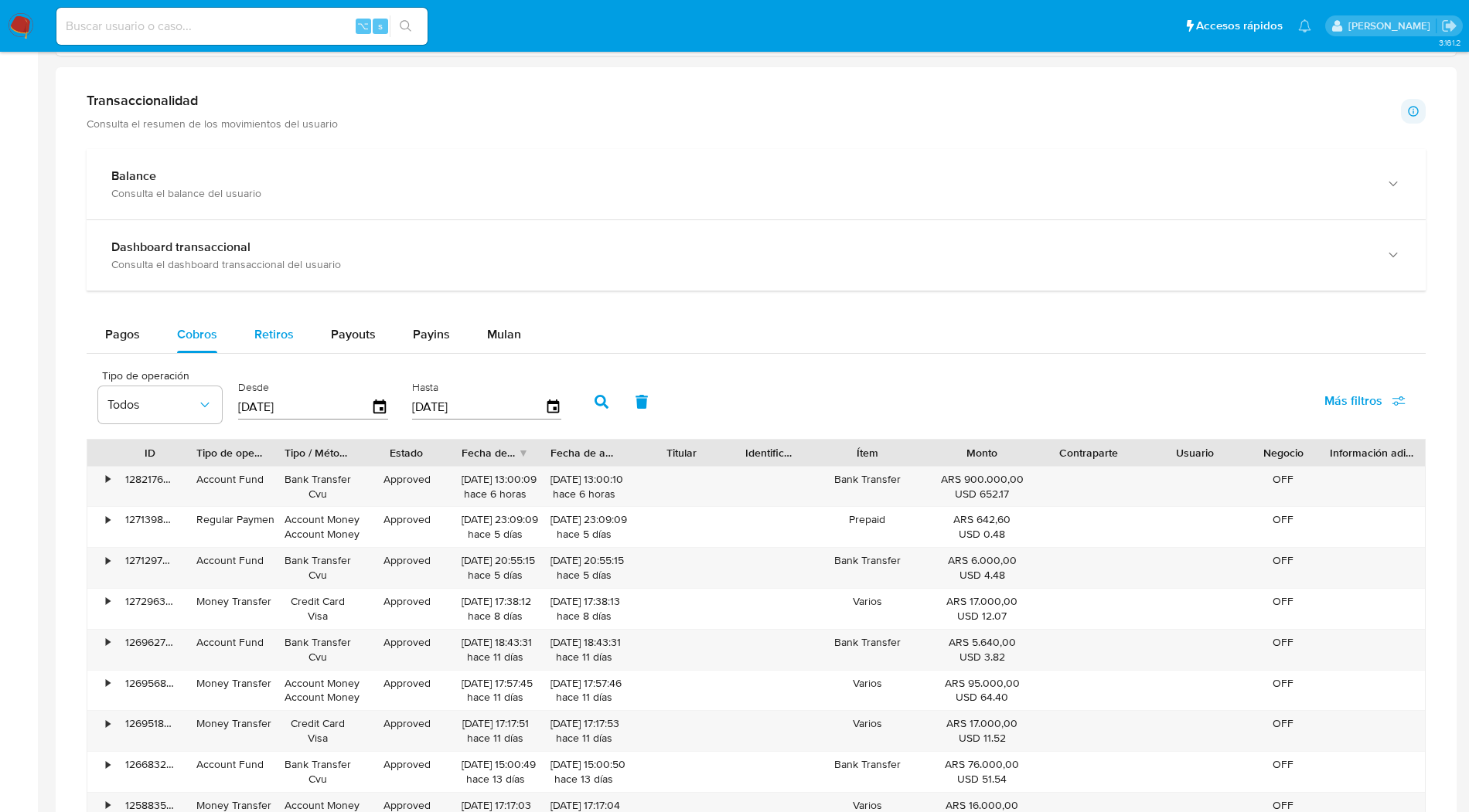
click at [271, 334] on span "Retiros" at bounding box center [274, 335] width 40 height 18
select select "10"
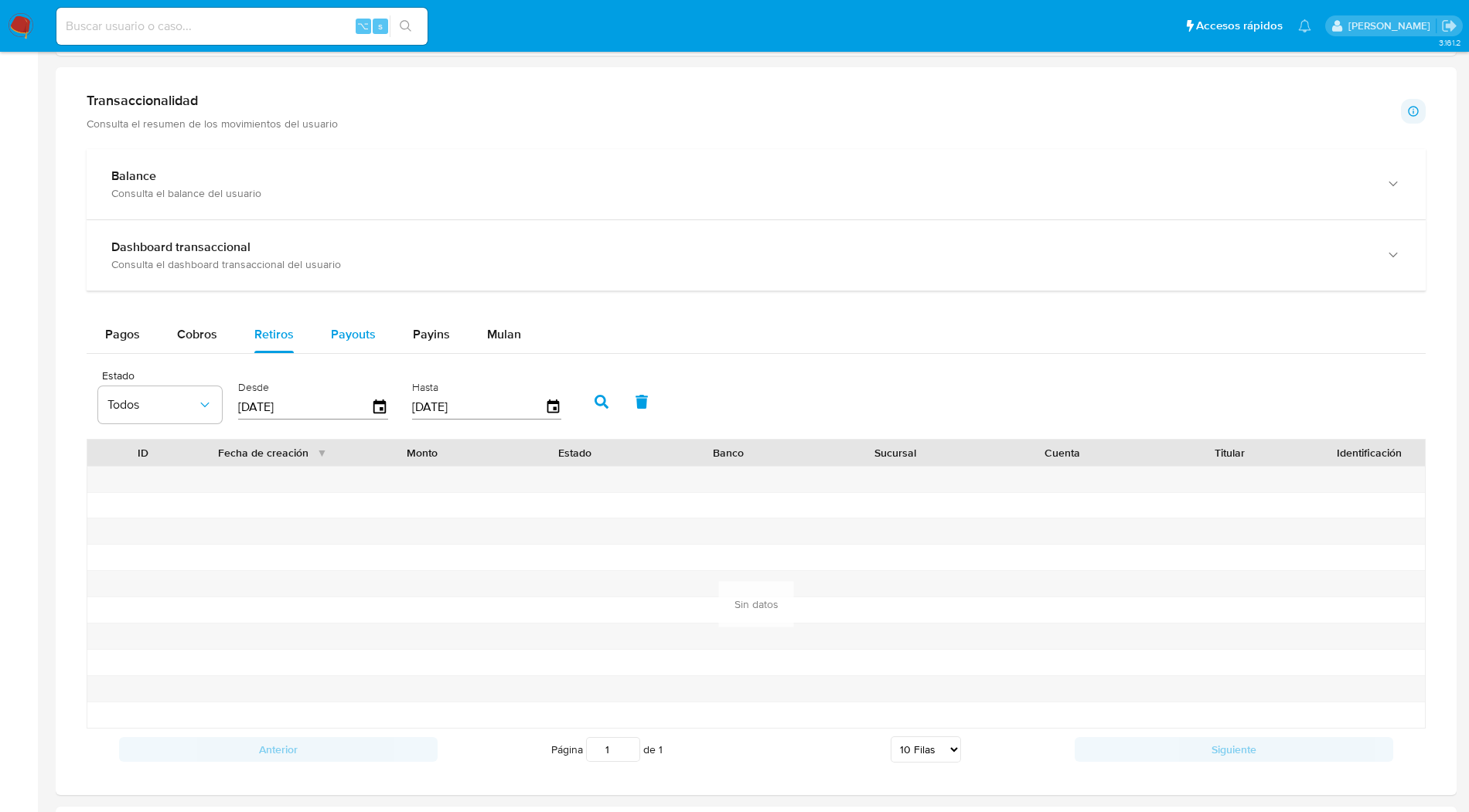
click at [346, 330] on span "Payouts" at bounding box center [353, 335] width 45 height 18
select select "10"
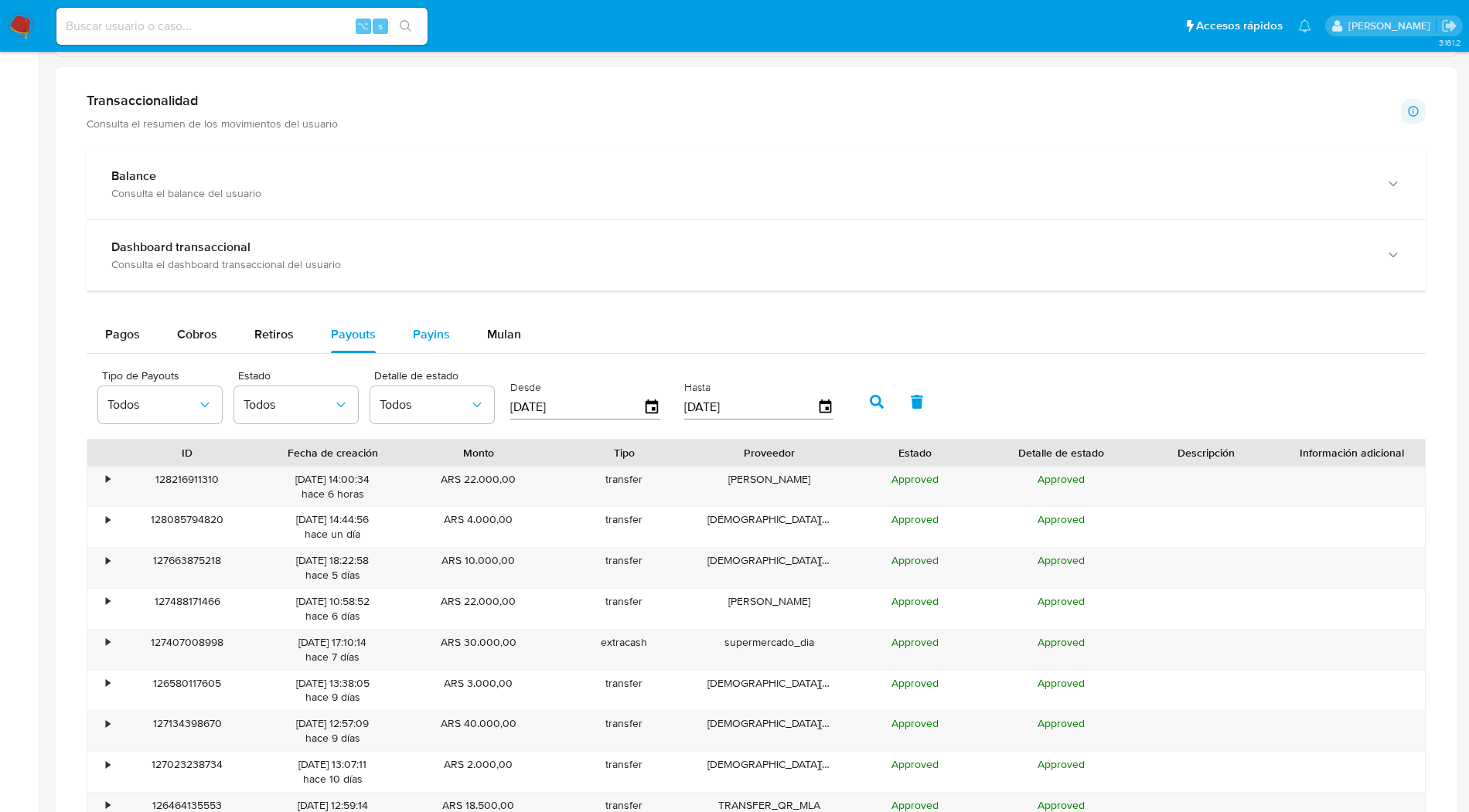
click at [432, 333] on span "Payins" at bounding box center [432, 335] width 37 height 18
select select "10"
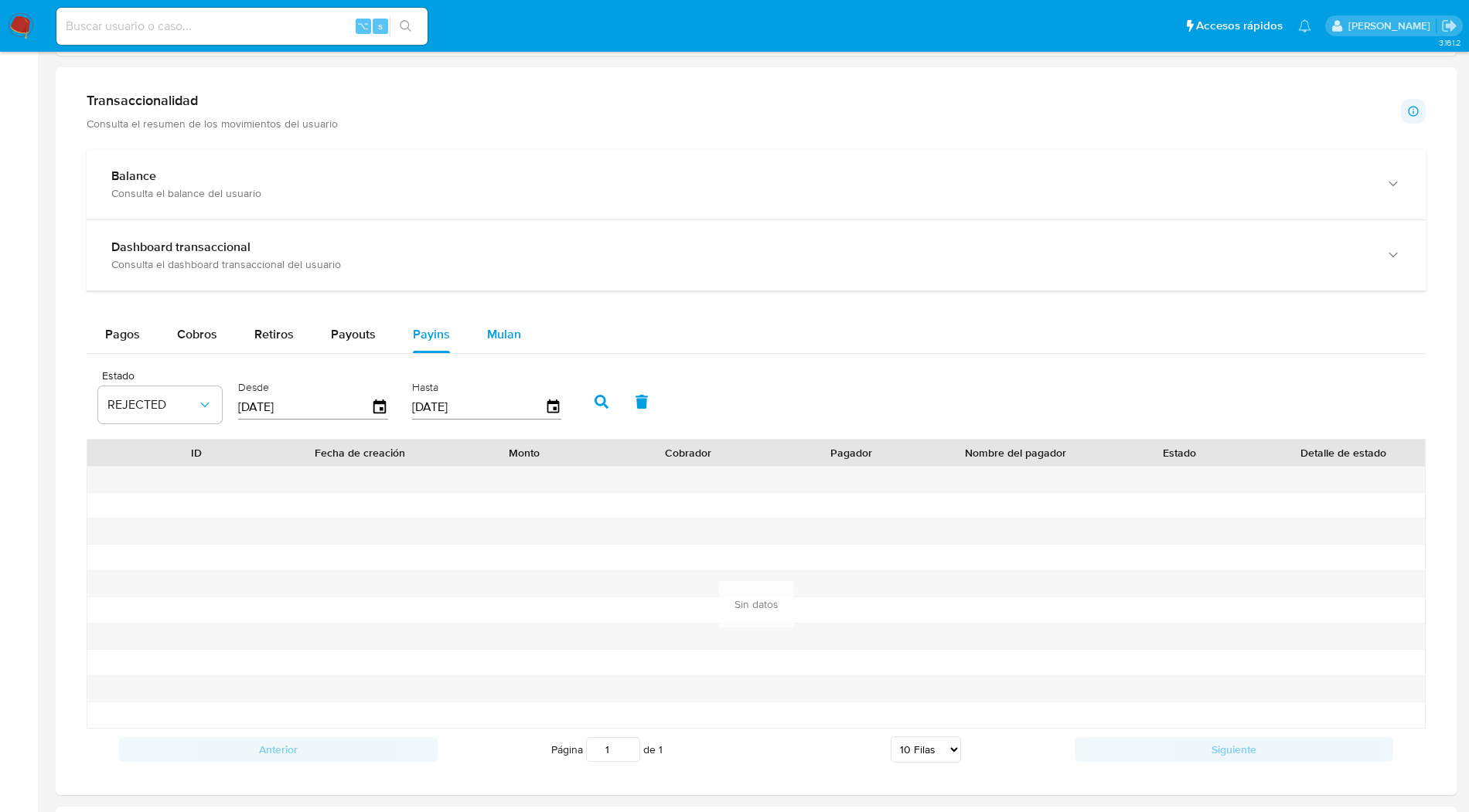
click at [508, 333] on span "Mulan" at bounding box center [504, 335] width 34 height 18
